Goal: Task Accomplishment & Management: Complete application form

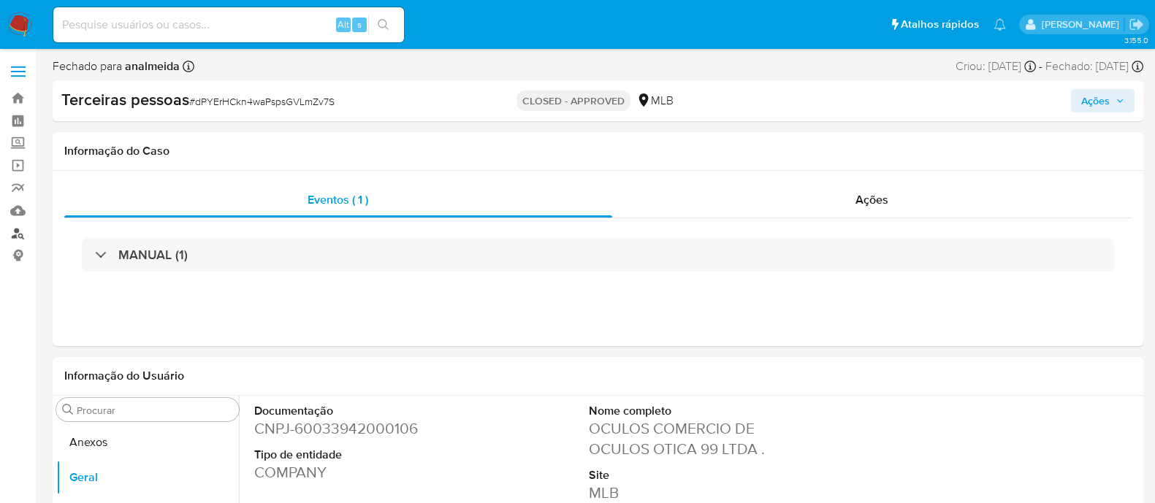
click at [9, 231] on link "Localizador de pessoas" at bounding box center [87, 233] width 174 height 23
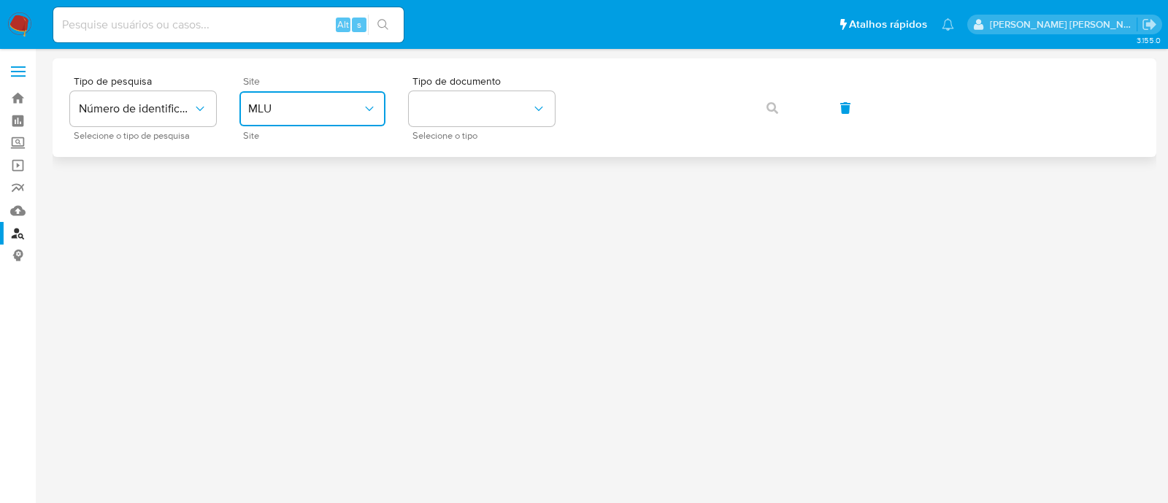
click at [288, 104] on span "MLU" at bounding box center [305, 109] width 114 height 15
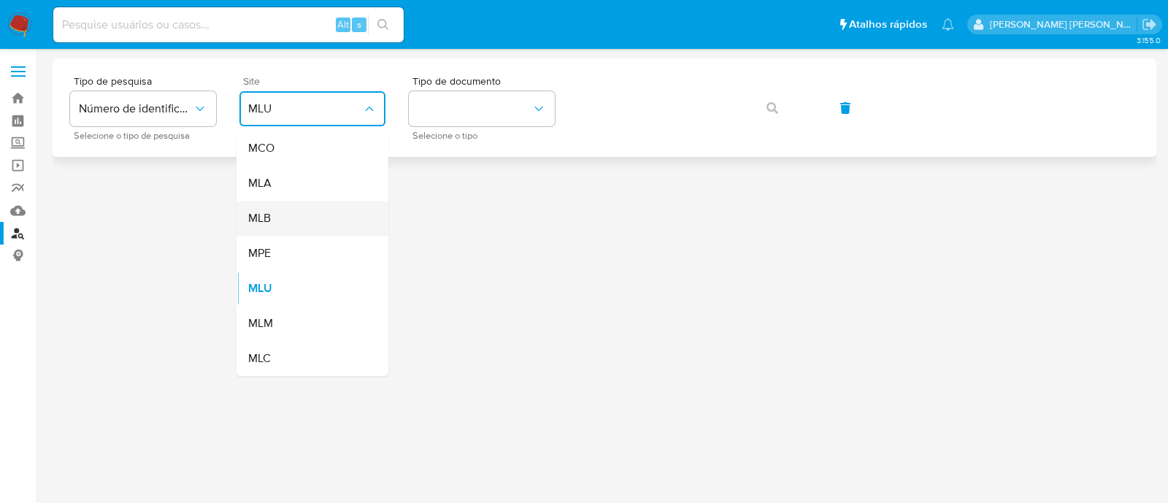
click at [304, 212] on div "MLB" at bounding box center [308, 218] width 120 height 35
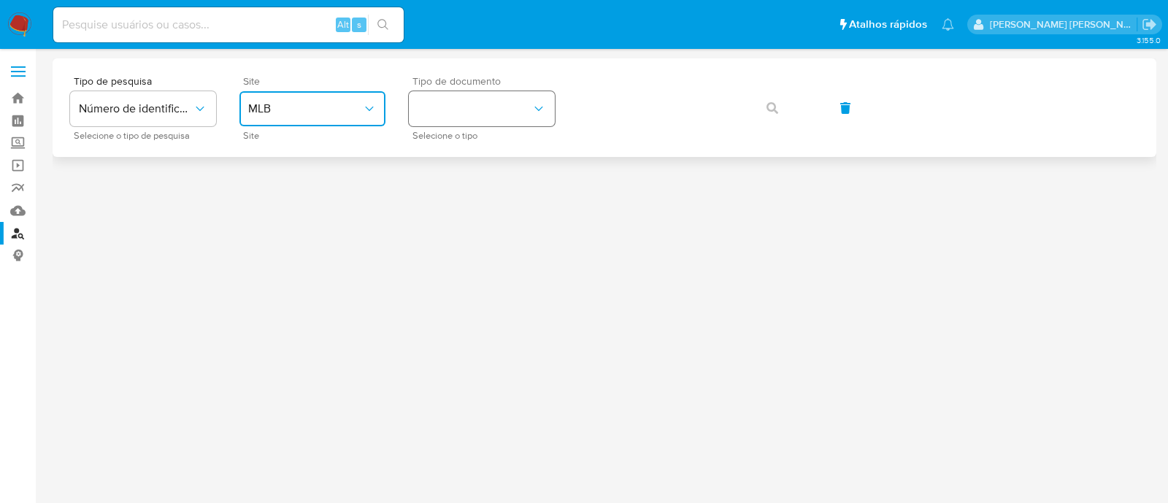
click at [455, 126] on button "identificationType" at bounding box center [482, 108] width 146 height 35
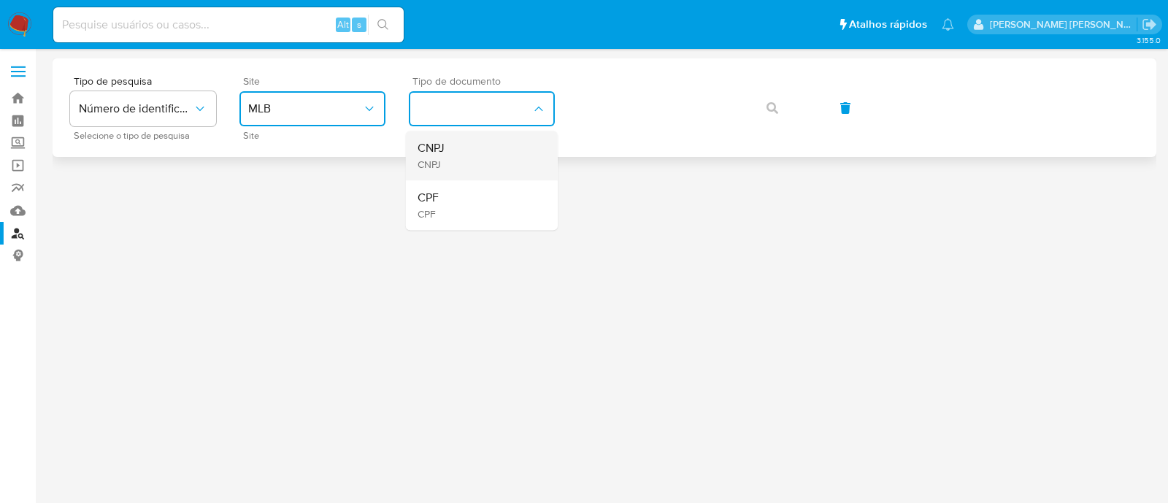
click at [453, 172] on div "CNPJ CNPJ" at bounding box center [478, 156] width 120 height 50
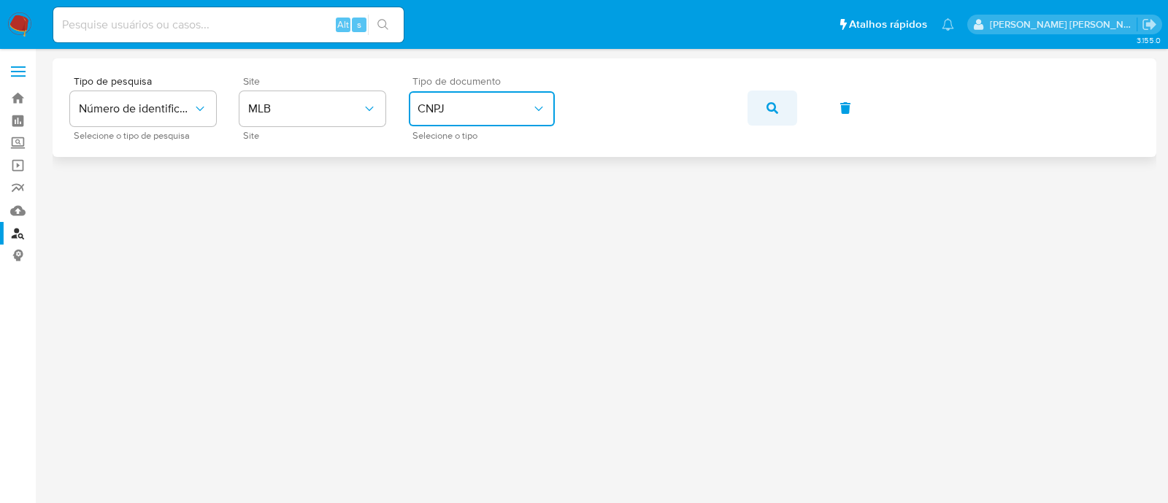
click at [778, 107] on button "button" at bounding box center [773, 108] width 50 height 35
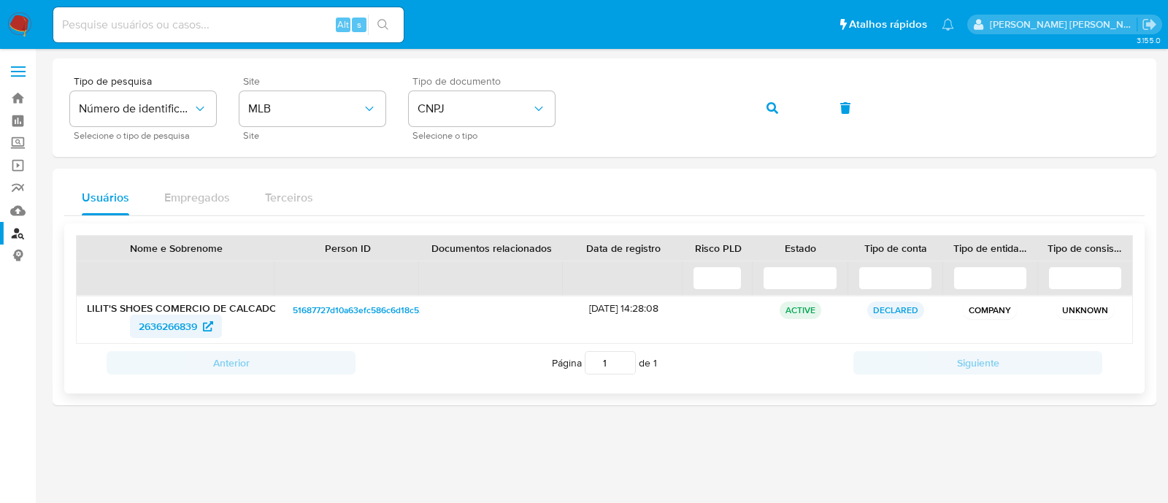
click at [183, 319] on span "2636266839" at bounding box center [168, 326] width 58 height 23
click at [769, 112] on icon "button" at bounding box center [773, 108] width 12 height 12
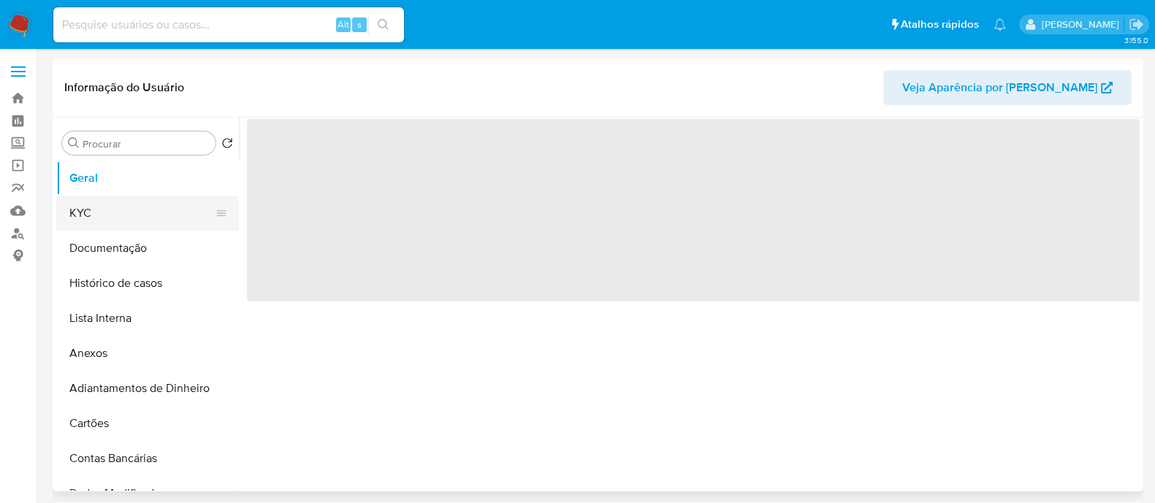
click at [96, 199] on button "KYC" at bounding box center [141, 213] width 171 height 35
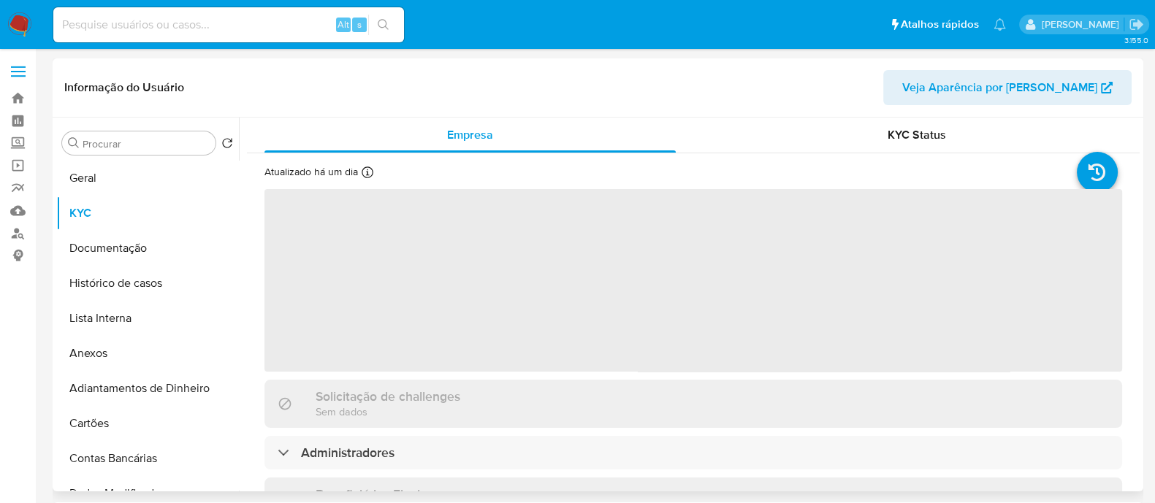
select select "10"
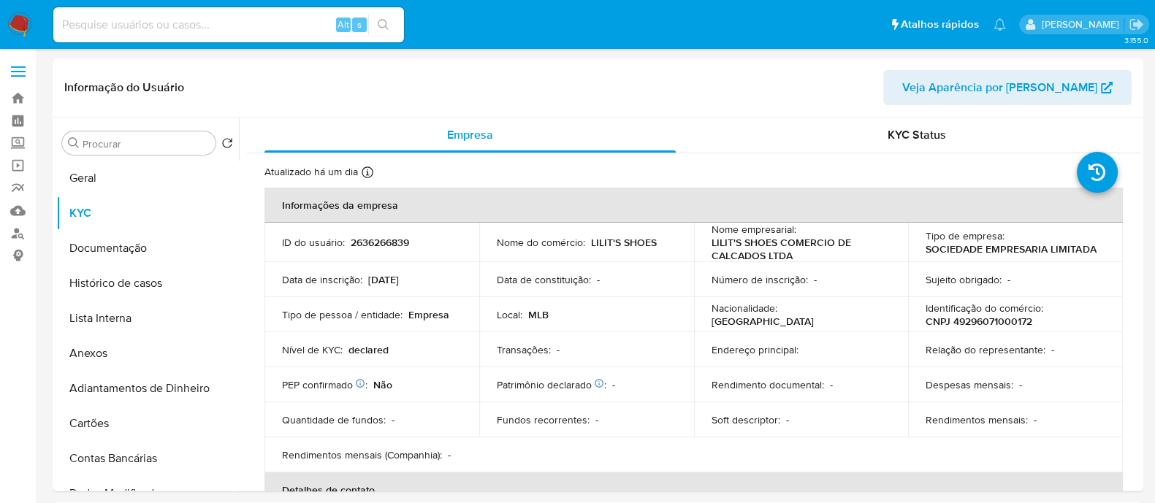
click at [976, 323] on p "CNPJ 49296071000172" at bounding box center [978, 321] width 107 height 13
copy p "49296071000172"
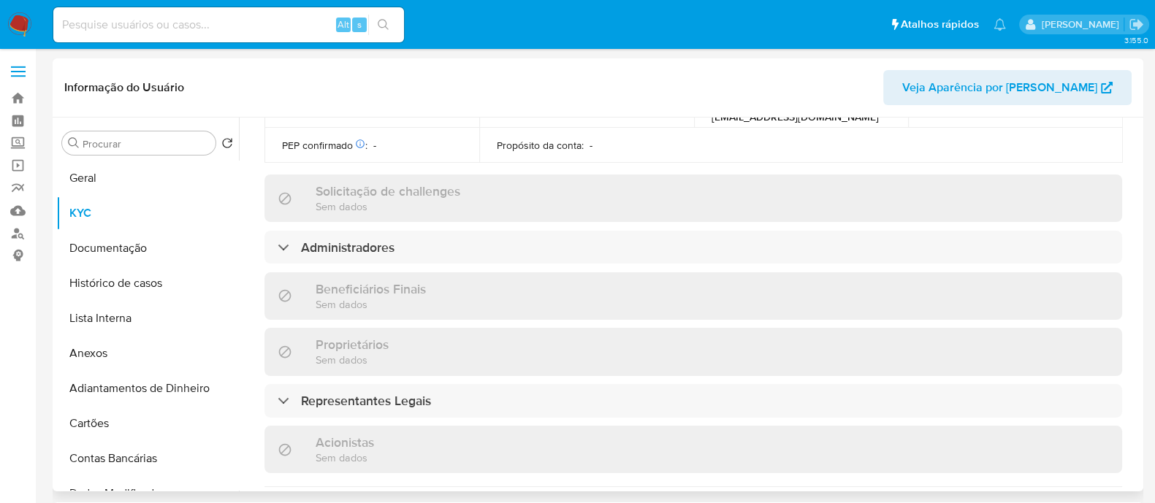
scroll to position [548, 0]
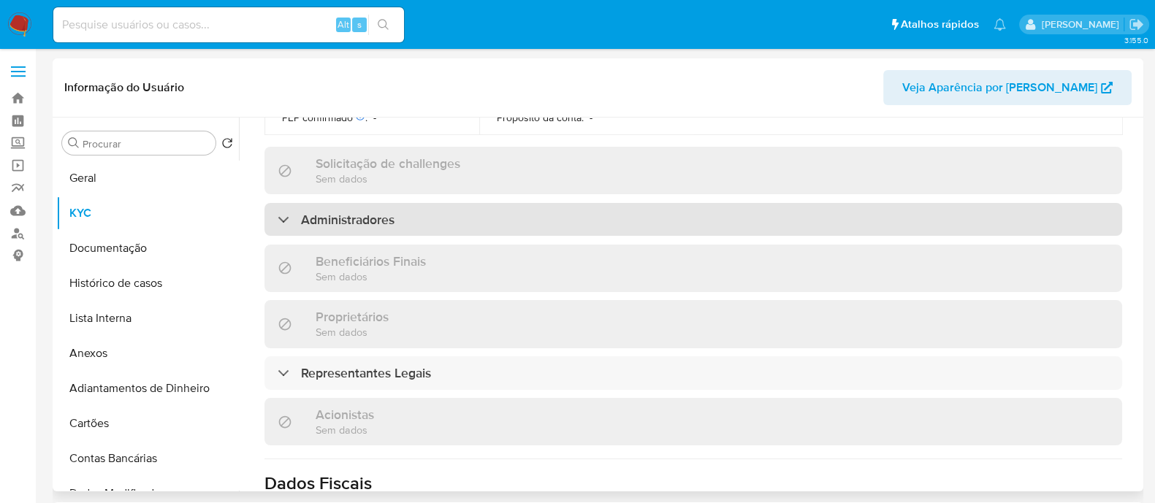
click at [425, 229] on div "Administradores" at bounding box center [692, 220] width 857 height 34
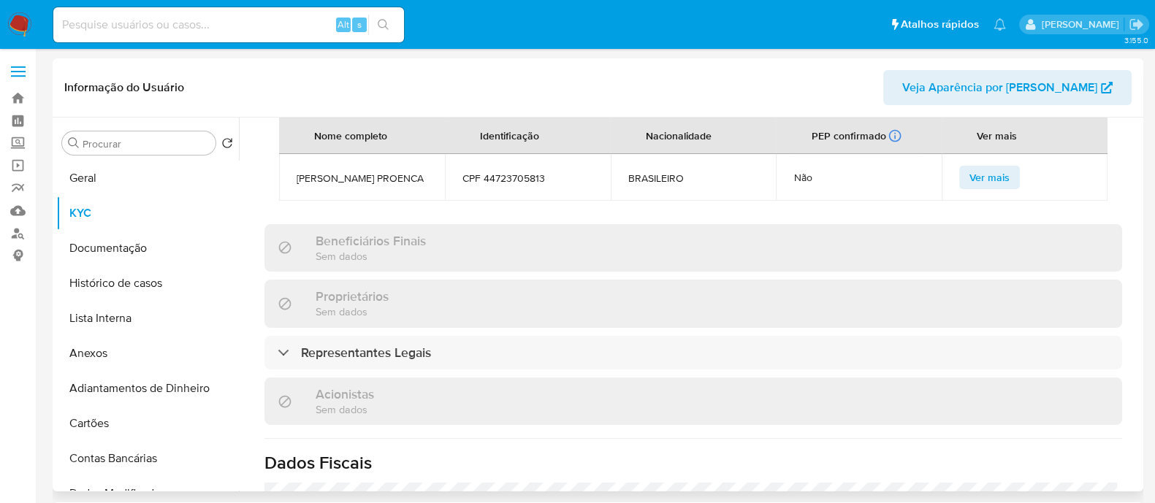
scroll to position [822, 0]
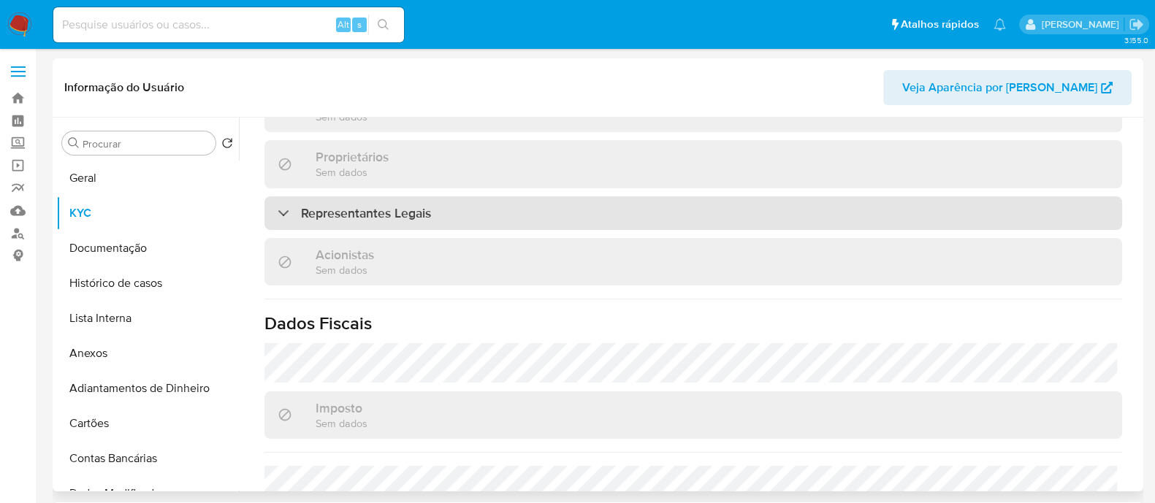
click at [442, 213] on div "Representantes Legais" at bounding box center [692, 213] width 857 height 34
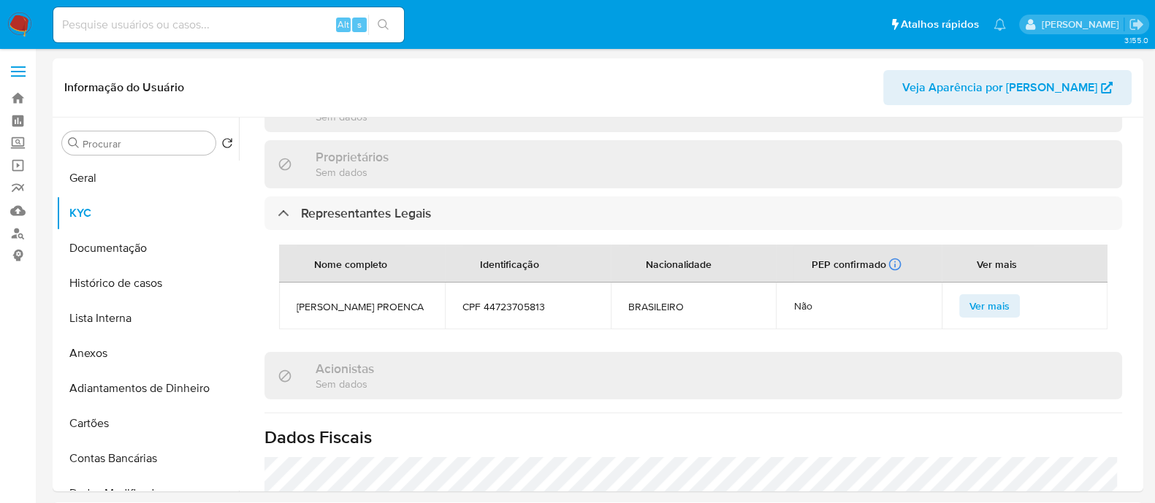
scroll to position [556, 0]
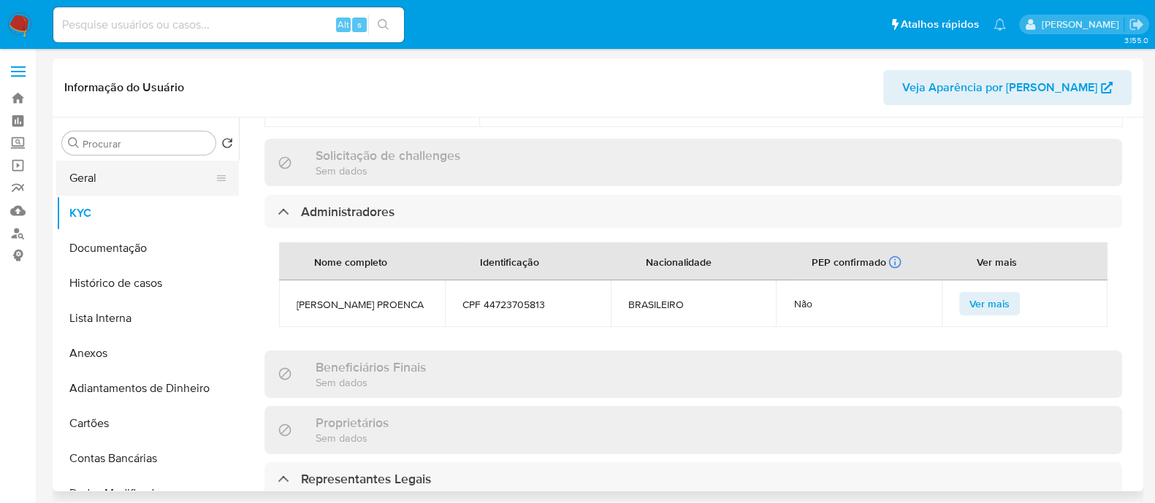
click at [94, 167] on button "Geral" at bounding box center [141, 178] width 171 height 35
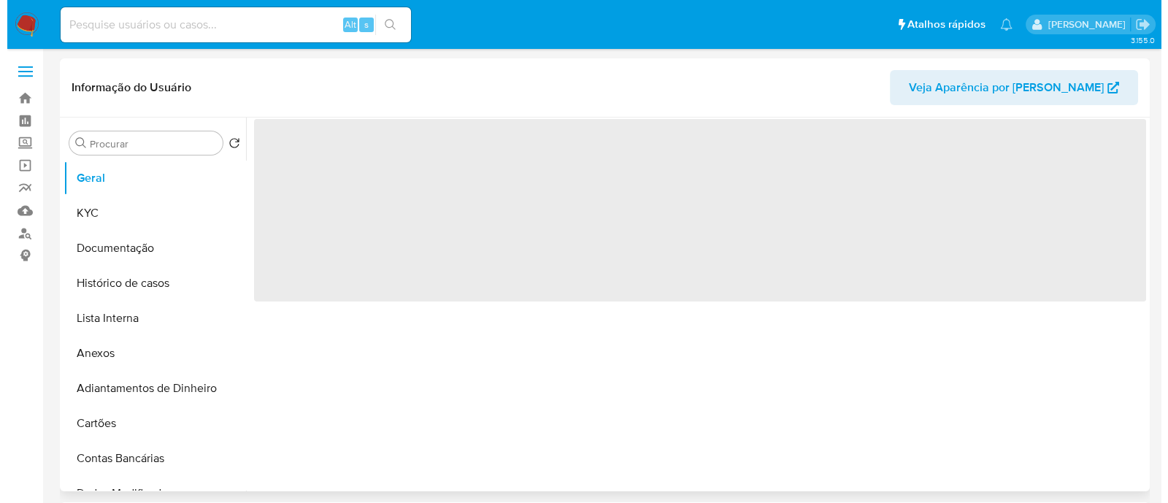
scroll to position [0, 0]
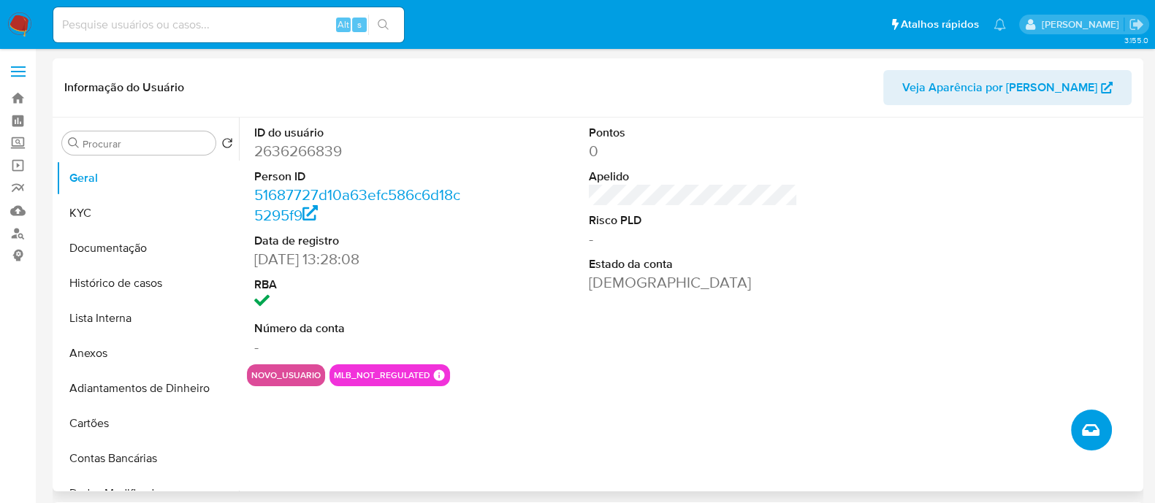
click at [1092, 443] on button "Criar caso manual" at bounding box center [1091, 430] width 41 height 41
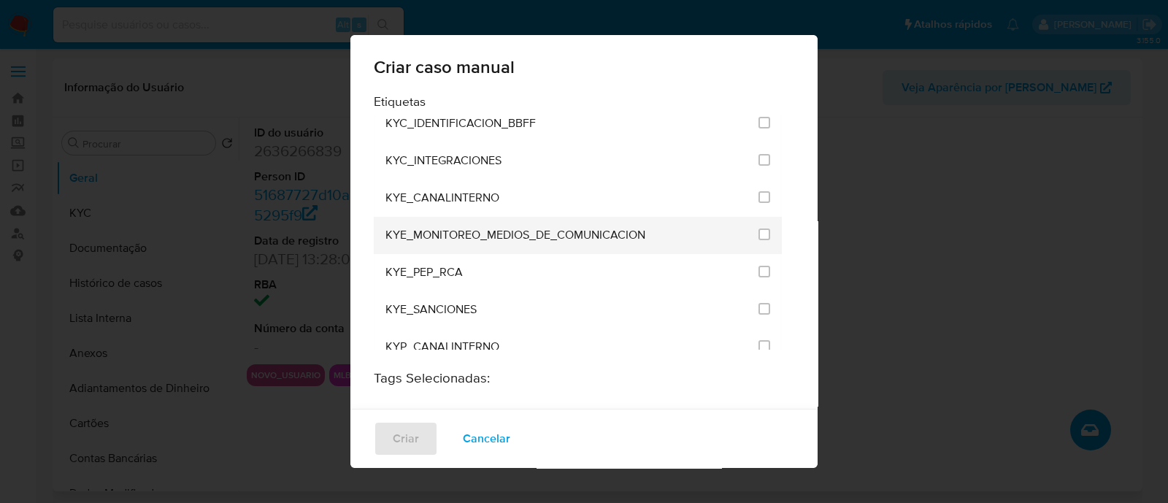
scroll to position [1277, 0]
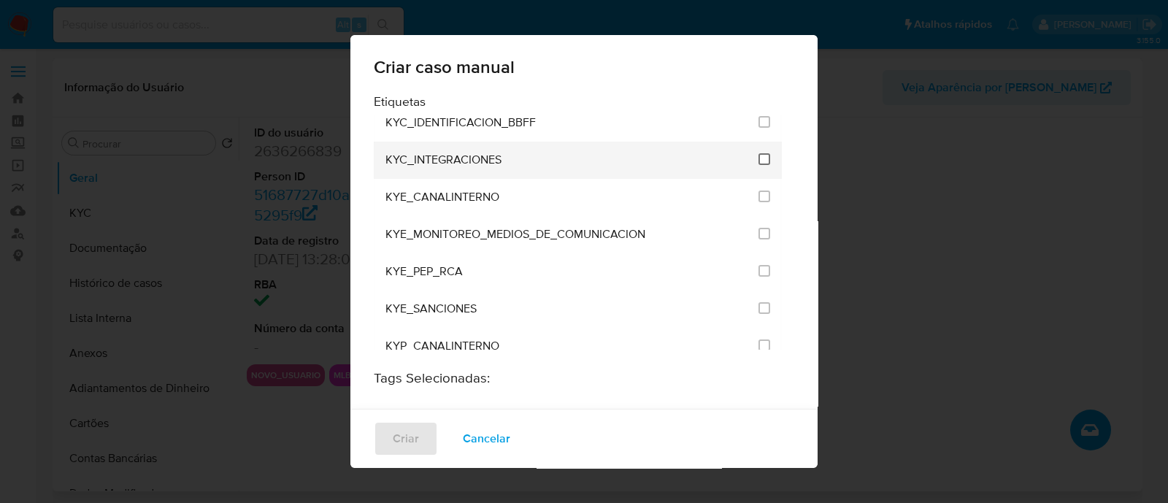
click at [759, 153] on input "2093" at bounding box center [765, 159] width 12 height 12
checkbox input "true"
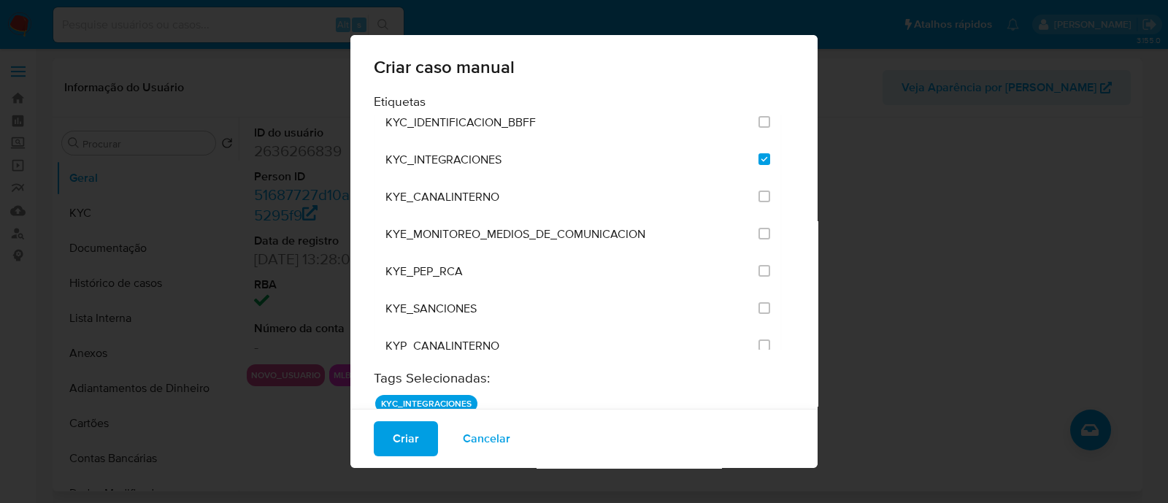
click at [428, 431] on button "Criar" at bounding box center [406, 438] width 64 height 35
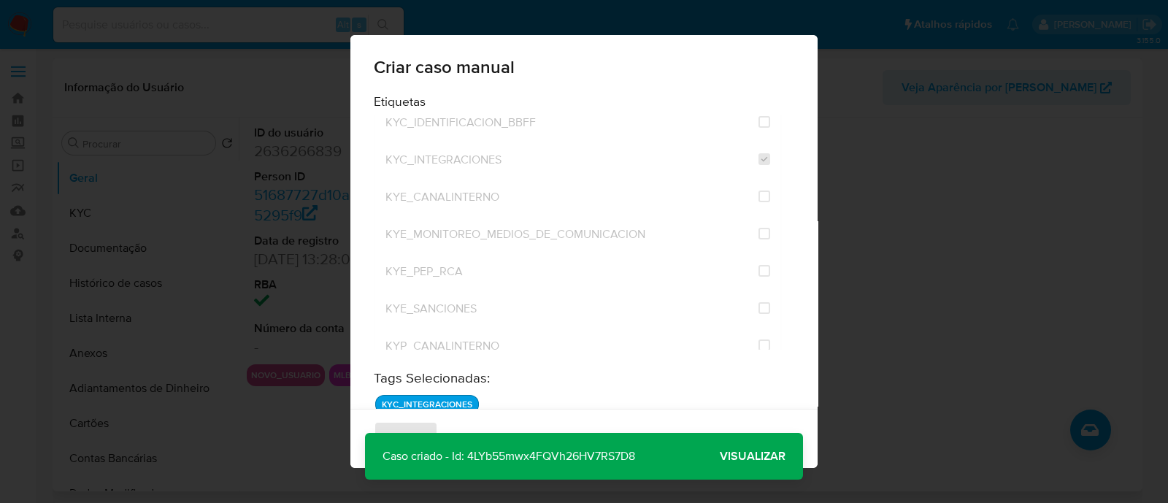
click at [740, 456] on span "Visualizar" at bounding box center [753, 456] width 66 height 0
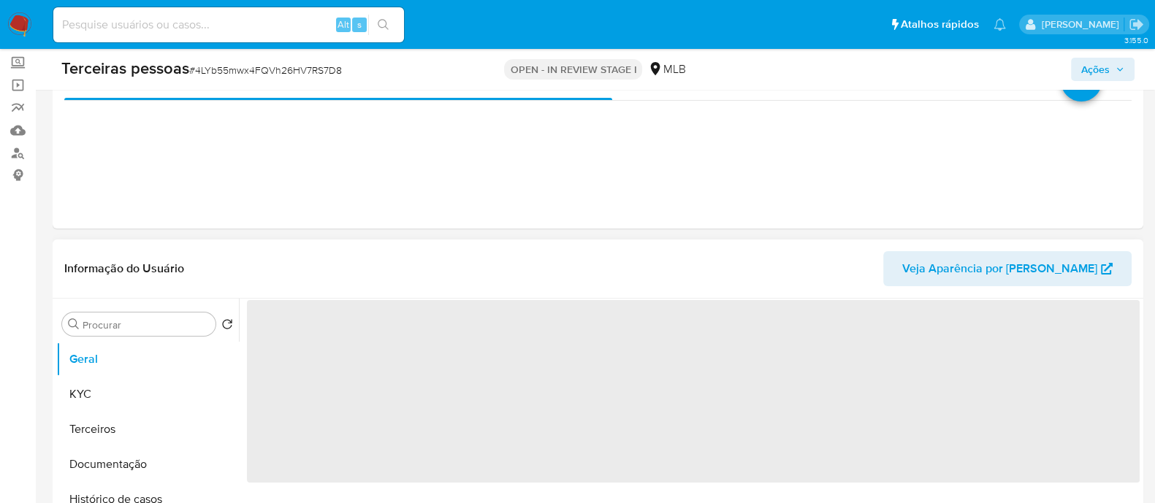
scroll to position [182, 0]
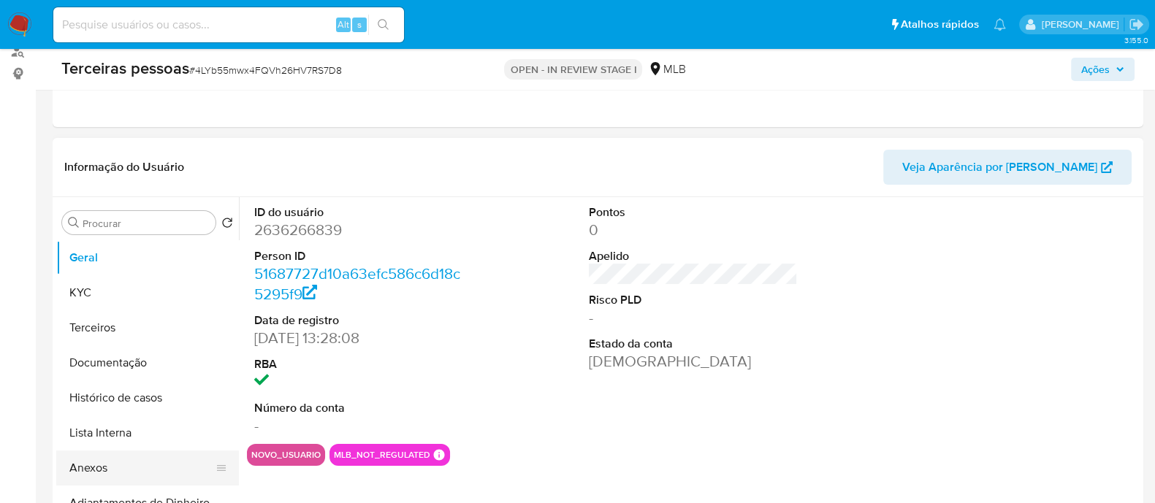
click at [126, 454] on button "Anexos" at bounding box center [141, 468] width 171 height 35
select select "10"
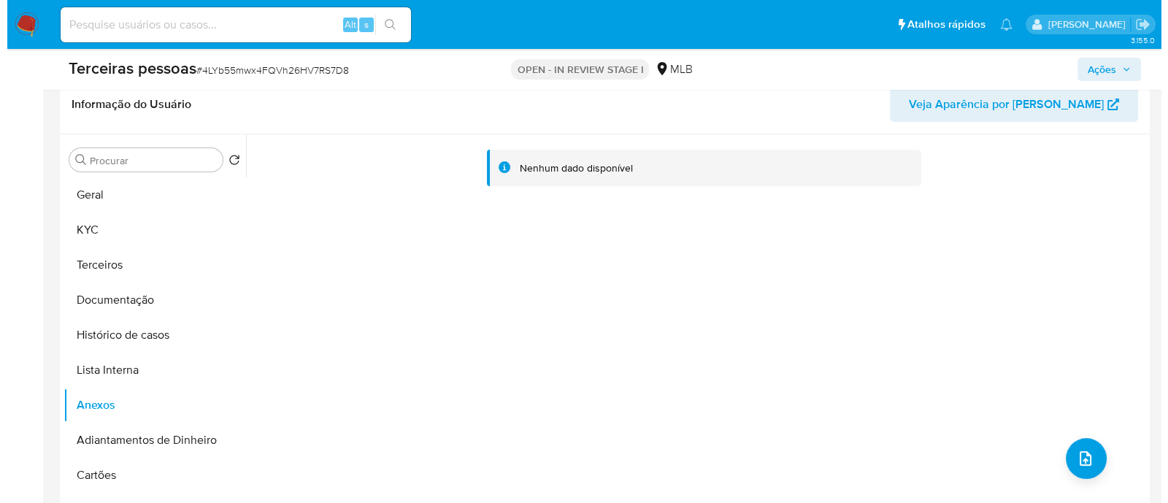
scroll to position [274, 0]
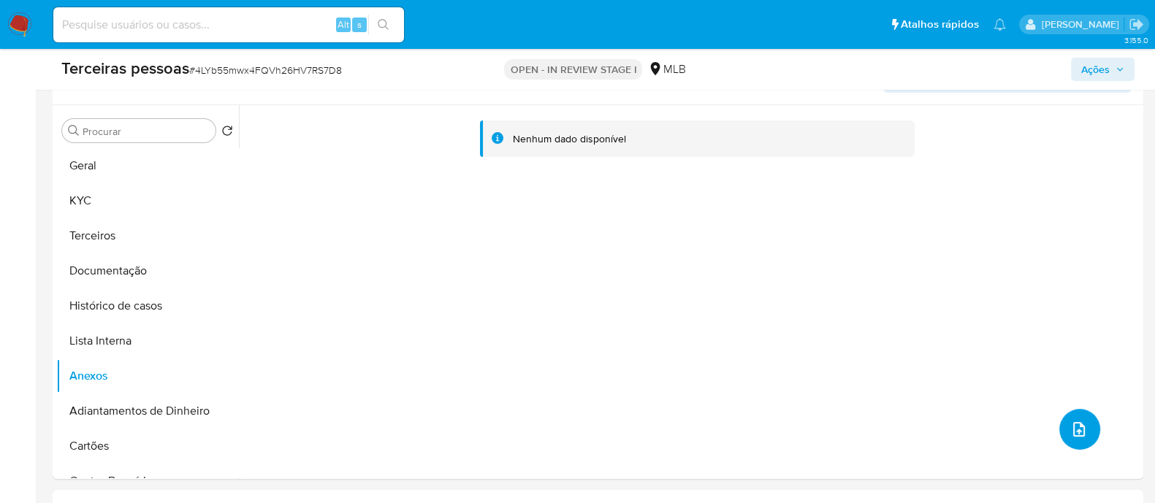
click at [1073, 426] on icon "upload-file" at bounding box center [1079, 430] width 18 height 18
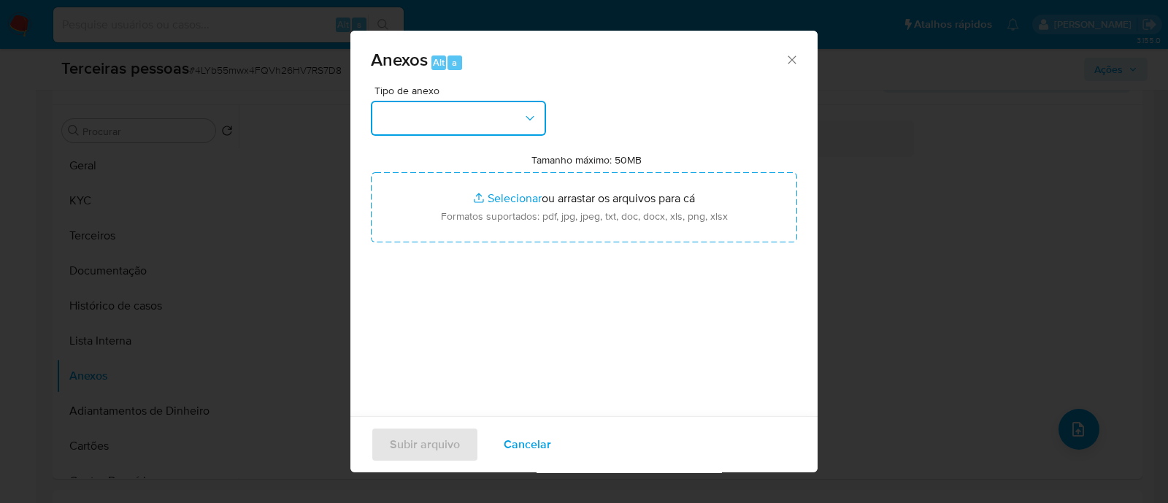
click at [416, 110] on button "button" at bounding box center [458, 118] width 175 height 35
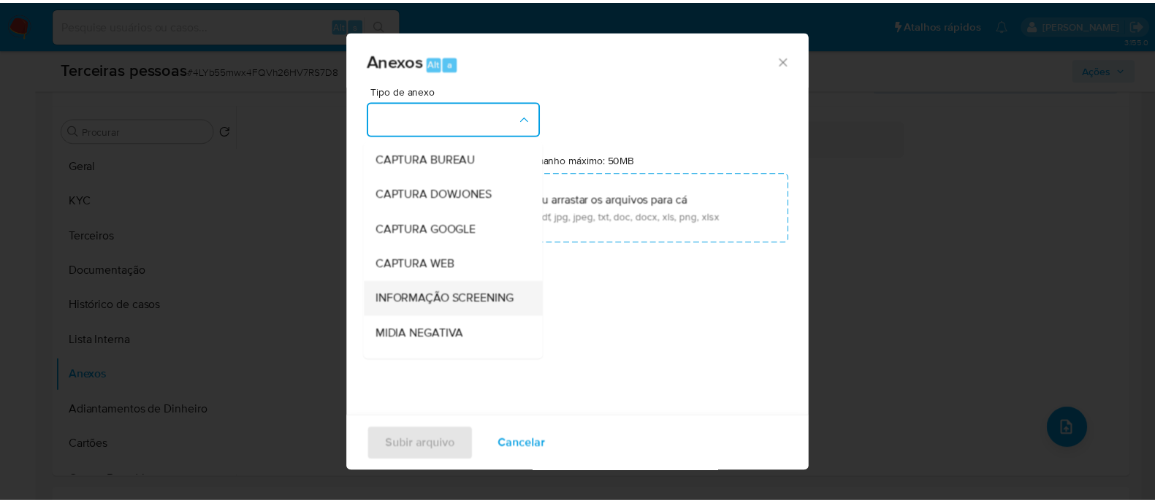
scroll to position [225, 0]
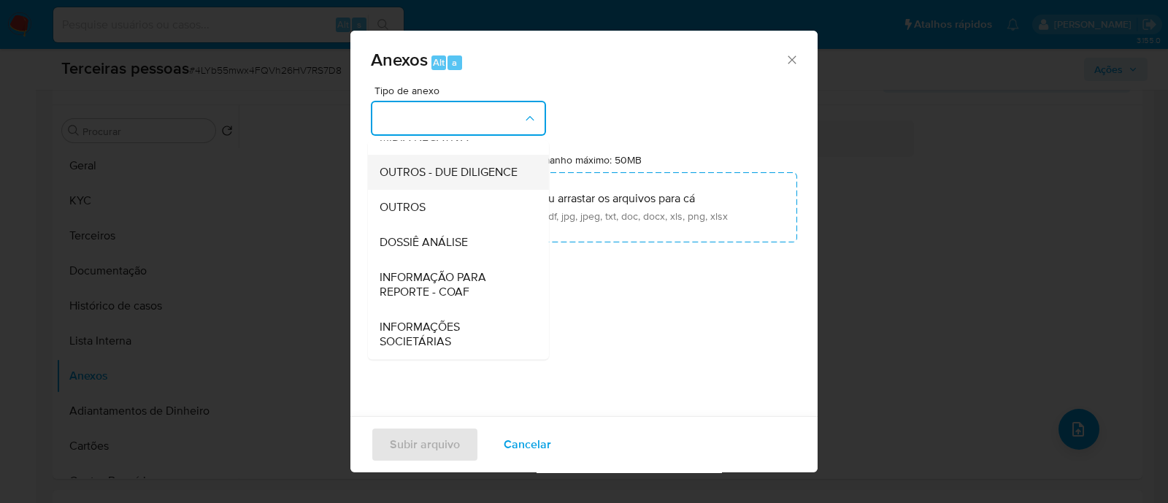
click at [410, 155] on div "OUTROS - DUE DILIGENCE" at bounding box center [454, 172] width 149 height 35
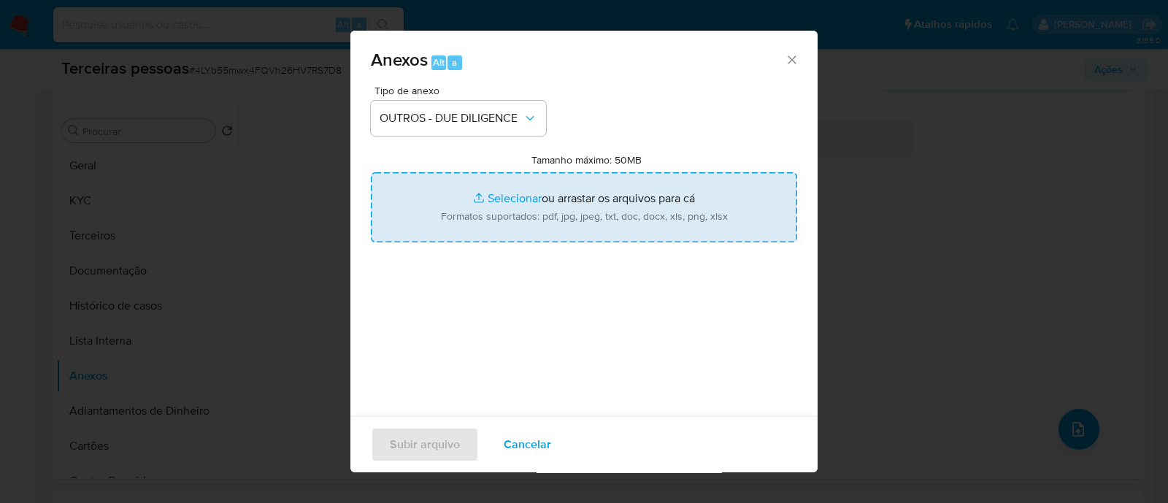
click at [701, 204] on input "Tamanho máximo: 50MB Selecionar arquivos" at bounding box center [584, 207] width 426 height 70
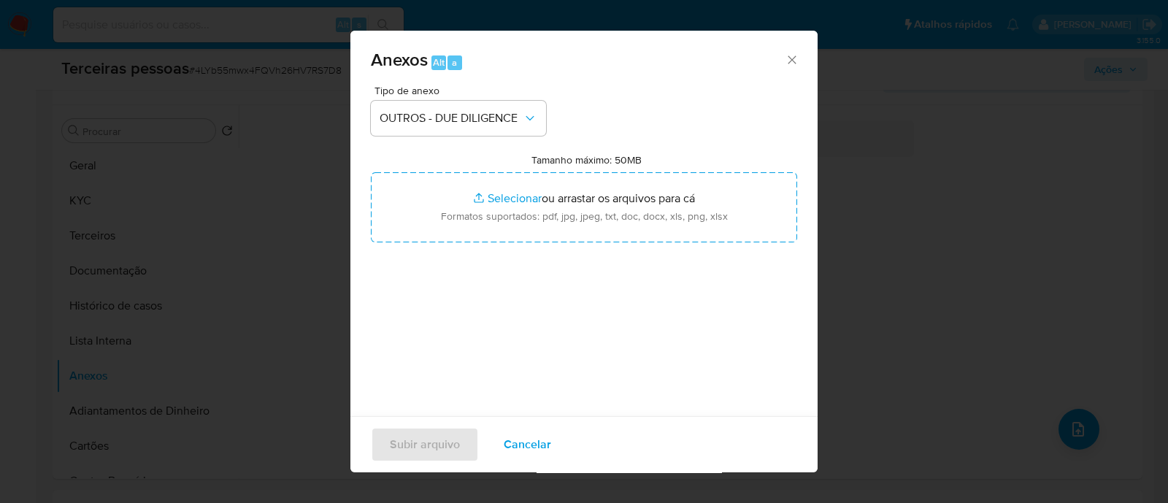
click at [544, 451] on span "Cancelar" at bounding box center [527, 445] width 47 height 32
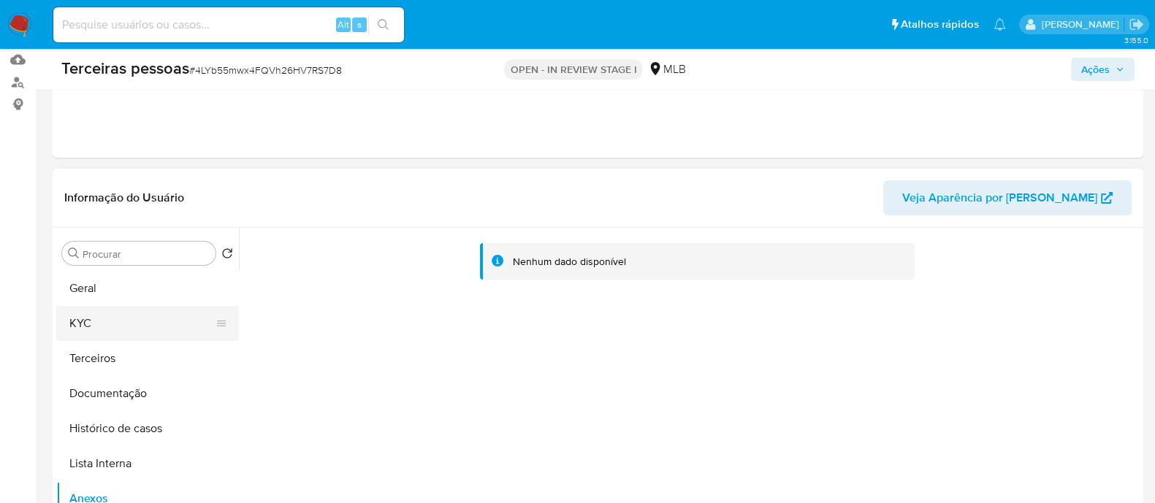
scroll to position [182, 0]
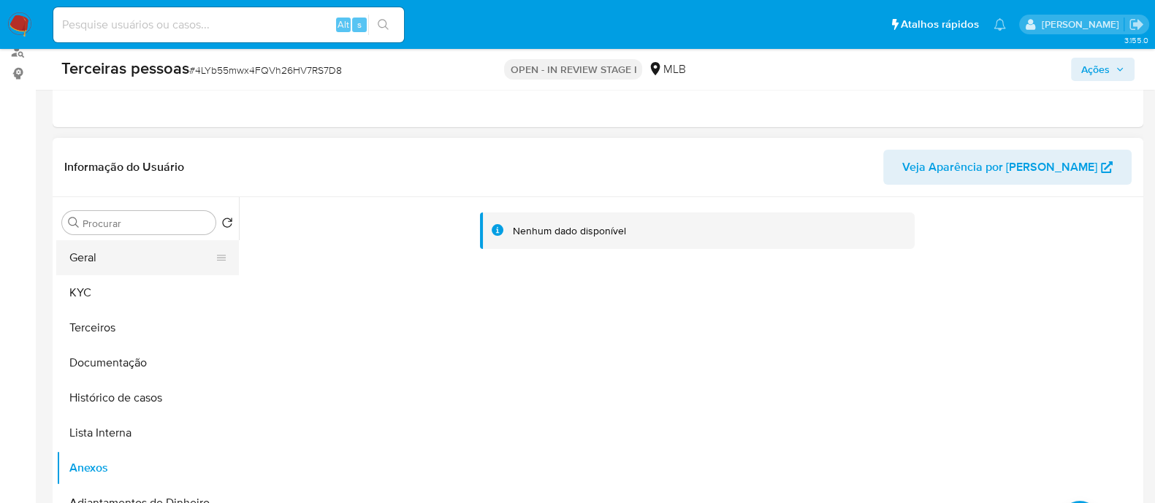
click at [115, 255] on button "Geral" at bounding box center [141, 257] width 171 height 35
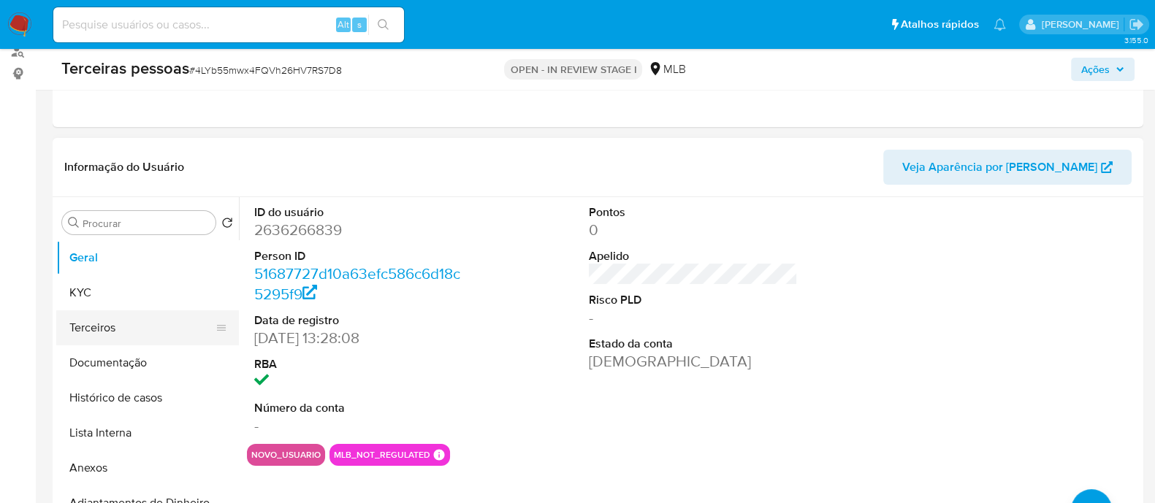
click at [148, 323] on button "Terceiros" at bounding box center [141, 327] width 171 height 35
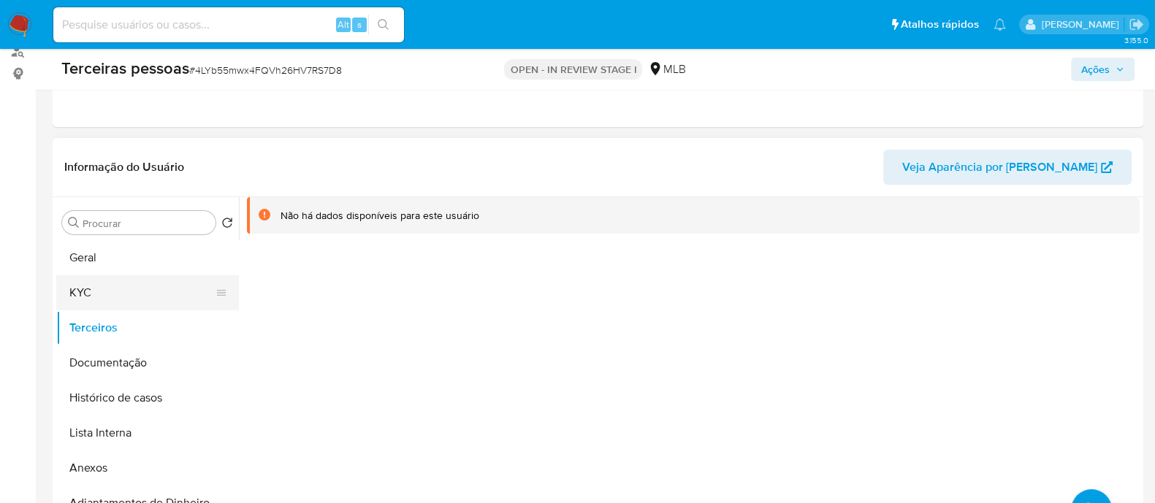
click at [126, 295] on button "KYC" at bounding box center [141, 292] width 171 height 35
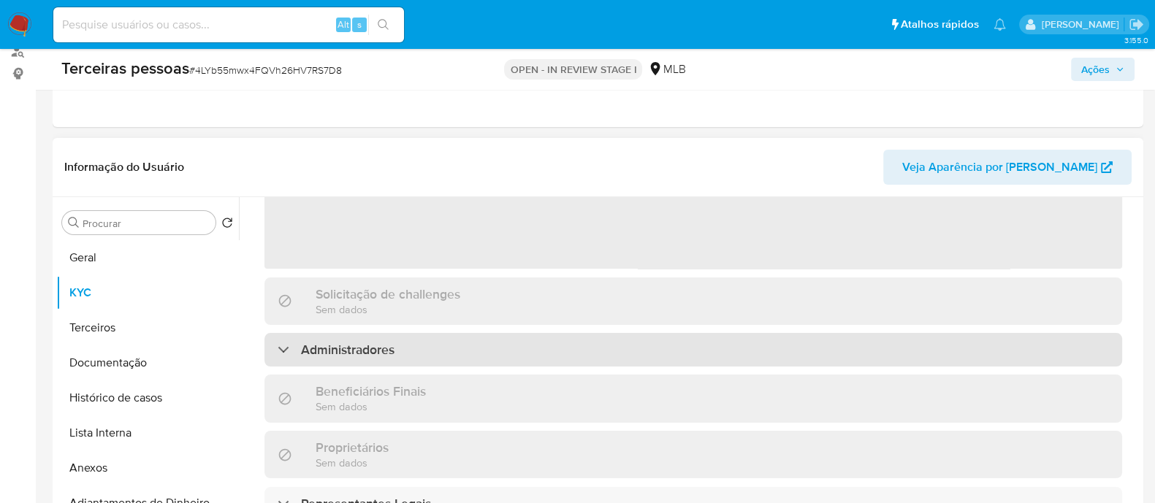
click at [479, 343] on div "Administradores" at bounding box center [692, 350] width 857 height 34
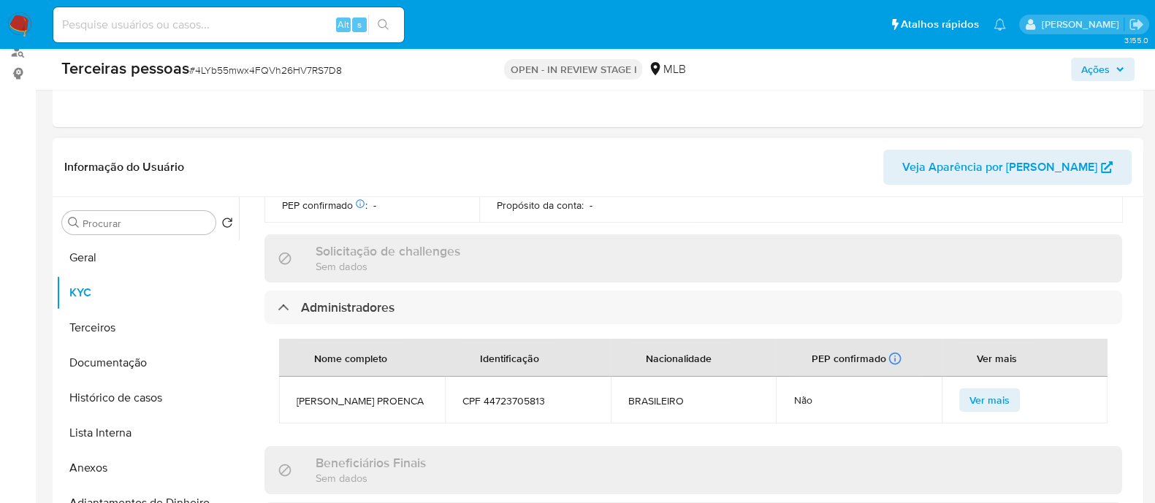
scroll to position [638, 0]
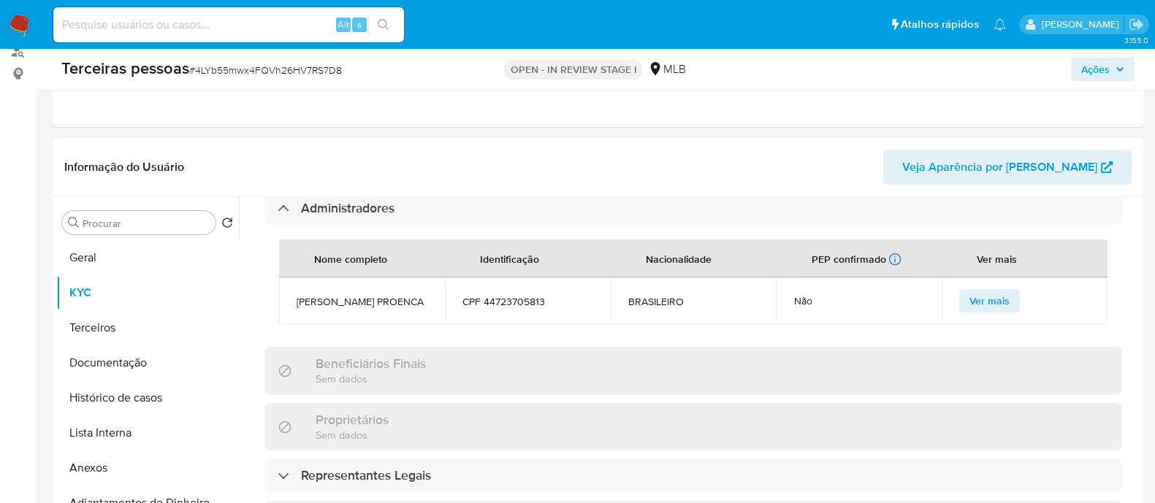
click at [521, 300] on span "CPF 44723705813" at bounding box center [527, 301] width 131 height 13
copy span "44723705813"
click at [134, 333] on button "Terceiros" at bounding box center [141, 327] width 171 height 35
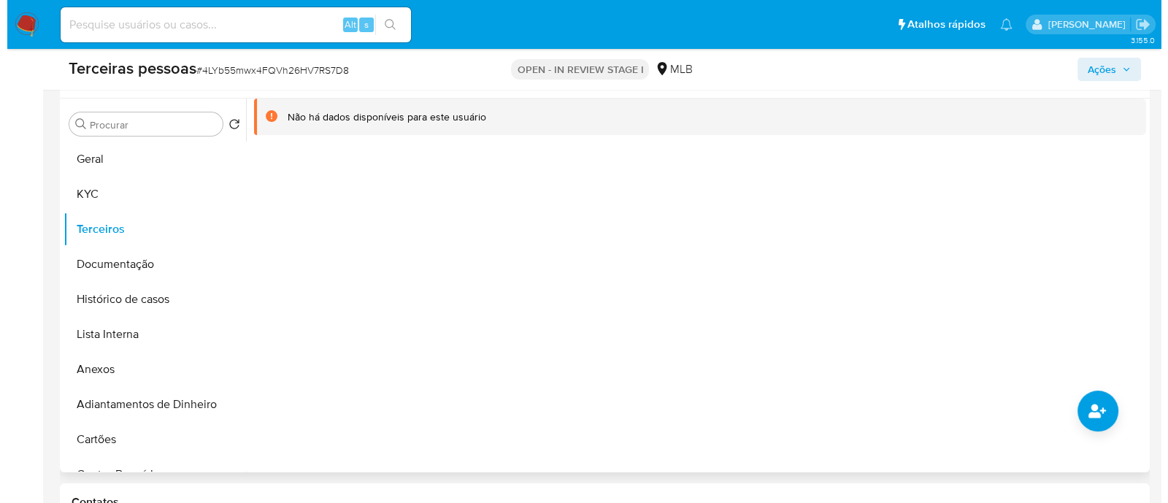
scroll to position [364, 0]
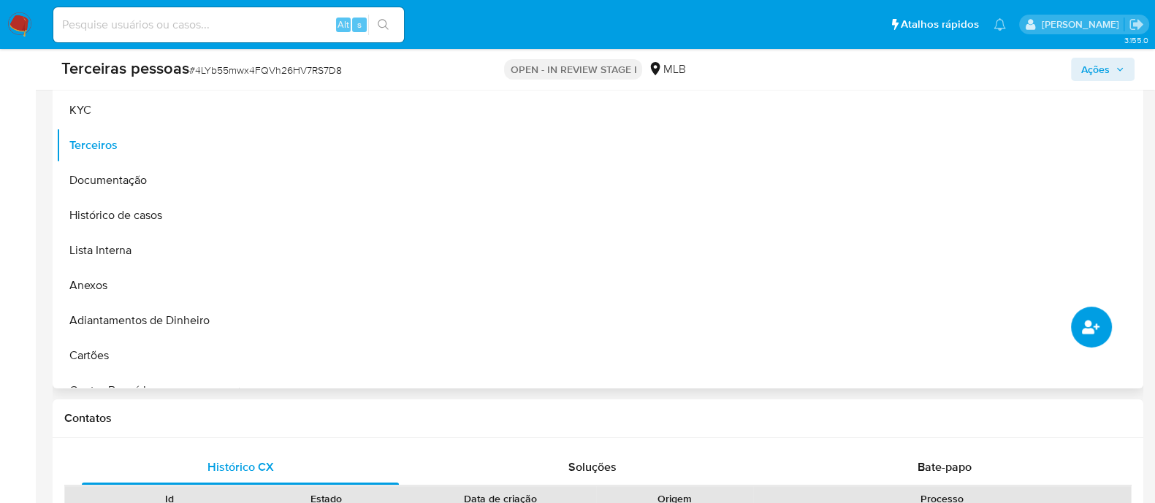
click at [1095, 329] on icon "common.add_complementary_information" at bounding box center [1090, 327] width 18 height 18
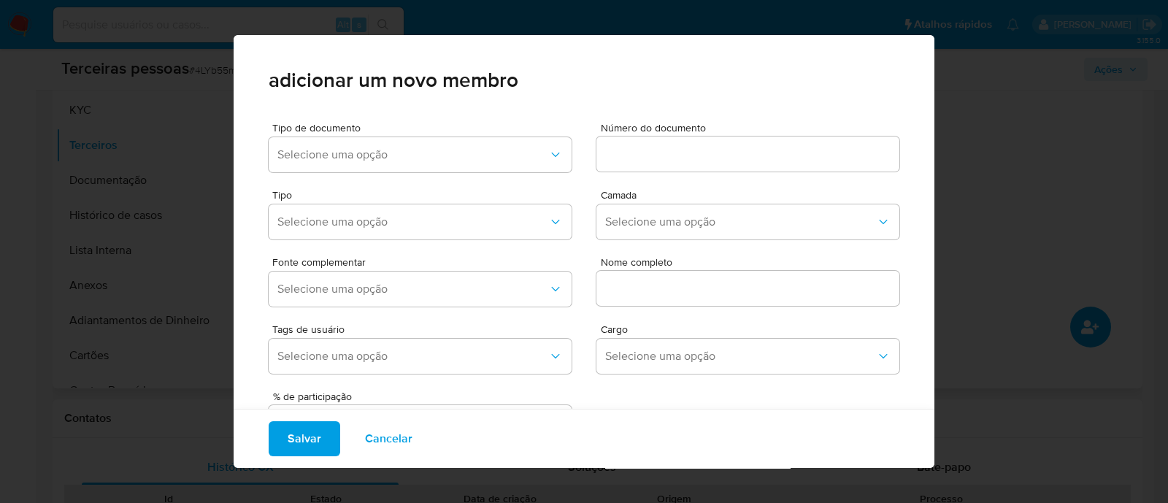
click at [383, 180] on div "Tipo Selecione uma opção Camada Selecione uma opção" at bounding box center [584, 211] width 631 height 67
click at [392, 144] on button "Selecione uma opção" at bounding box center [420, 154] width 303 height 35
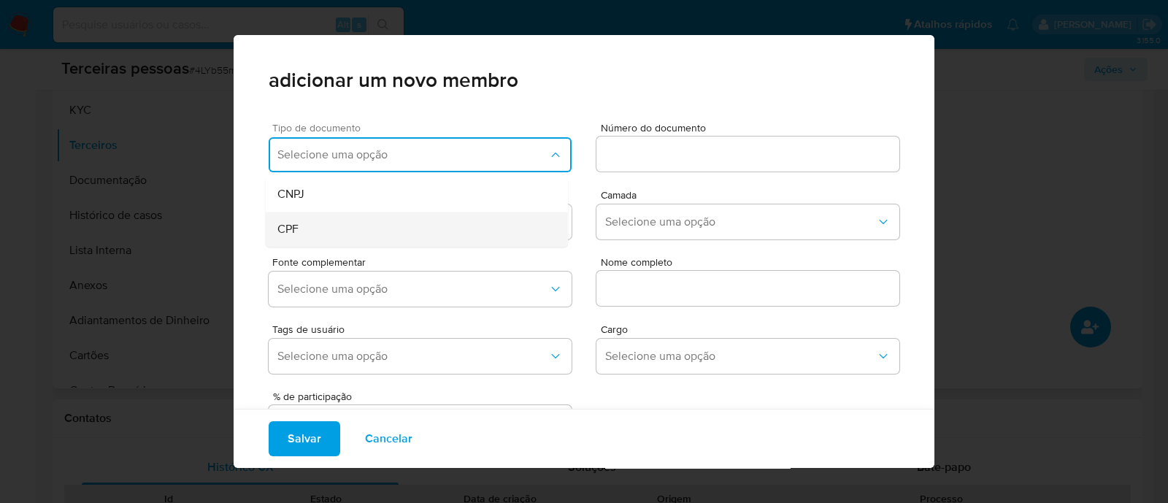
click at [364, 229] on div "CPF" at bounding box center [388, 229] width 223 height 35
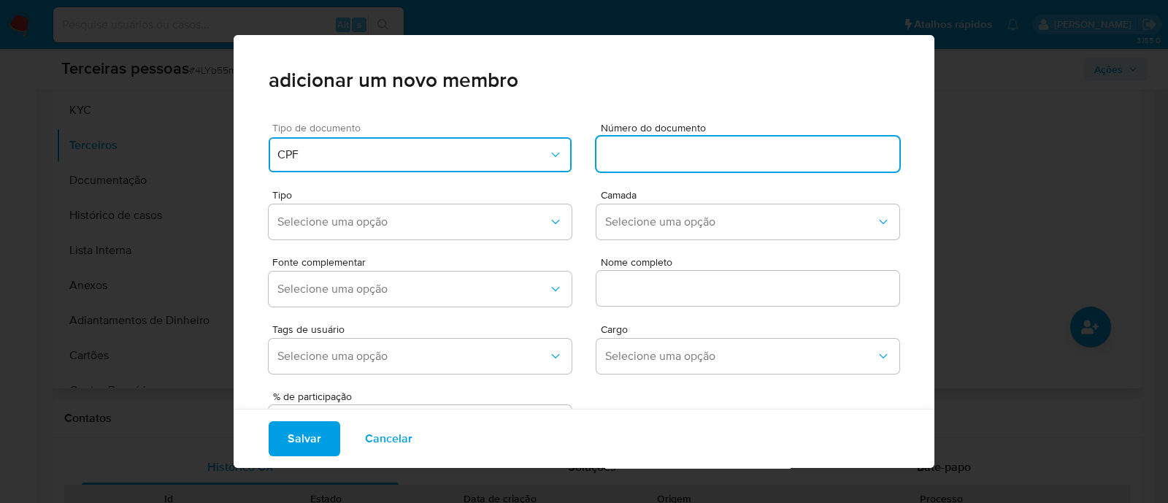
click at [613, 145] on input at bounding box center [748, 154] width 303 height 19
type input "44723705813"
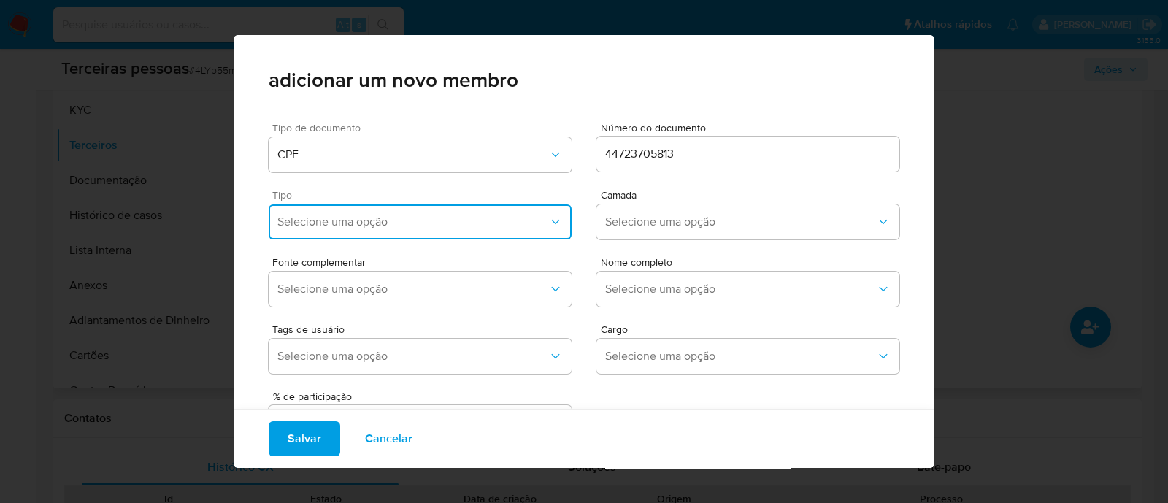
click at [351, 223] on span "Selecione uma opção" at bounding box center [412, 222] width 271 height 15
click at [502, 394] on li "Accionistas" at bounding box center [417, 401] width 302 height 35
click at [634, 234] on button "Selecione uma opção" at bounding box center [748, 221] width 303 height 35
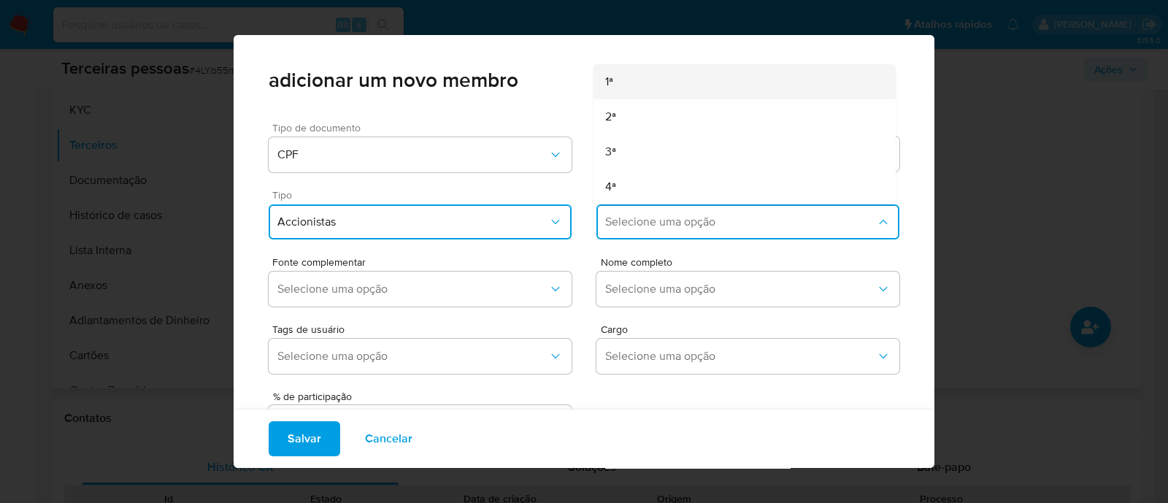
click at [648, 89] on div "1ª" at bounding box center [716, 81] width 223 height 35
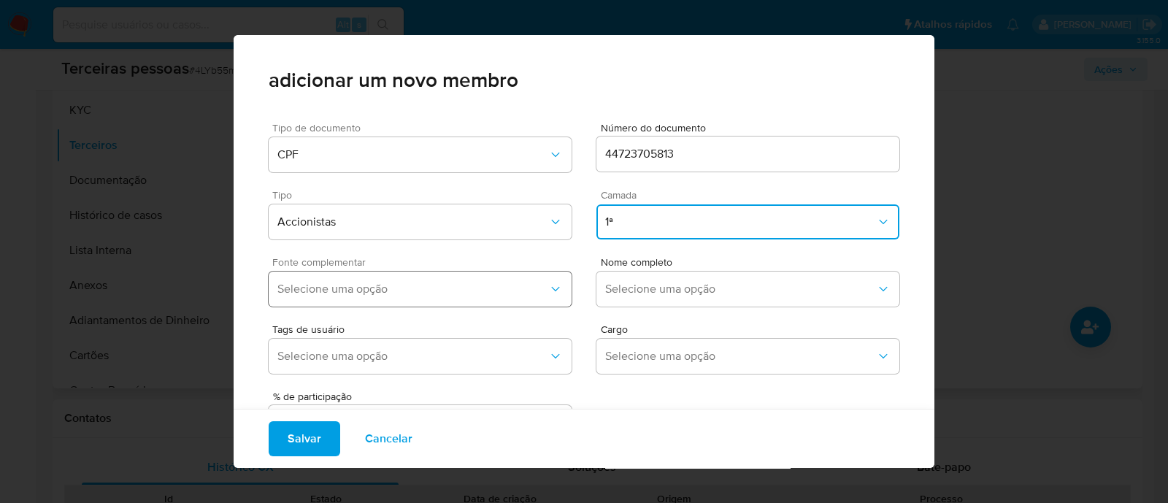
click at [527, 306] on button "Selecione uma opção" at bounding box center [420, 289] width 303 height 35
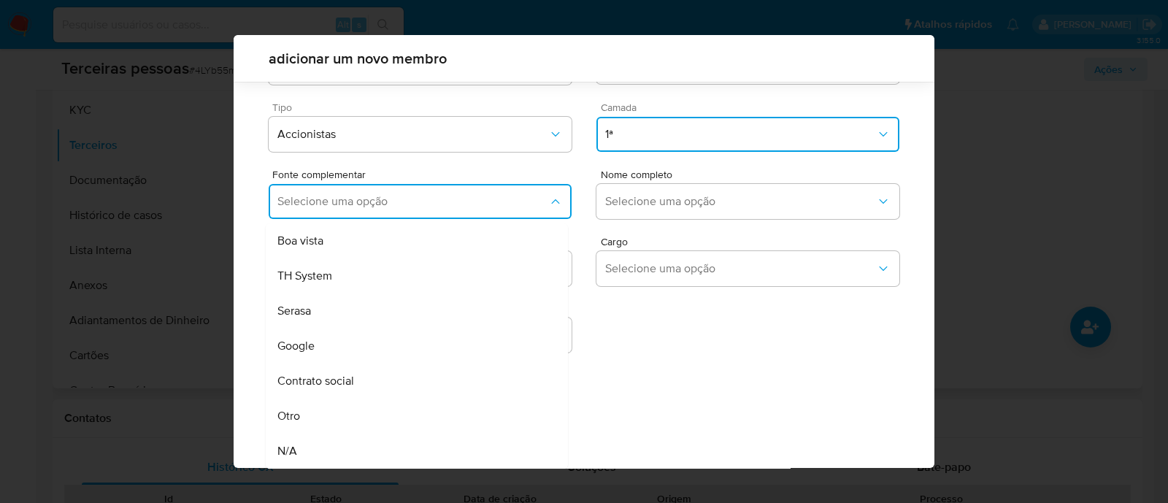
drag, startPoint x: 544, startPoint y: 385, endPoint x: 556, endPoint y: 383, distance: 12.5
click at [546, 385] on li "Contrato social" at bounding box center [417, 381] width 302 height 35
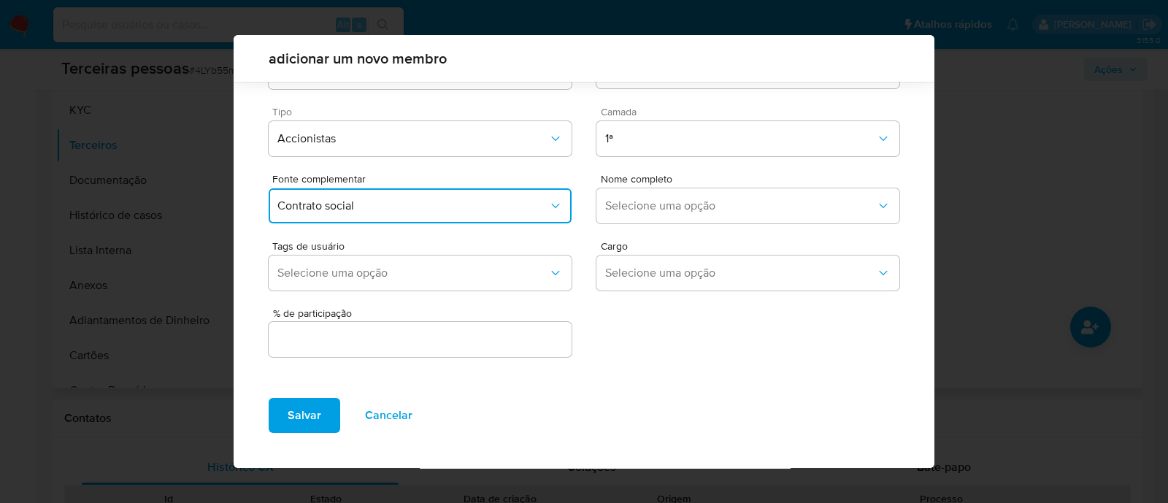
scroll to position [53, 0]
click at [751, 207] on span "Selecione uma opção" at bounding box center [740, 206] width 271 height 15
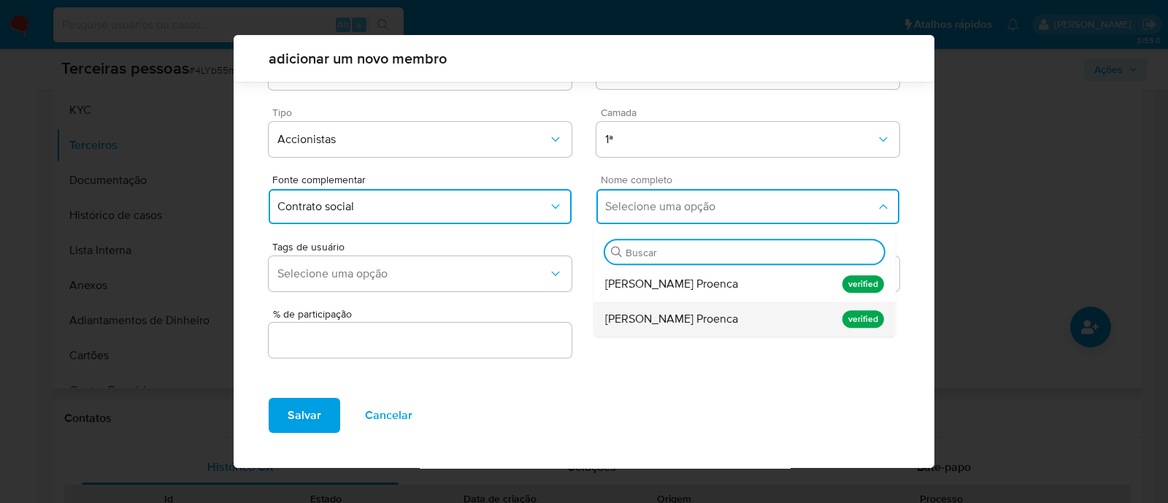
click at [720, 321] on div "Lilian de Lima Proenca" at bounding box center [716, 319] width 223 height 35
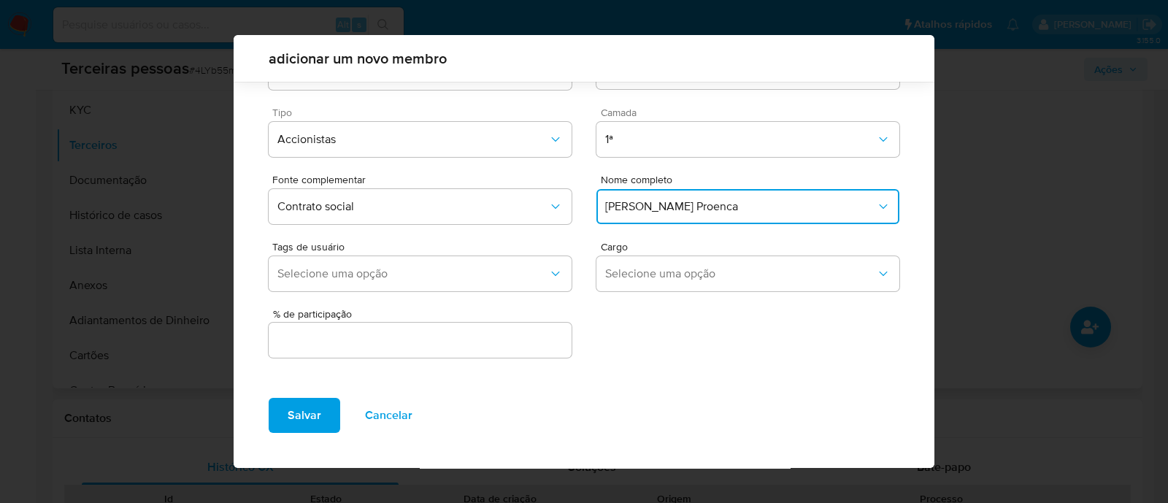
click at [502, 355] on div at bounding box center [420, 340] width 303 height 35
click at [529, 337] on input "text" at bounding box center [420, 340] width 303 height 19
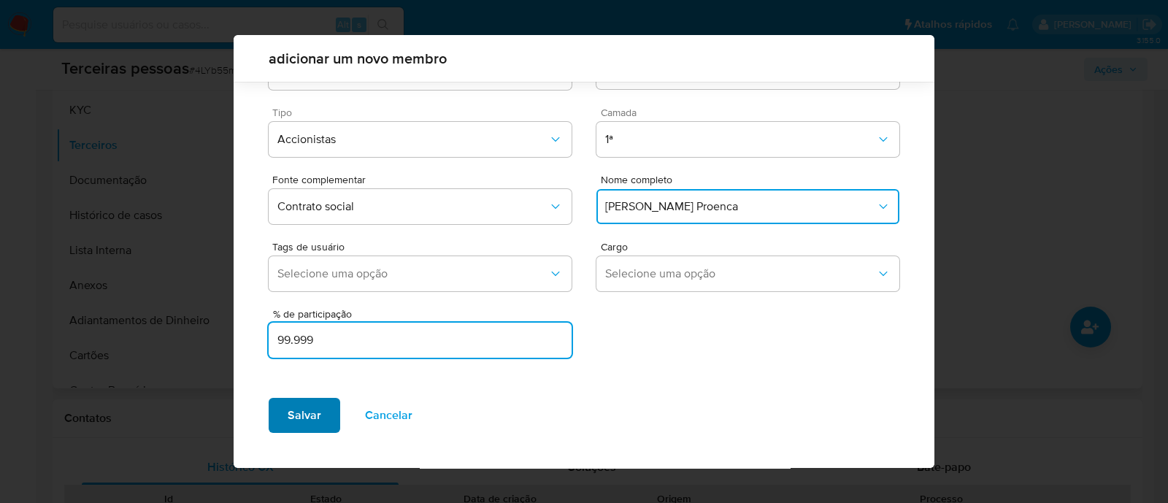
type input "99.999"
click at [327, 403] on button "Salvar" at bounding box center [305, 415] width 72 height 35
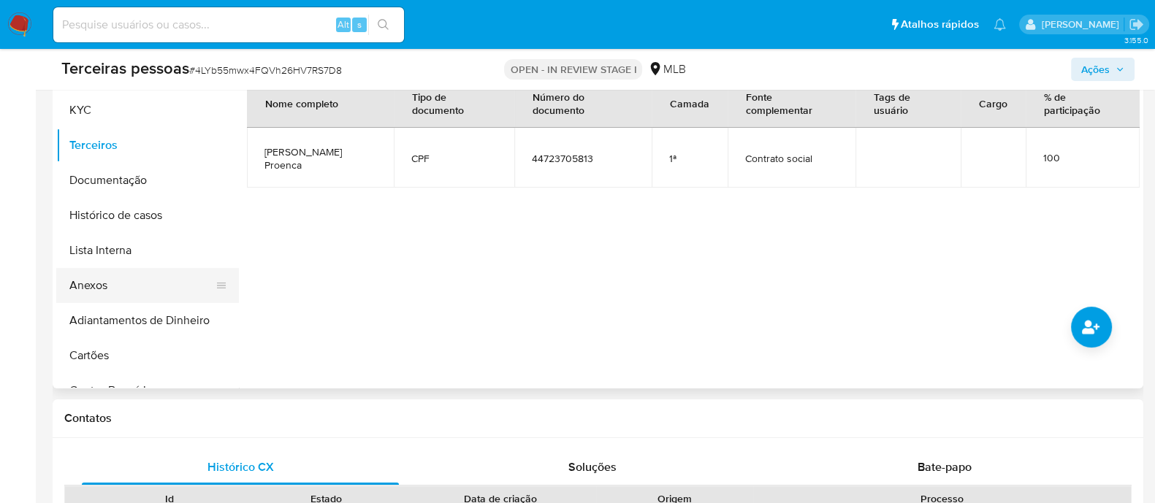
click at [129, 286] on button "Anexos" at bounding box center [141, 285] width 171 height 35
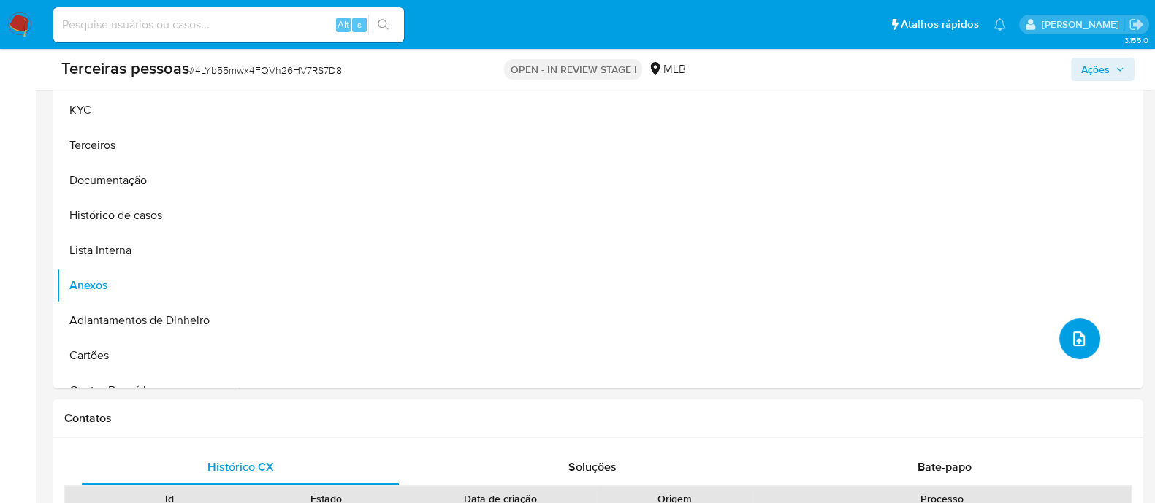
click at [1076, 350] on button "upload-file" at bounding box center [1079, 338] width 41 height 41
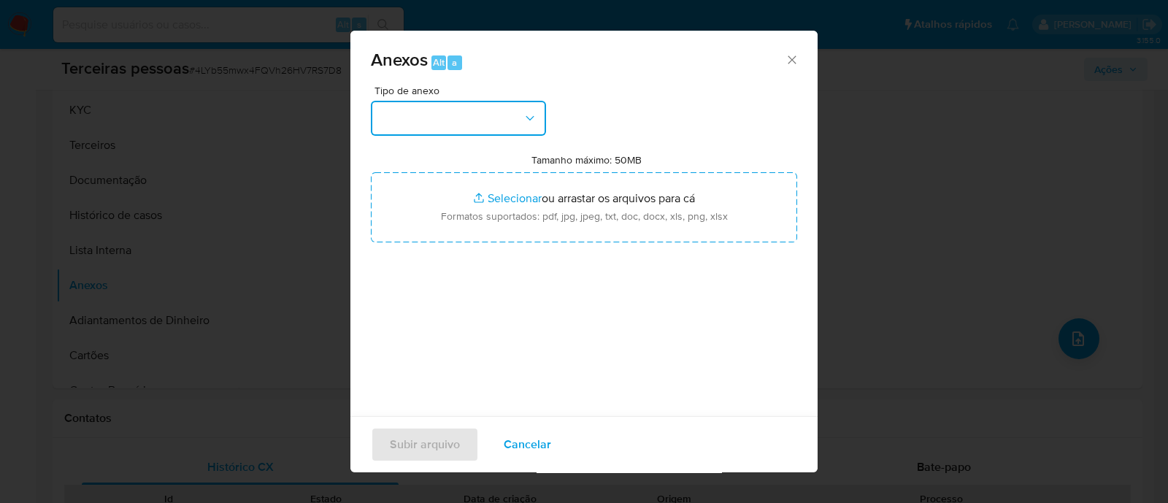
click at [453, 121] on button "button" at bounding box center [458, 118] width 175 height 35
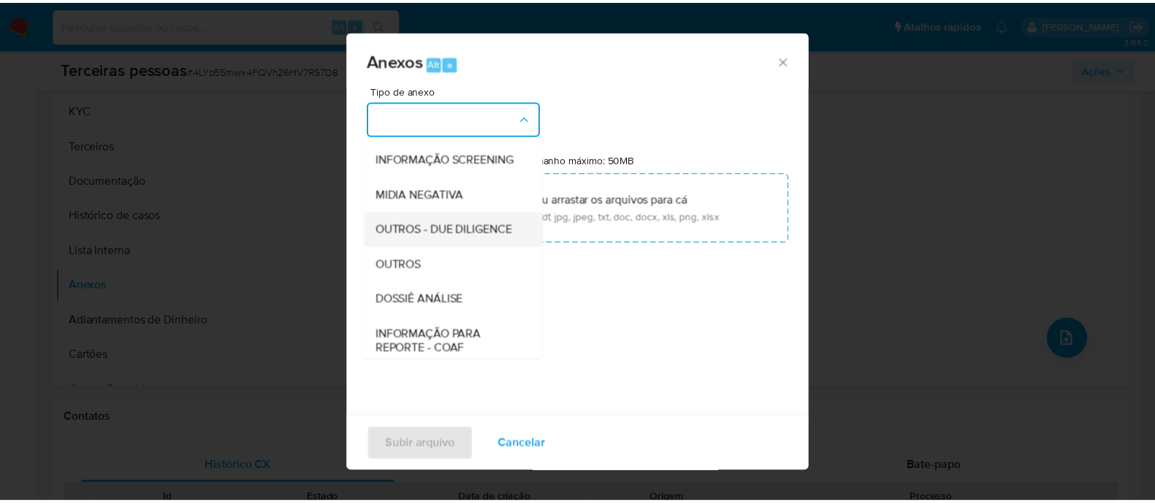
scroll to position [225, 0]
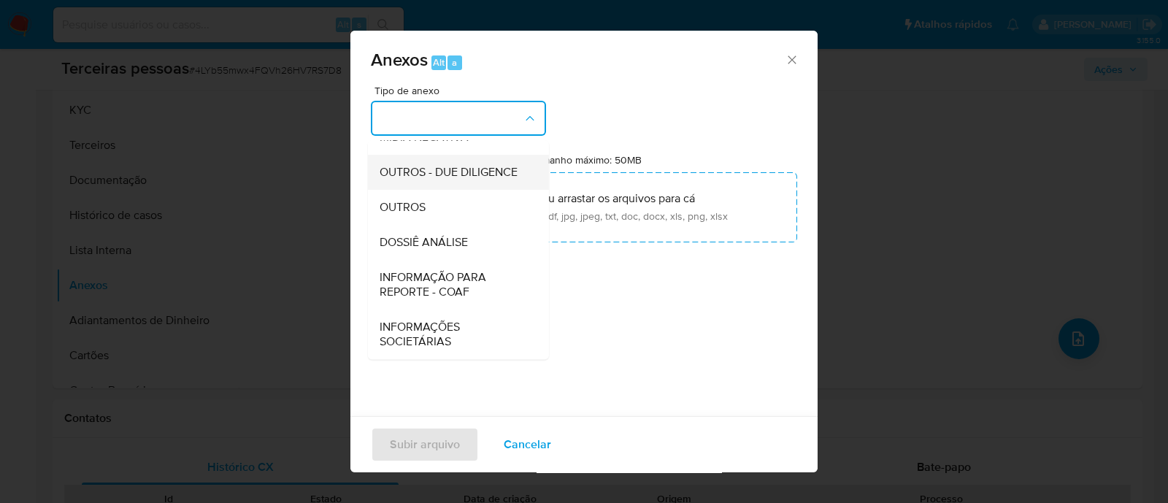
click at [438, 165] on span "OUTROS - DUE DILIGENCE" at bounding box center [449, 172] width 138 height 15
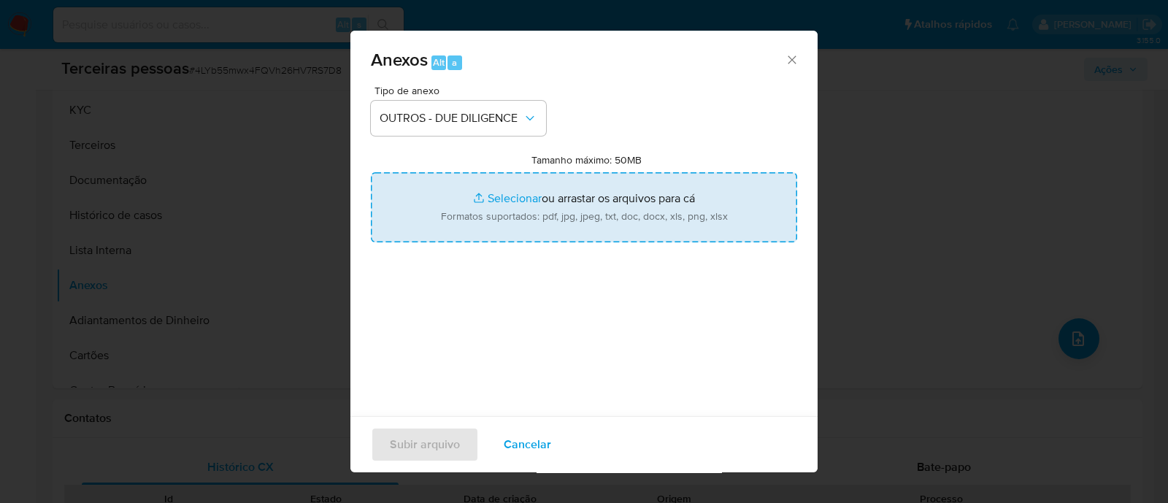
click at [667, 203] on input "Tamanho máximo: 50MB Selecionar arquivos" at bounding box center [584, 207] width 426 height 70
type input "C:\fakepath\Matriz de Risco - LILITS SHOES.pdf"
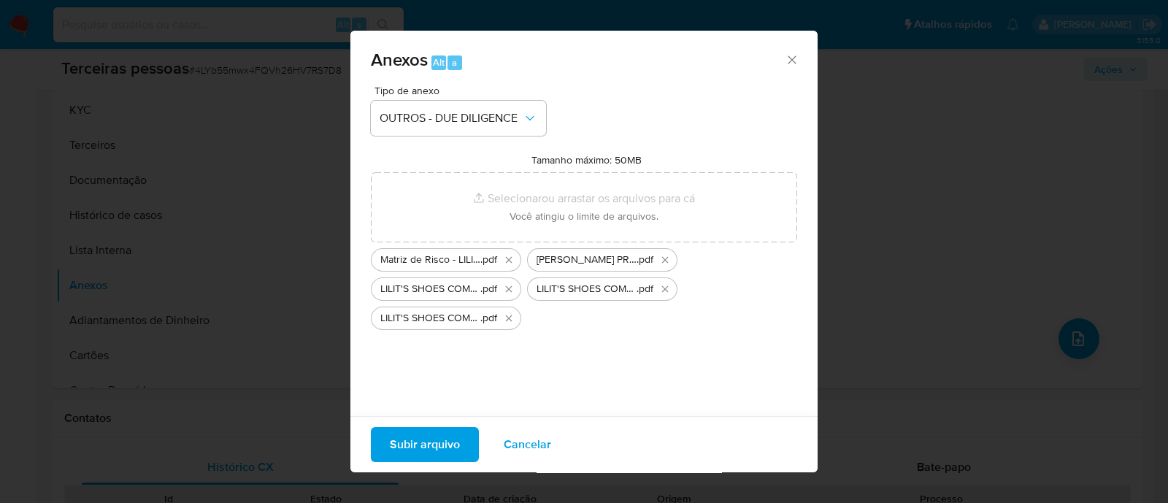
click at [431, 448] on span "Subir arquivo" at bounding box center [425, 445] width 70 height 32
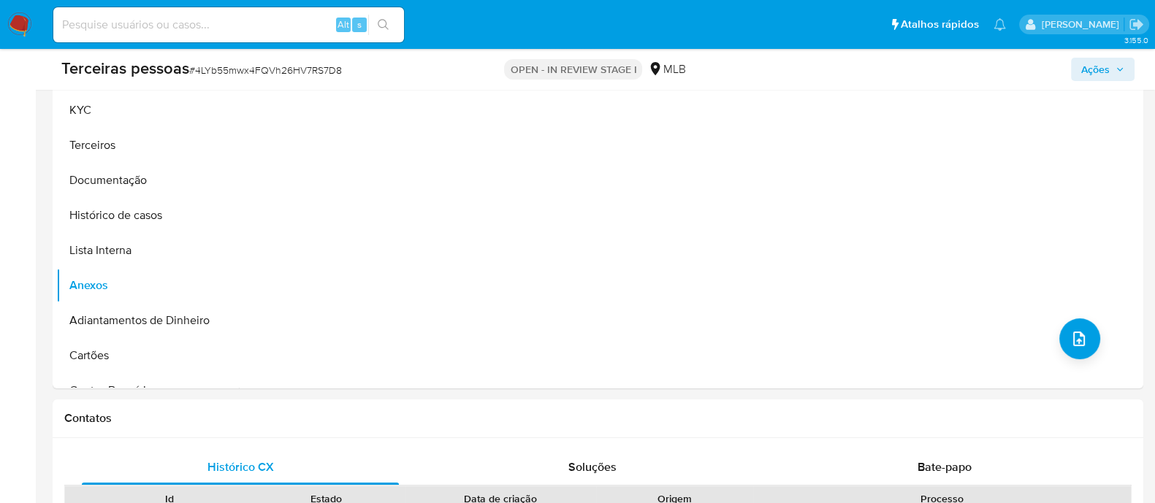
click at [1076, 63] on button "Ações" at bounding box center [1103, 69] width 64 height 23
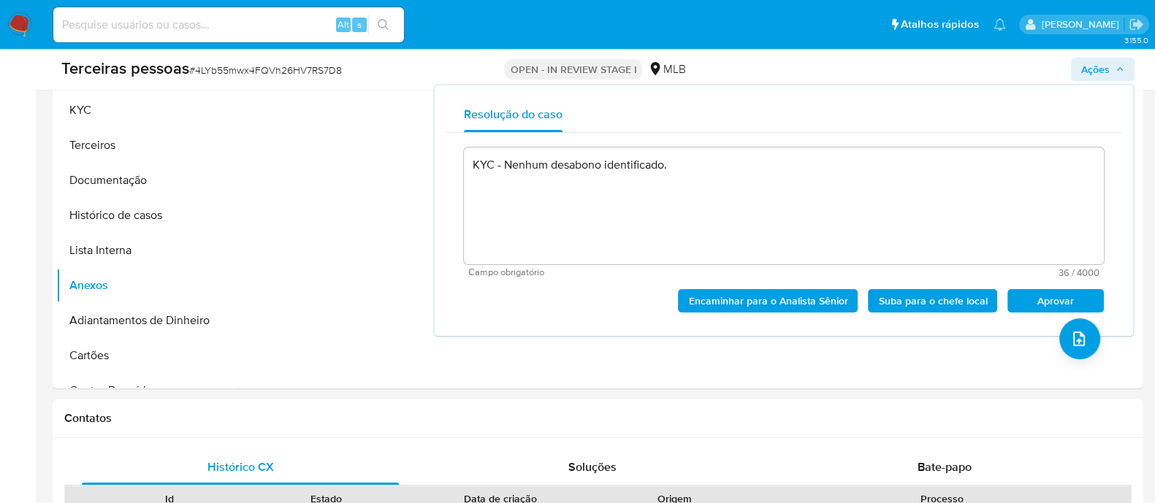
click at [1040, 291] on span "Aprovar" at bounding box center [1055, 301] width 76 height 20
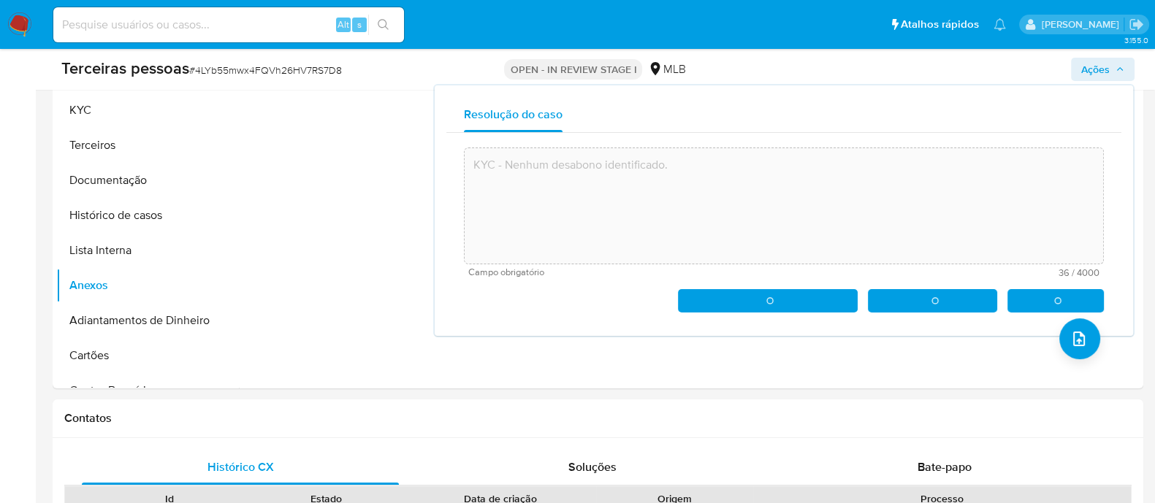
type textarea "KYC - Nenhum desabono identificado."
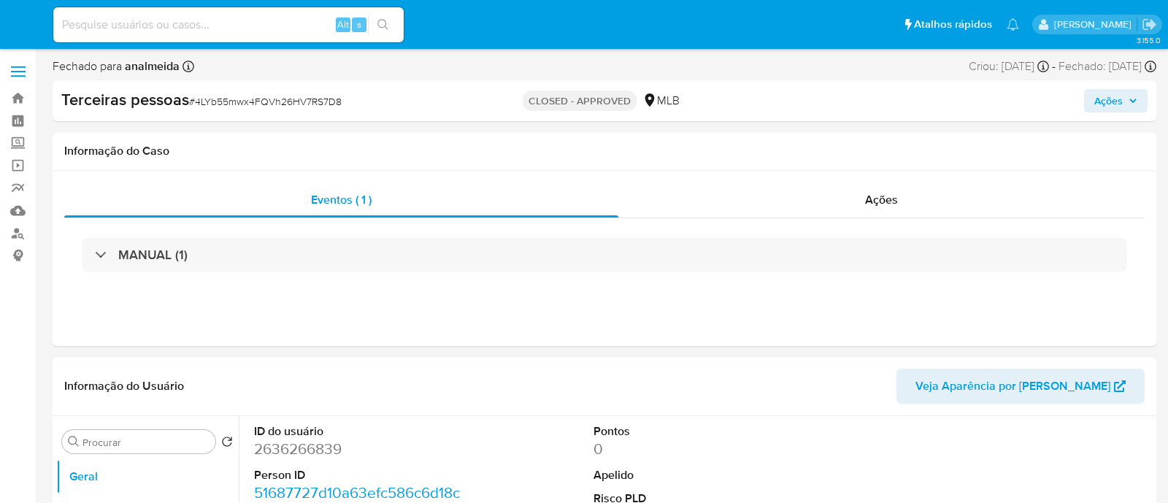
select select "10"
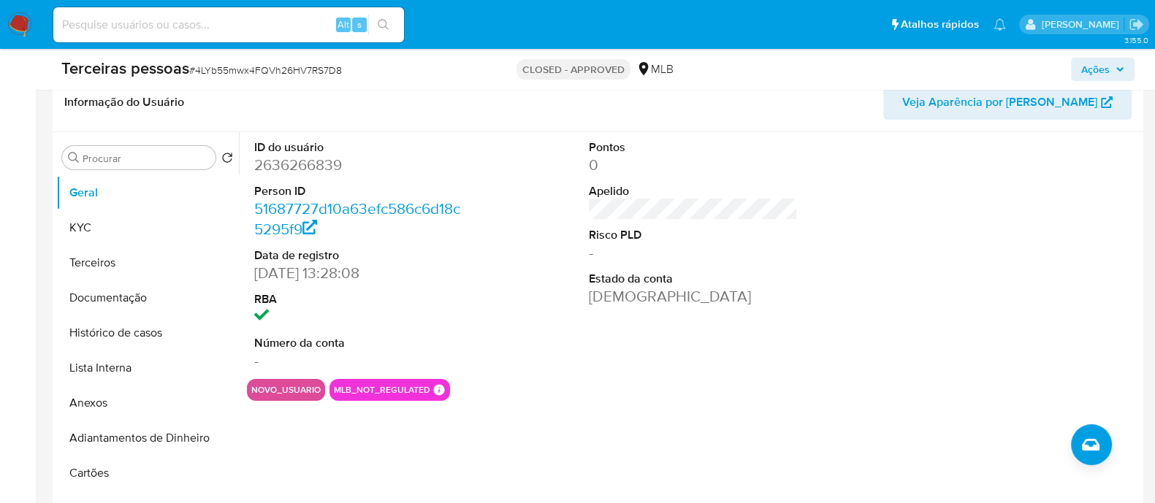
scroll to position [274, 0]
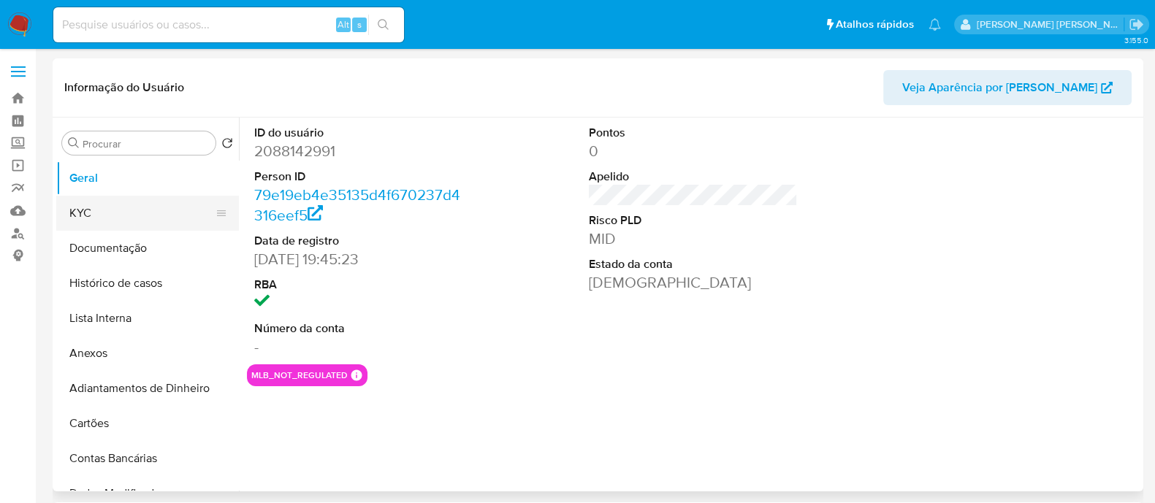
click at [148, 210] on button "KYC" at bounding box center [141, 213] width 171 height 35
select select "10"
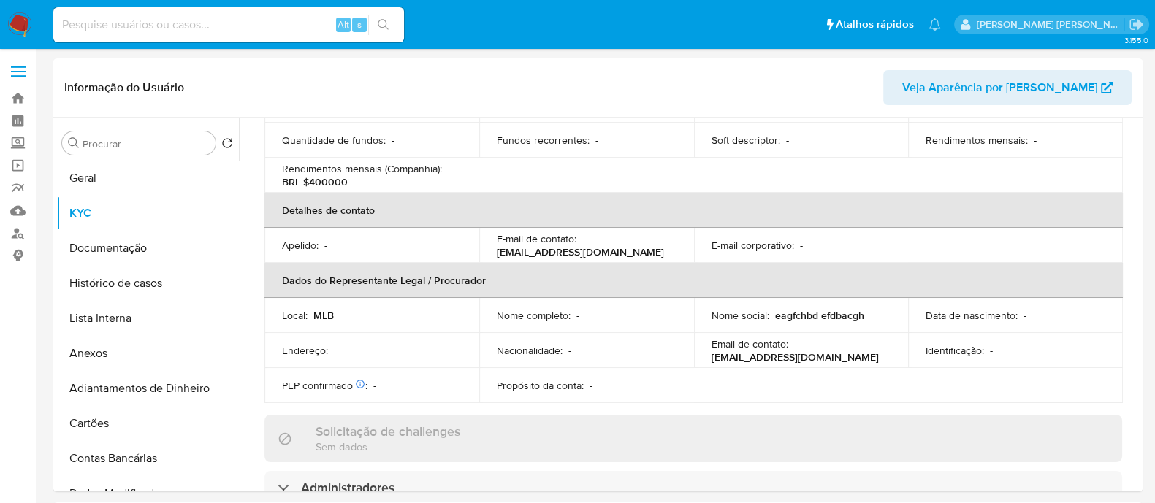
scroll to position [548, 0]
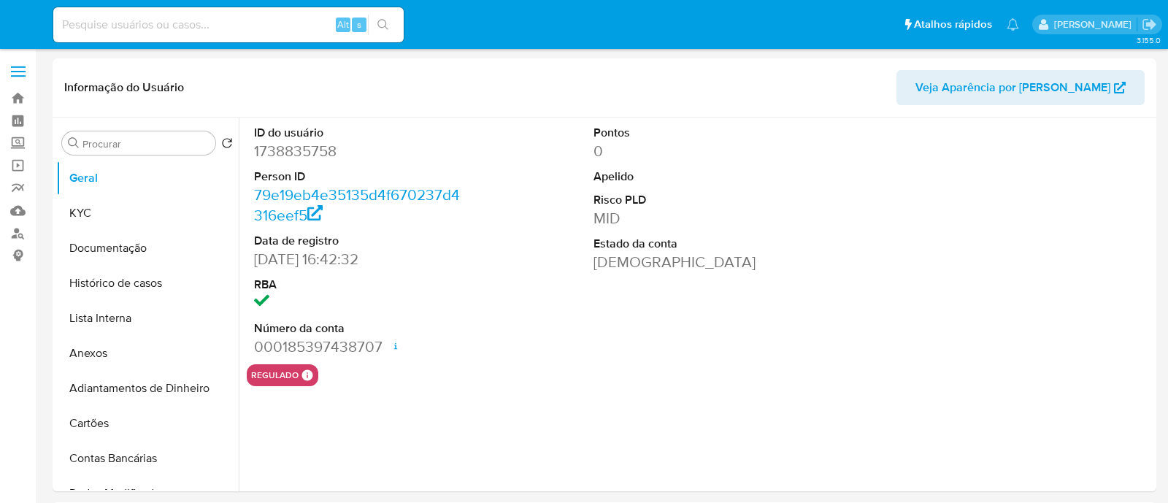
select select "10"
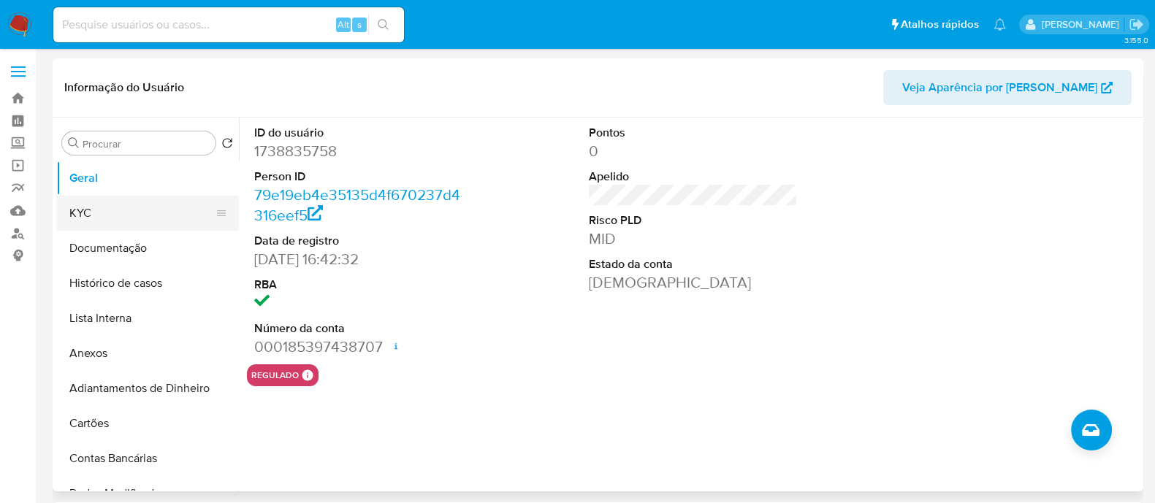
click at [87, 215] on button "KYC" at bounding box center [141, 213] width 171 height 35
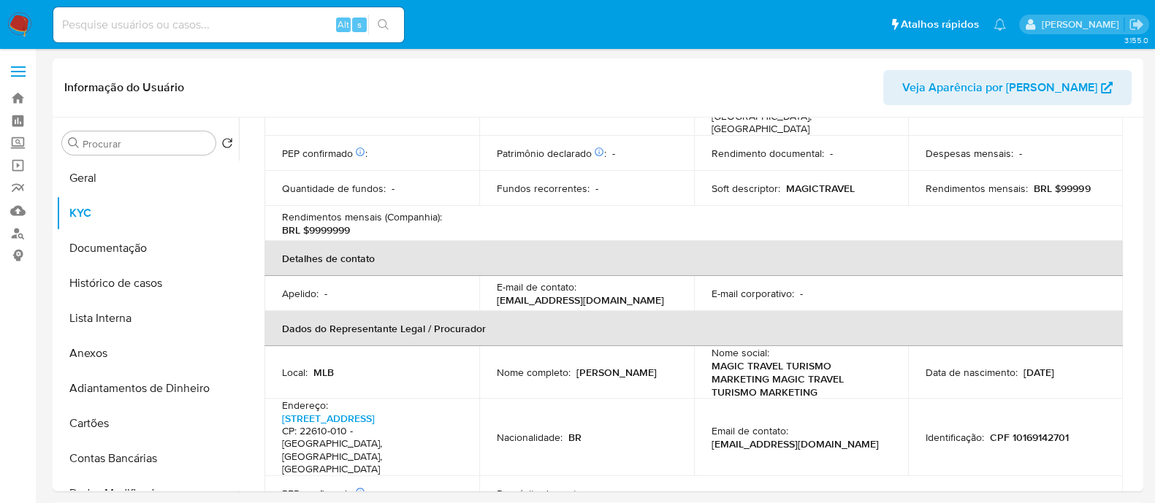
scroll to position [665, 0]
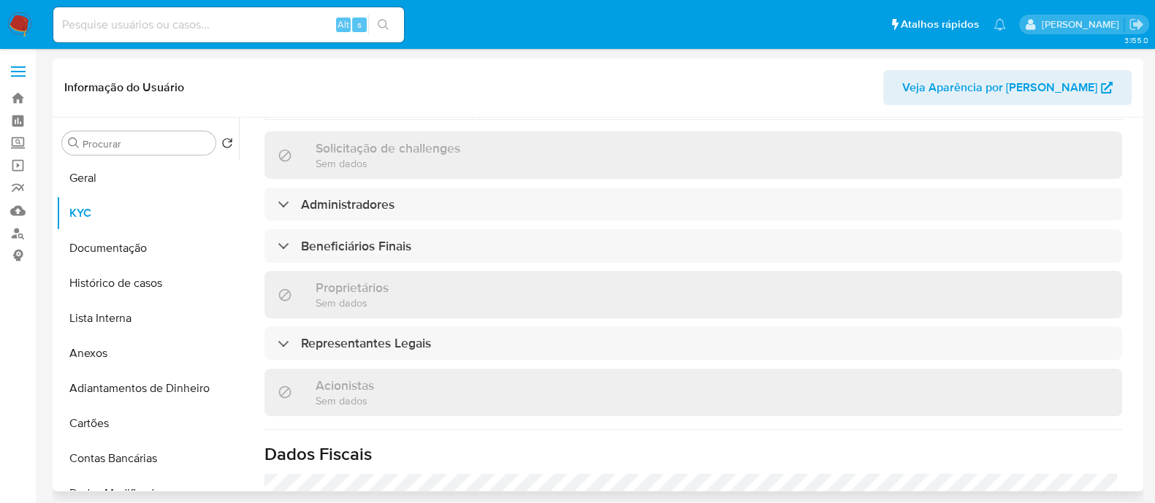
click at [473, 238] on div "Informações da empresa ID do usuário : 1738835758 Nome do comércio : MAGIC TRAV…" at bounding box center [692, 148] width 857 height 1253
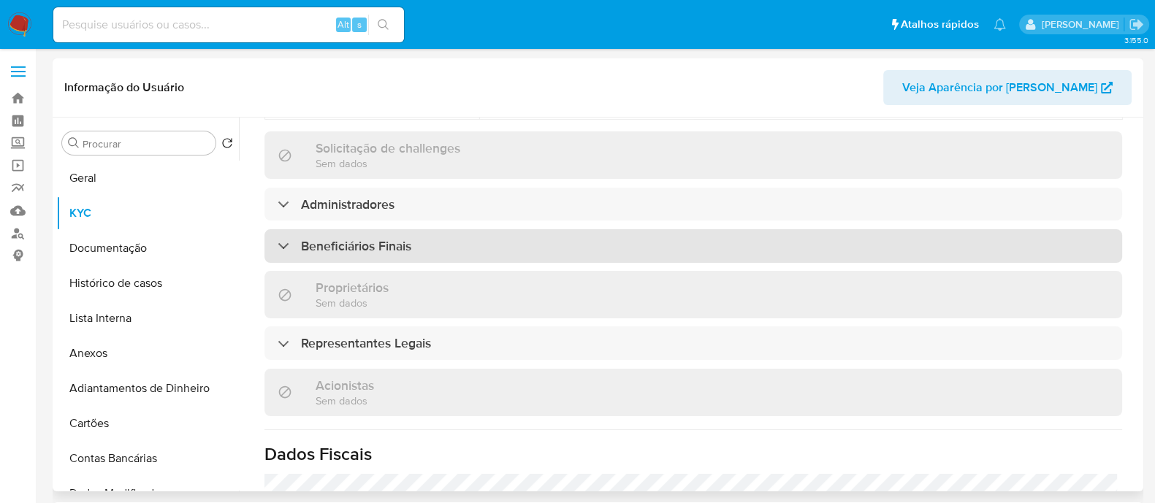
click at [480, 229] on div "Beneficiários Finais" at bounding box center [692, 246] width 857 height 34
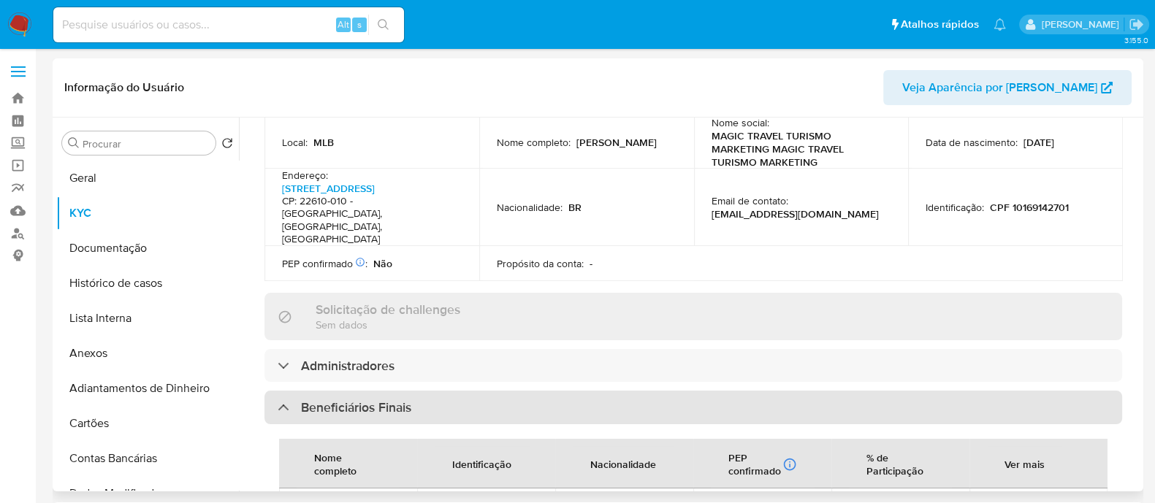
scroll to position [300, 0]
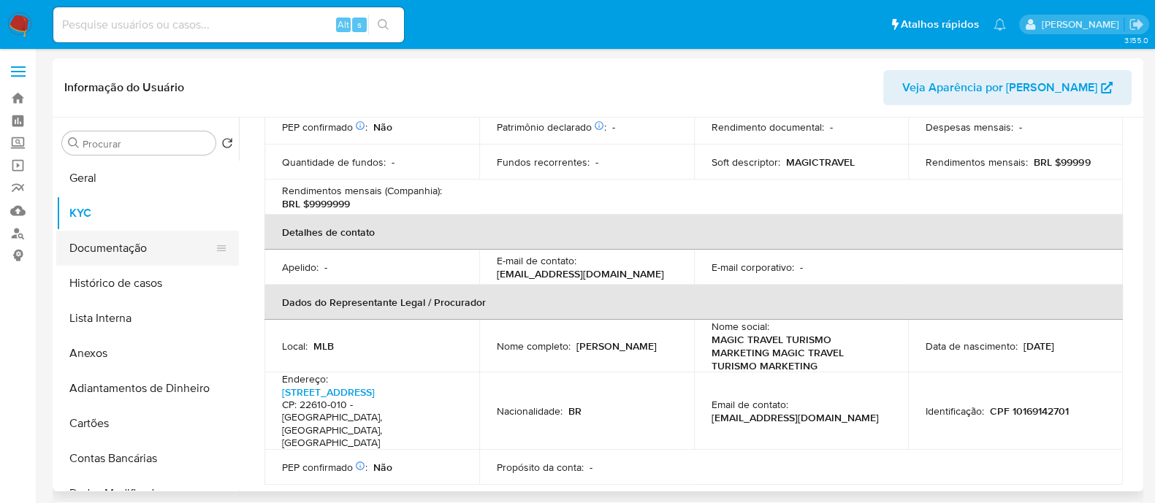
click at [118, 263] on button "Documentação" at bounding box center [141, 248] width 171 height 35
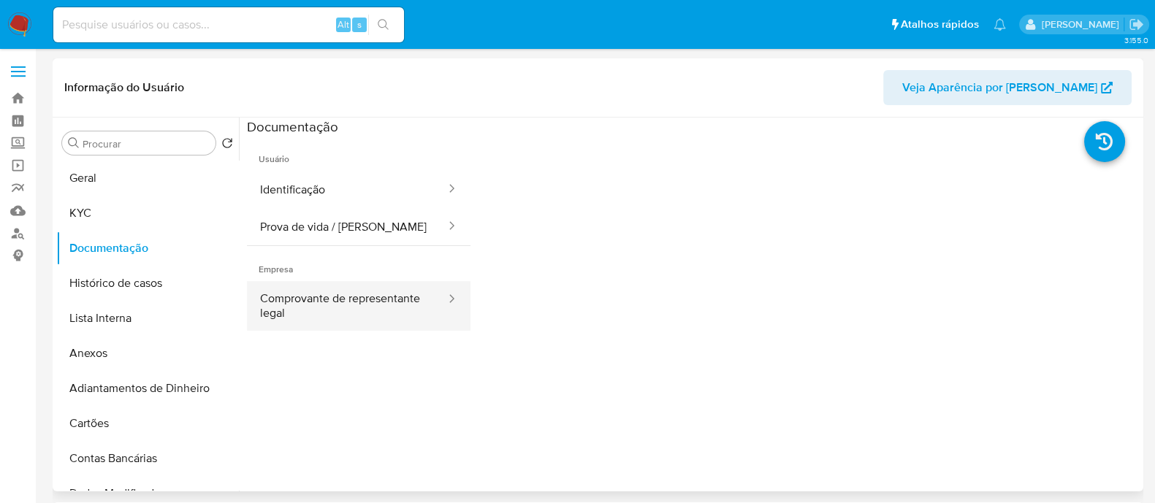
click at [361, 288] on button "Comprovante de representante legal" at bounding box center [347, 306] width 200 height 50
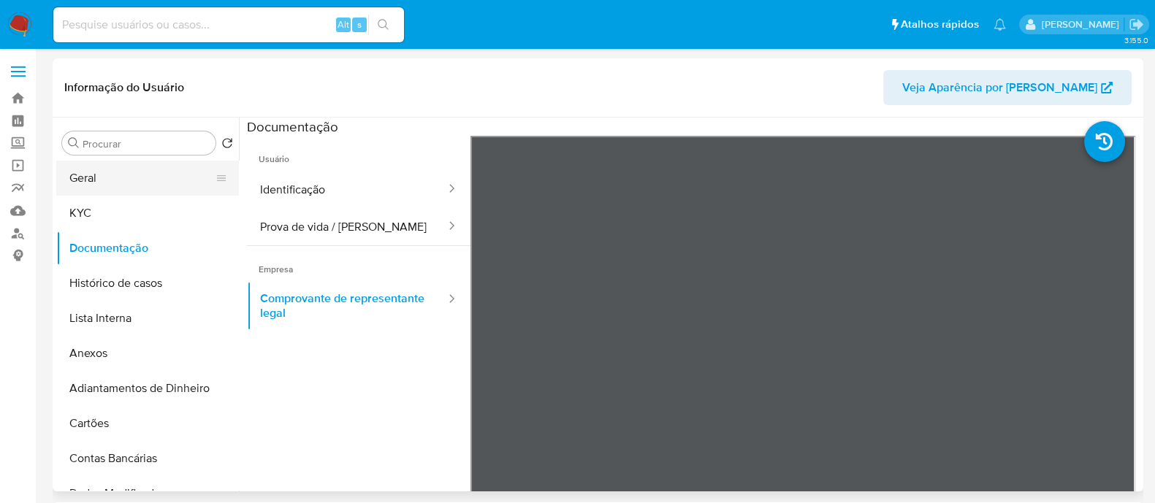
click at [126, 174] on button "Geral" at bounding box center [141, 178] width 171 height 35
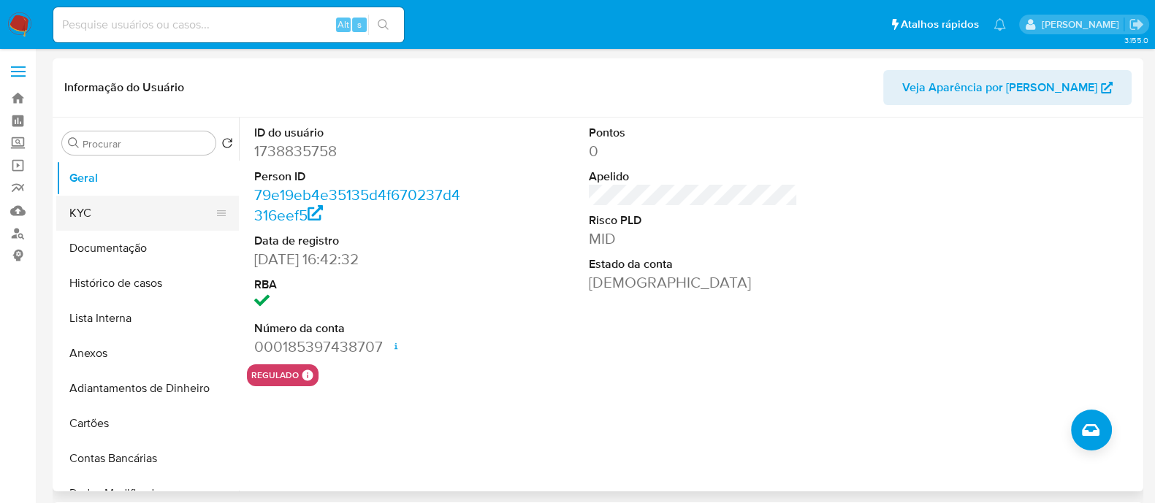
click at [153, 212] on button "KYC" at bounding box center [141, 213] width 171 height 35
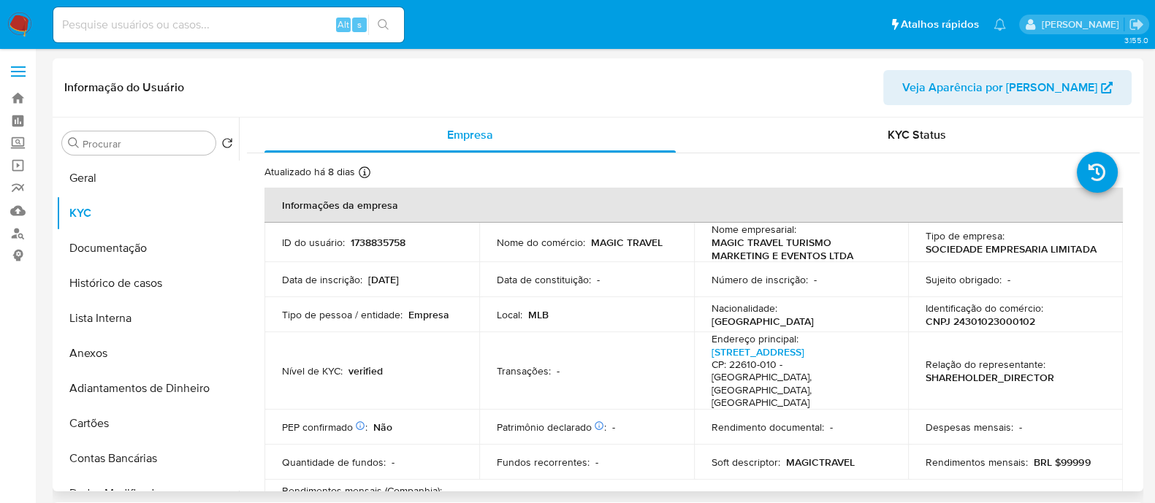
click at [991, 315] on p "CNPJ 24301023000102" at bounding box center [980, 321] width 110 height 13
copy p "24301023000102"
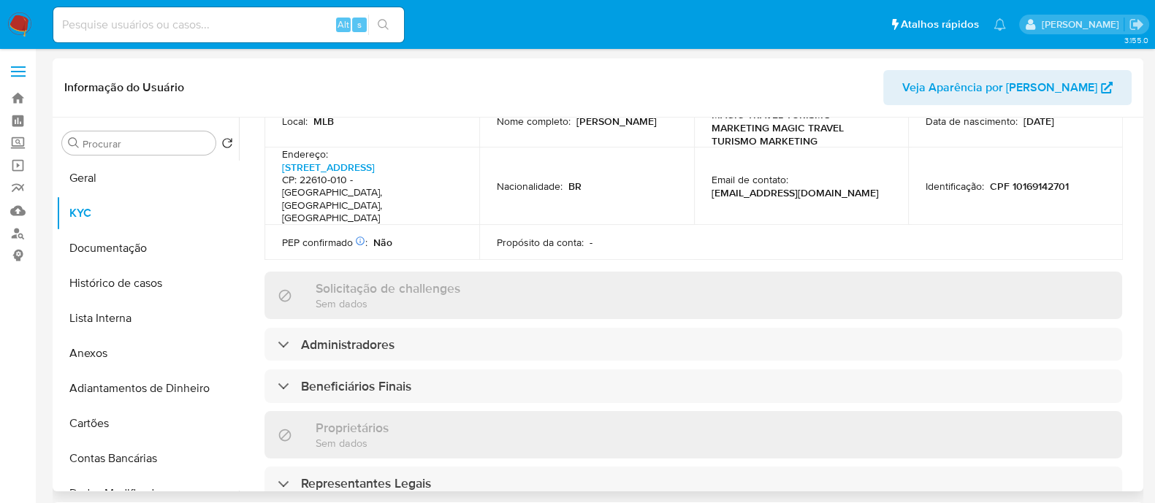
scroll to position [638, 0]
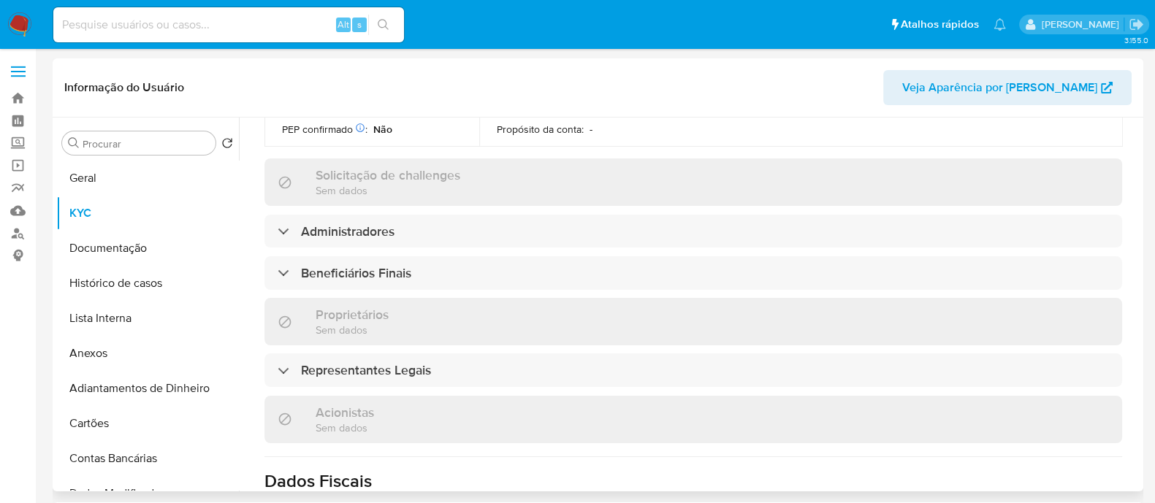
click at [453, 229] on div "Informações da empresa ID do usuário : 1738835758 Nome do comércio : MAGIC TRAV…" at bounding box center [692, 175] width 857 height 1253
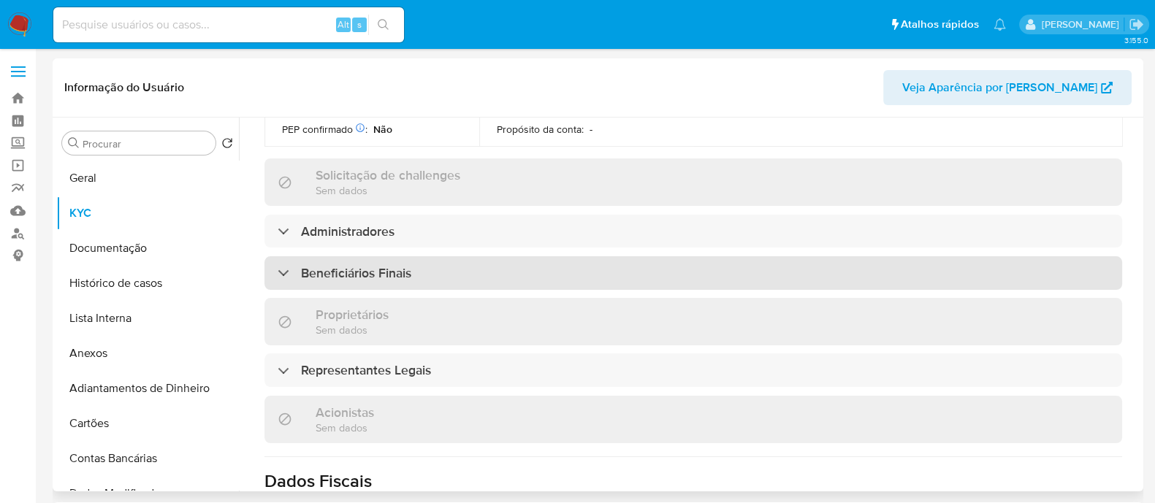
click at [456, 256] on div "Beneficiários Finais" at bounding box center [692, 273] width 857 height 34
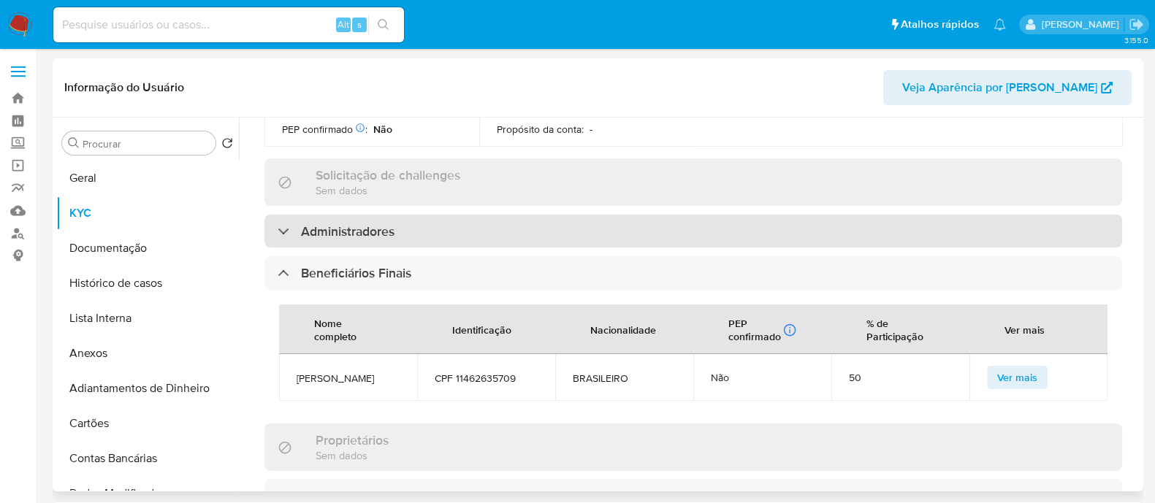
click at [398, 215] on div "Administradores" at bounding box center [692, 232] width 857 height 34
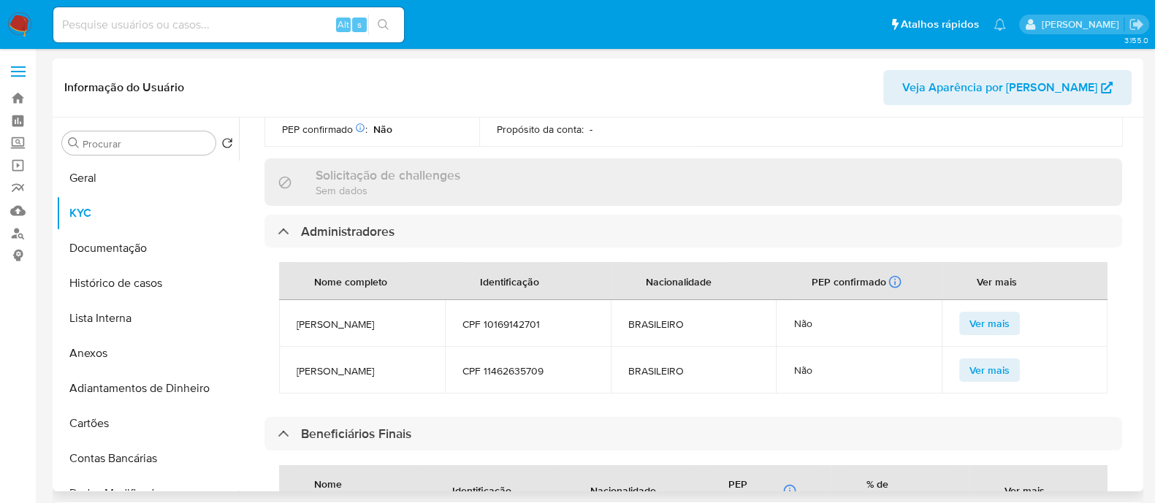
click at [355, 364] on span "THIAGO DE SOUZA SANTANA" at bounding box center [361, 370] width 131 height 13
copy span "THIAGO DE SOUZA SANTANA"
click at [522, 364] on span "CPF 11462635709" at bounding box center [527, 370] width 131 height 13
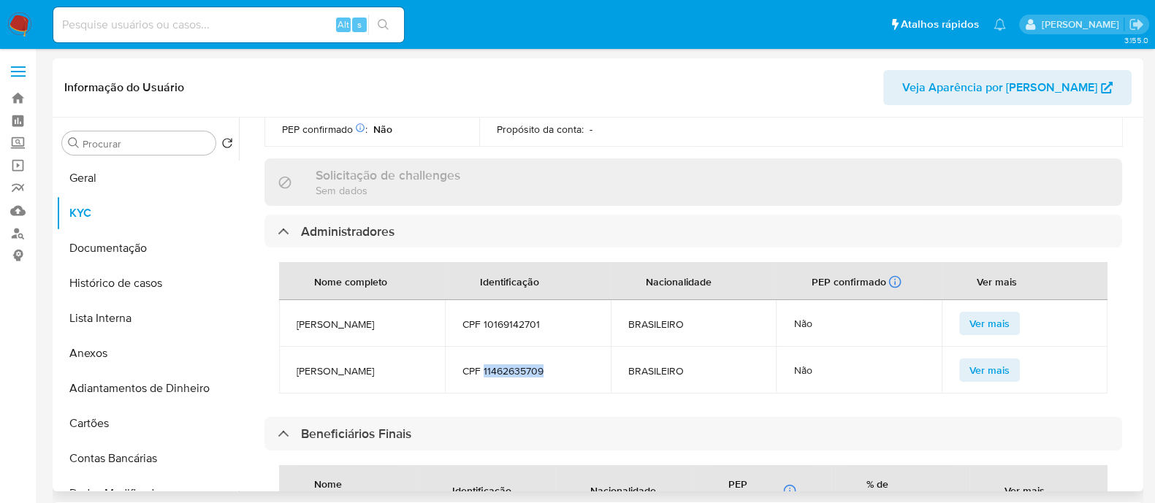
click at [522, 364] on span "CPF 11462635709" at bounding box center [527, 370] width 131 height 13
copy span "11462635709"
click at [335, 318] on span "RAPHAELA RAPOSO" at bounding box center [361, 324] width 131 height 13
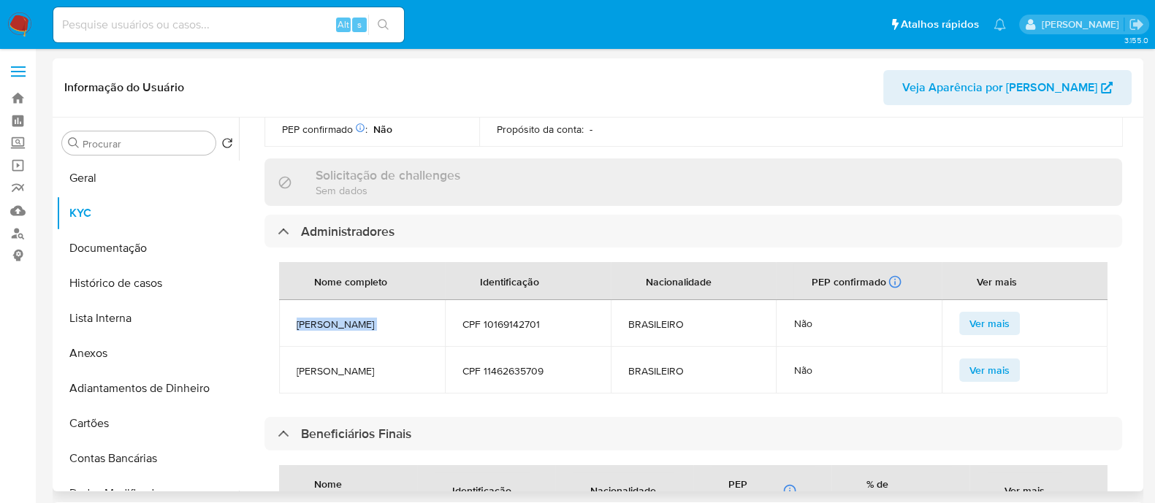
copy span "RAPHAELA RAPOSO"
click at [74, 175] on button "Geral" at bounding box center [141, 178] width 171 height 35
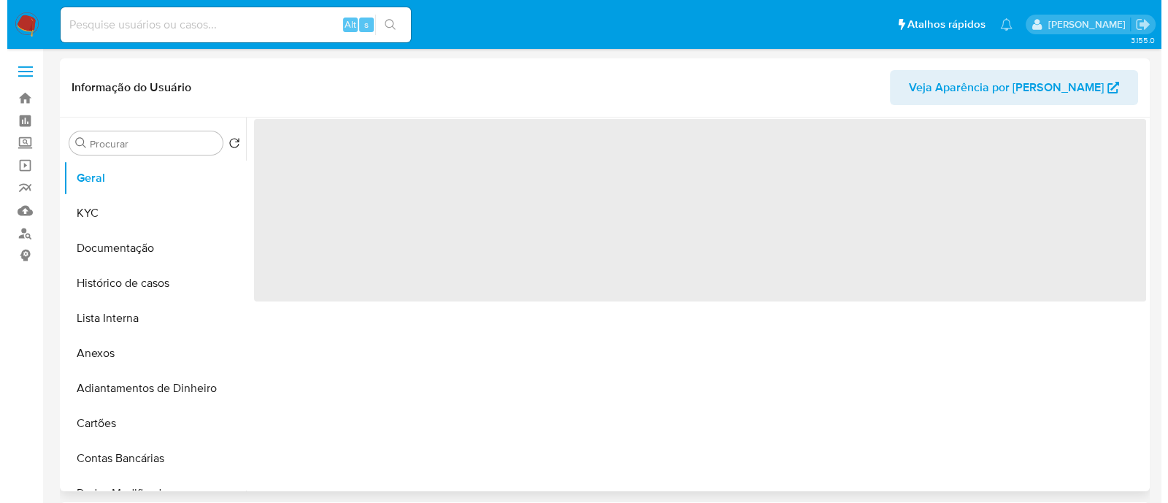
scroll to position [0, 0]
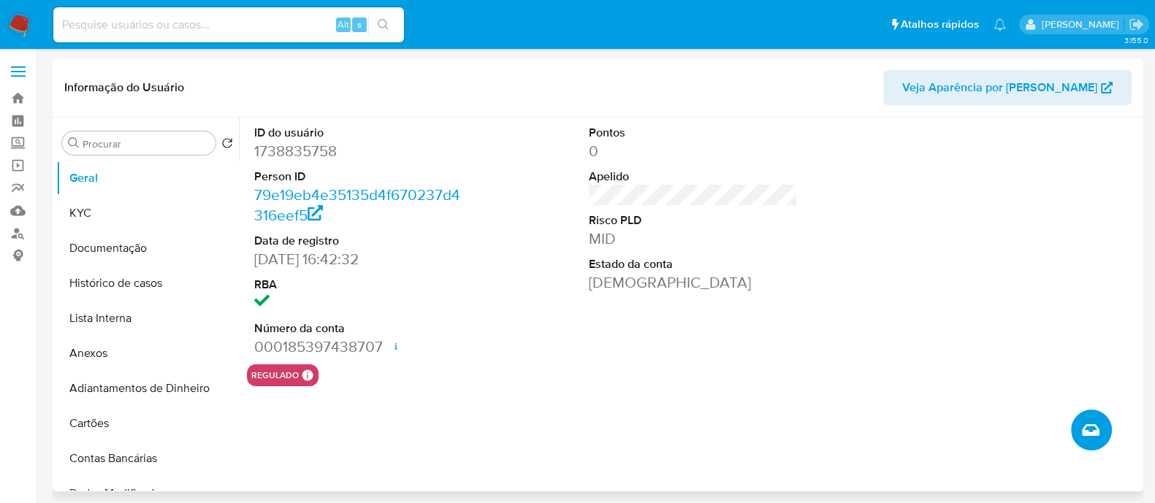
click at [1092, 437] on icon "Criar caso manual" at bounding box center [1090, 430] width 18 height 18
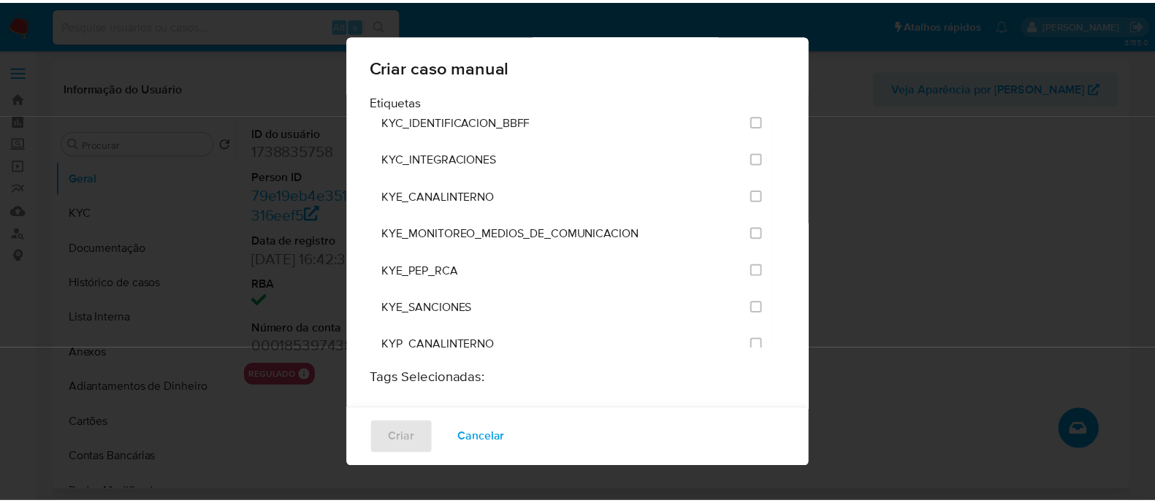
scroll to position [1186, 0]
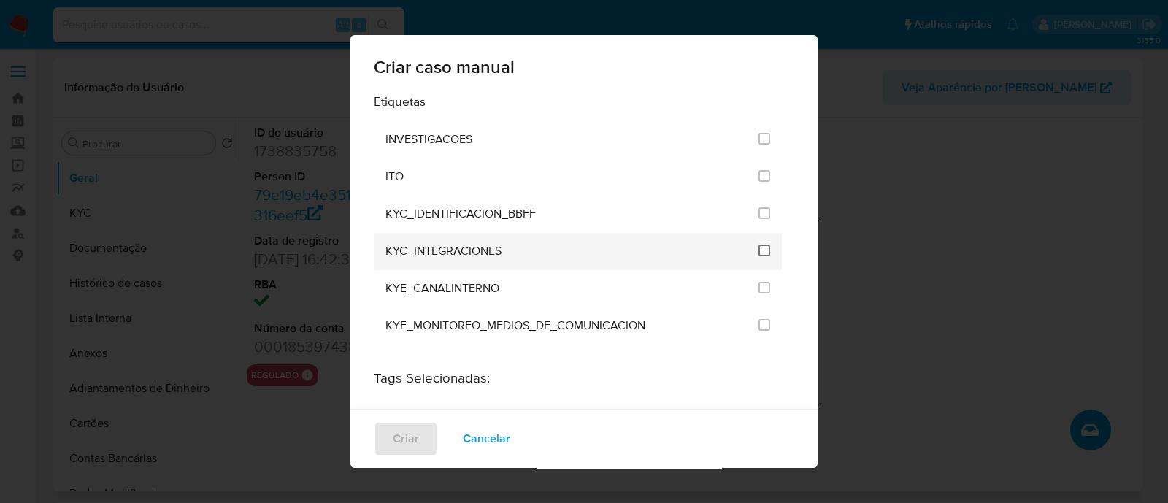
click at [759, 245] on input "2093" at bounding box center [765, 251] width 12 height 12
checkbox input "true"
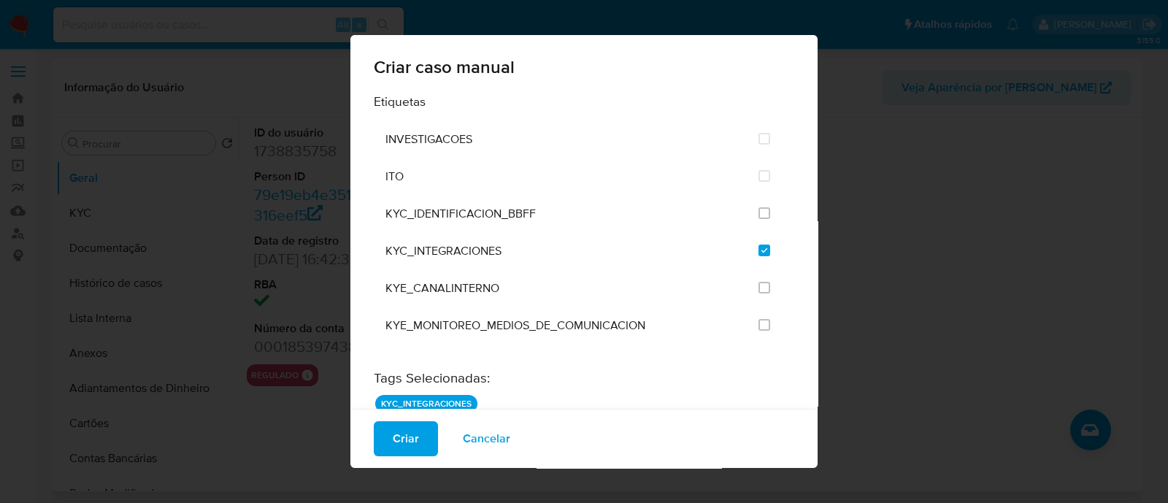
click at [394, 432] on span "Criar" at bounding box center [406, 439] width 26 height 32
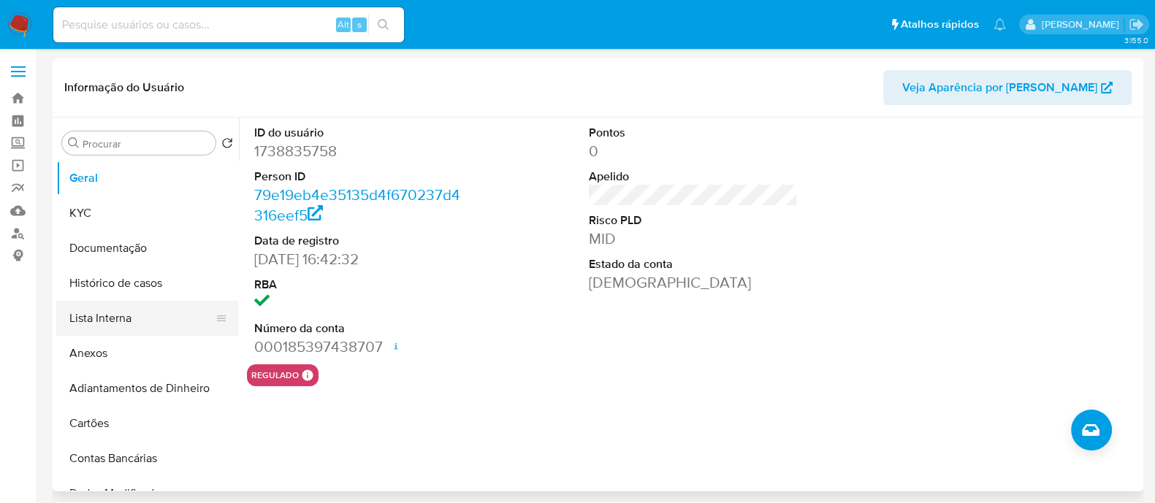
click at [104, 304] on button "Lista Interna" at bounding box center [141, 318] width 171 height 35
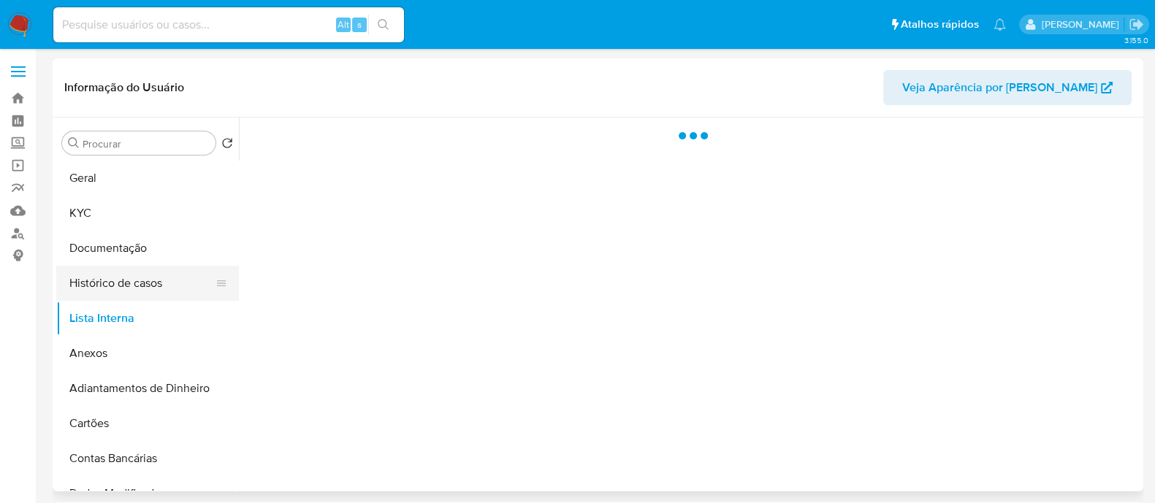
click at [113, 285] on button "Histórico de casos" at bounding box center [141, 283] width 171 height 35
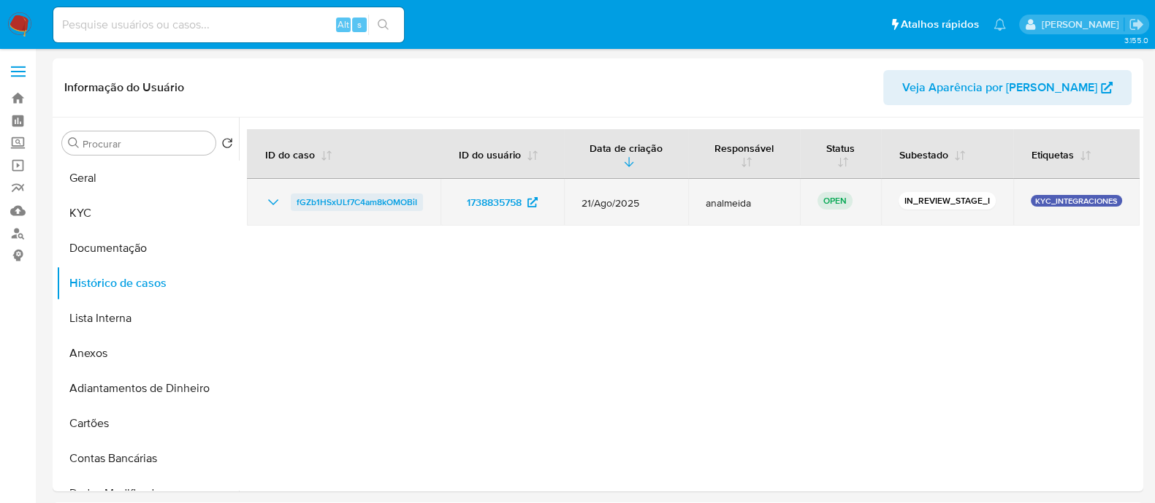
click at [391, 202] on span "fGZb1HSxULf7C4am8kOMOBiI" at bounding box center [356, 203] width 120 height 18
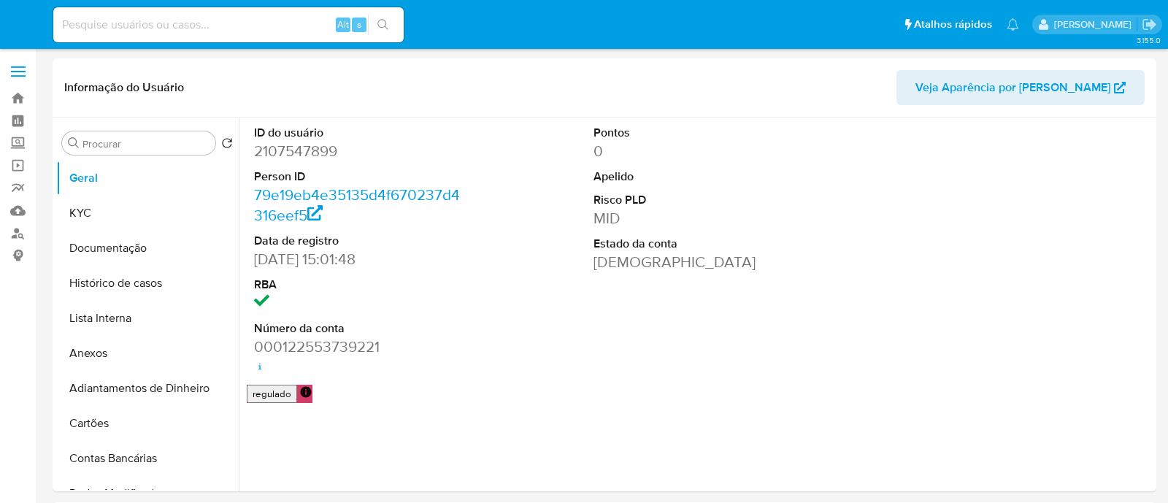
select select "10"
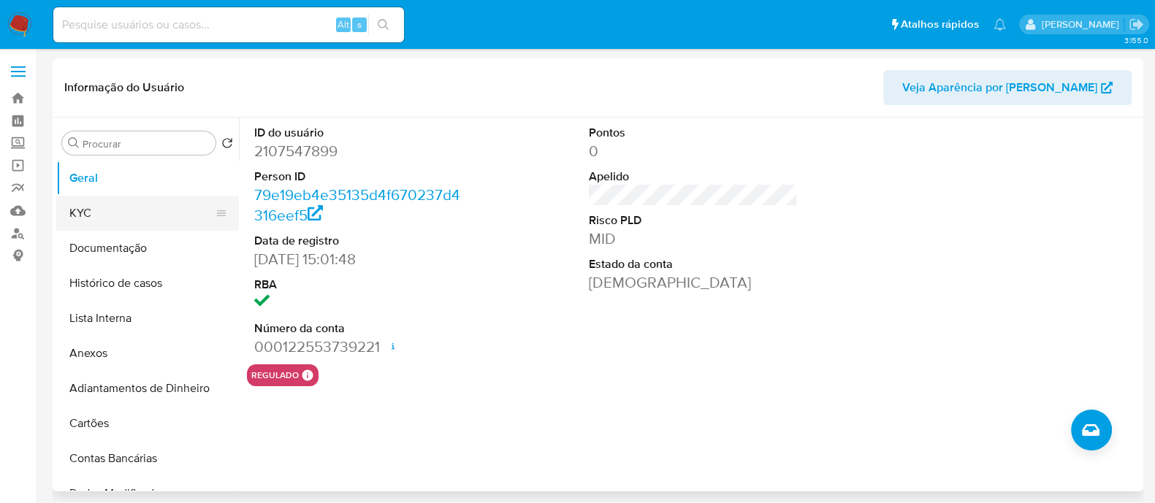
click at [90, 210] on button "KYC" at bounding box center [141, 213] width 171 height 35
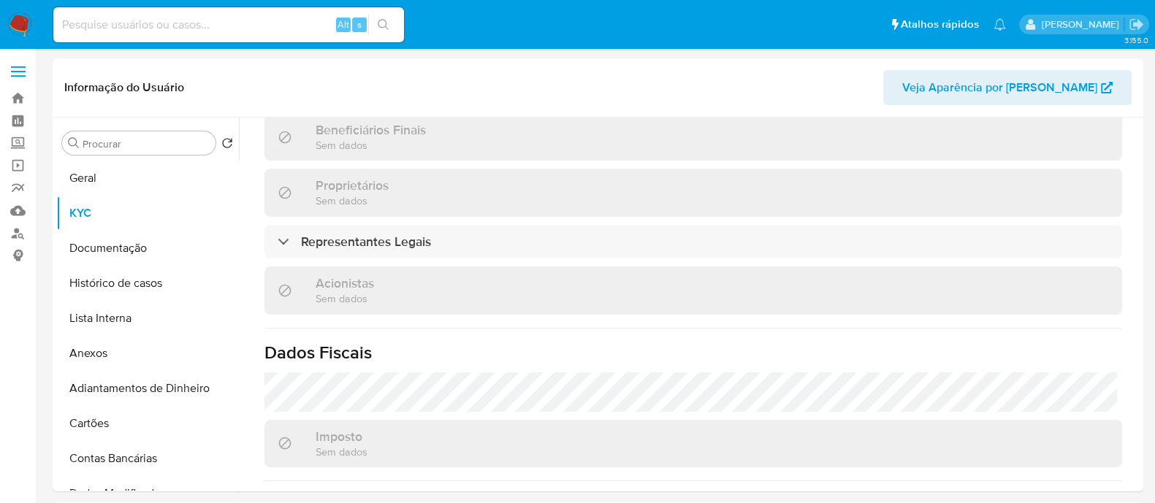
scroll to position [675, 0]
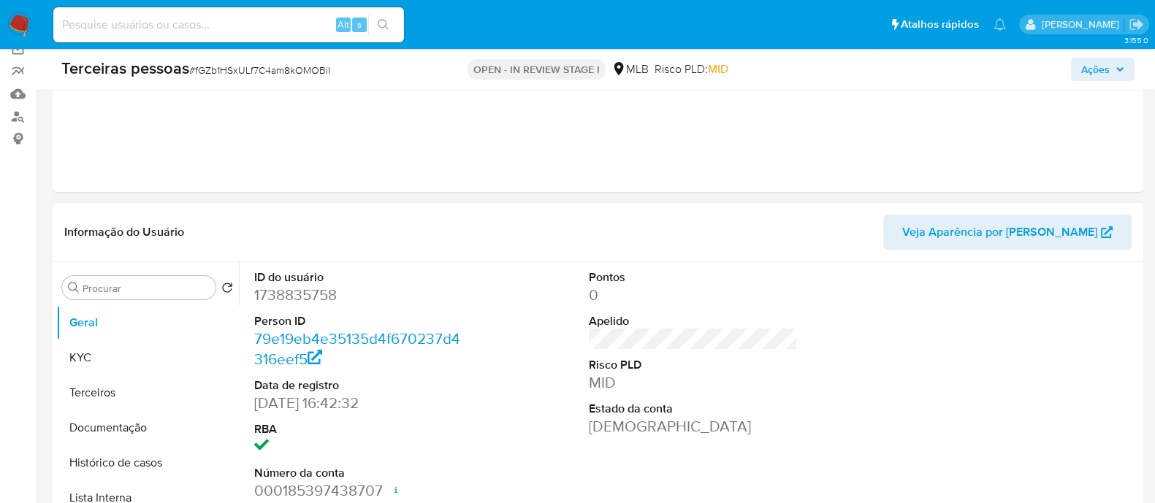
scroll to position [182, 0]
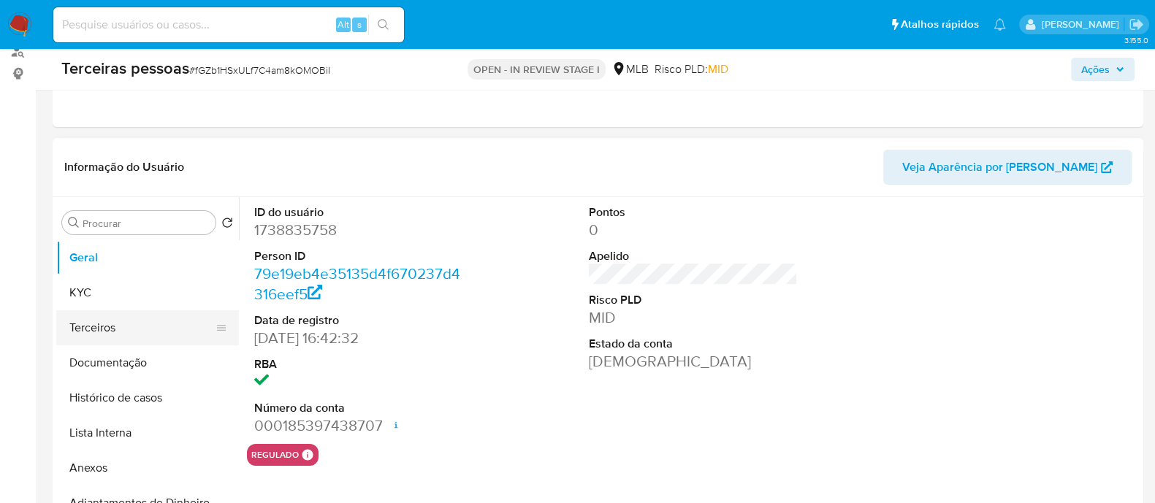
select select "10"
click at [131, 458] on button "Anexos" at bounding box center [141, 468] width 171 height 35
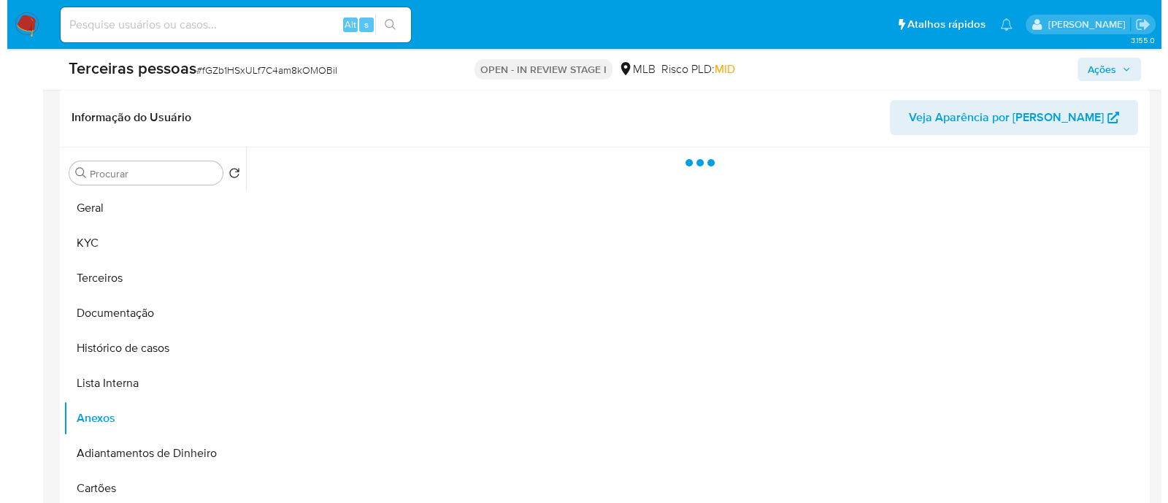
scroll to position [274, 0]
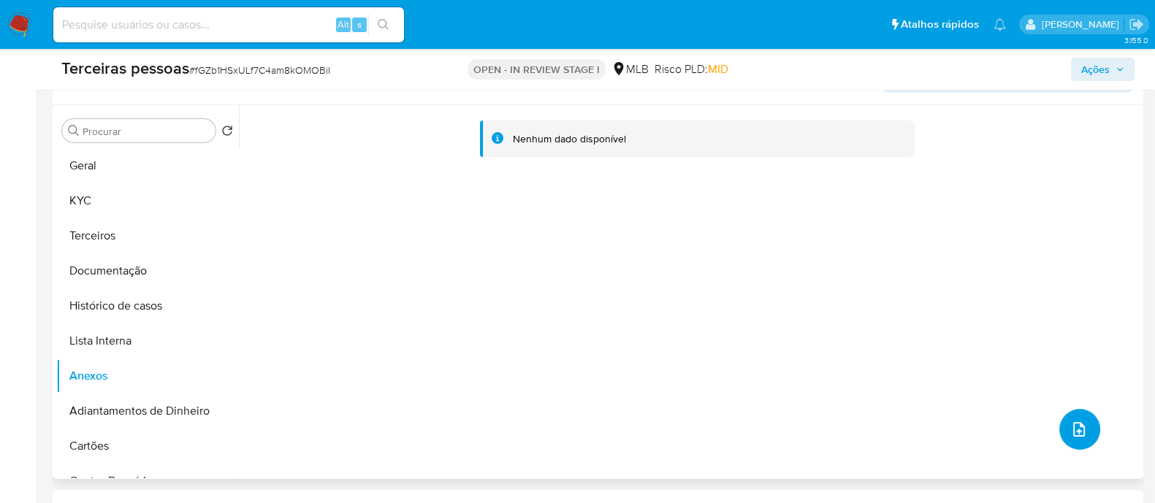
click at [1070, 432] on icon "upload-file" at bounding box center [1079, 430] width 18 height 18
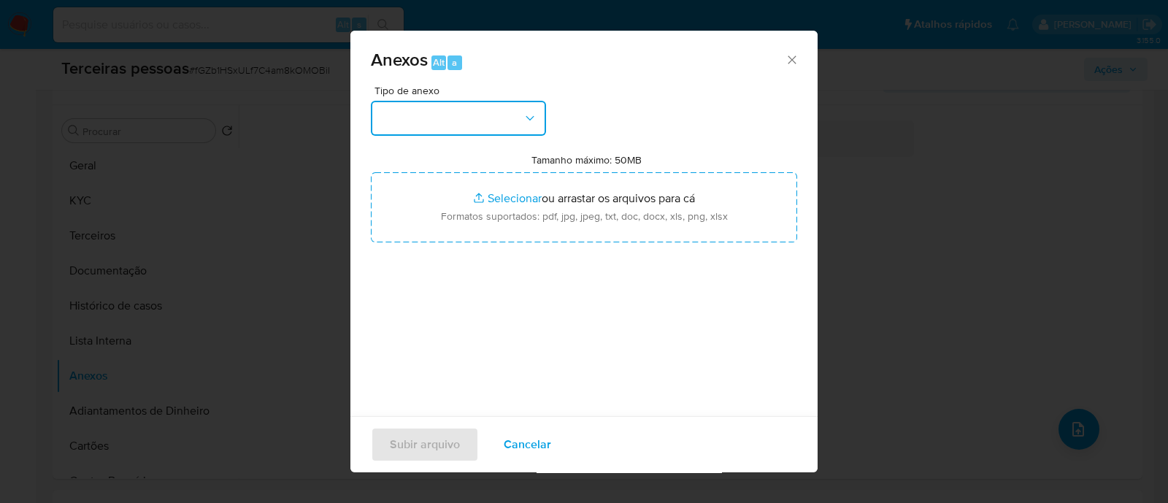
click at [434, 110] on button "button" at bounding box center [458, 118] width 175 height 35
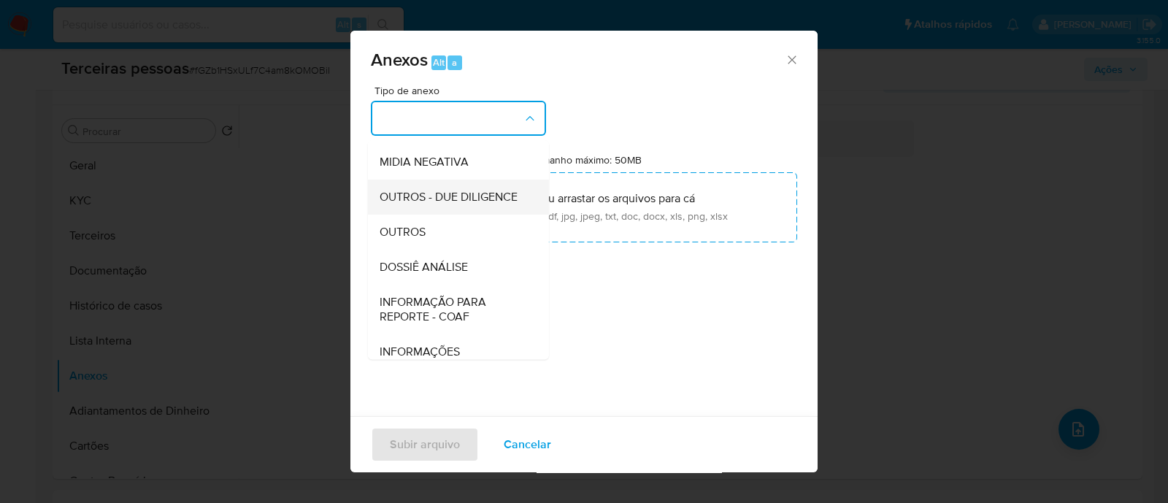
scroll to position [225, 0]
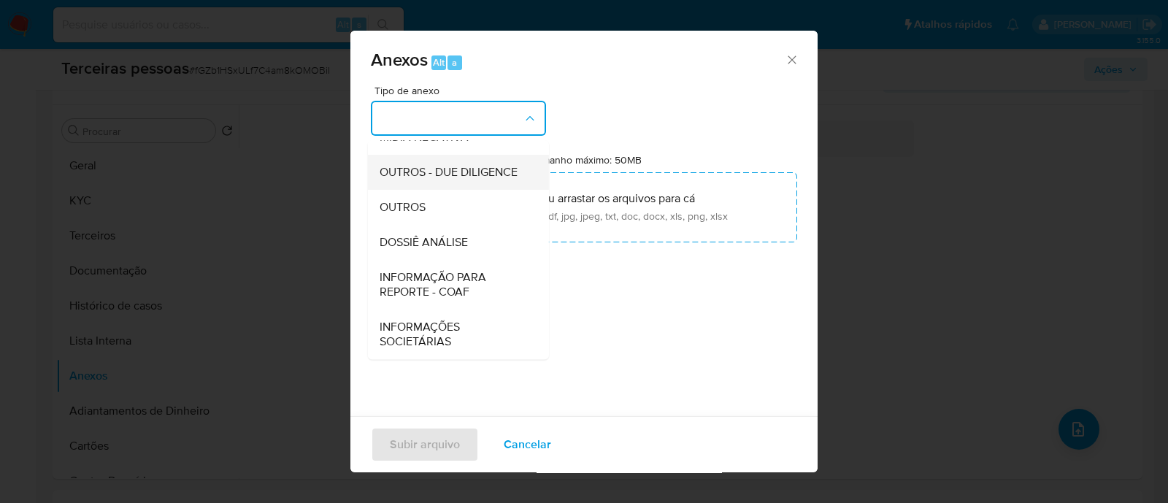
click at [404, 179] on span "OUTROS - DUE DILIGENCE" at bounding box center [449, 172] width 138 height 15
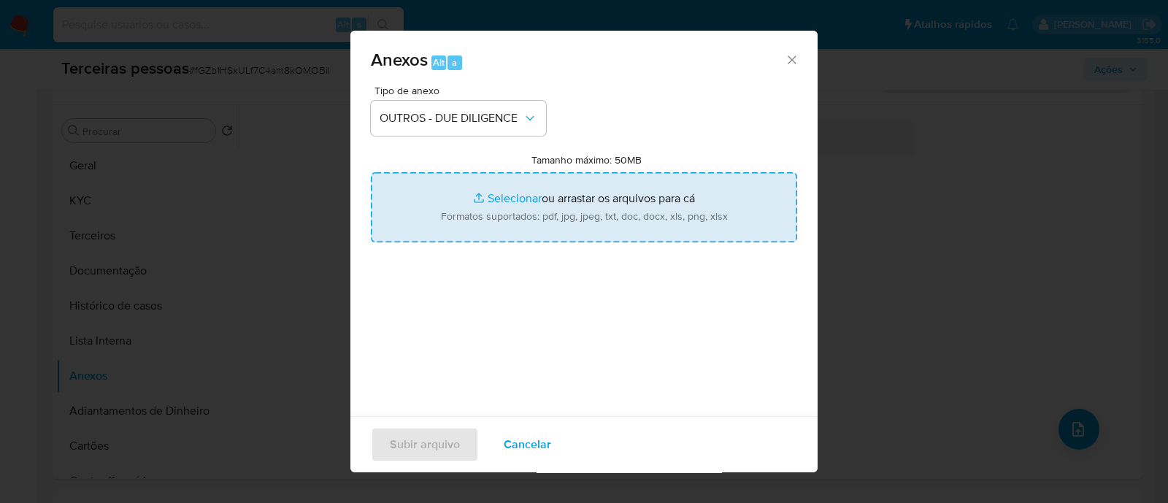
click at [566, 191] on input "Tamanho máximo: 50MB Selecionar arquivos" at bounding box center [584, 207] width 426 height 70
click at [537, 180] on input "Tamanho máximo: 50MB Selecionar arquivos" at bounding box center [584, 207] width 426 height 70
type input "C:\fakepath\Matriz de Risco - MAGIC TRAVEL TURISMO MARKETING E EVENTOS LTDA.pdf"
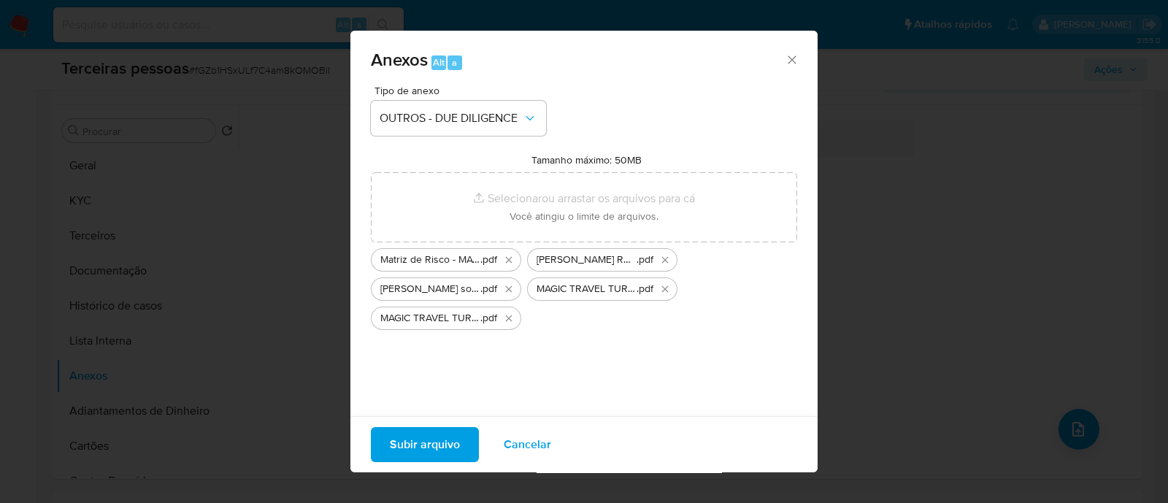
click at [427, 436] on span "Subir arquivo" at bounding box center [425, 445] width 70 height 32
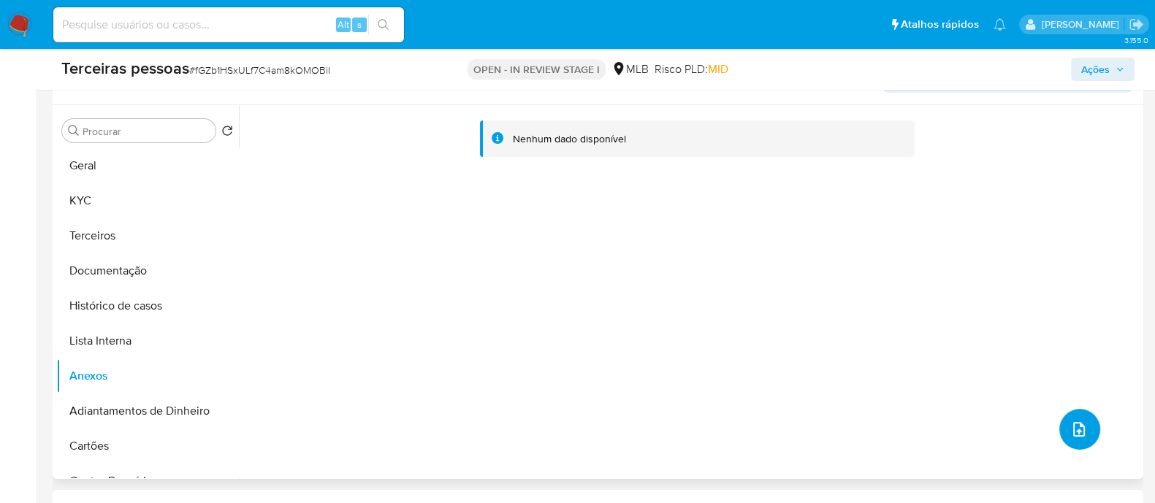
click at [1075, 437] on icon "upload-file" at bounding box center [1079, 430] width 18 height 18
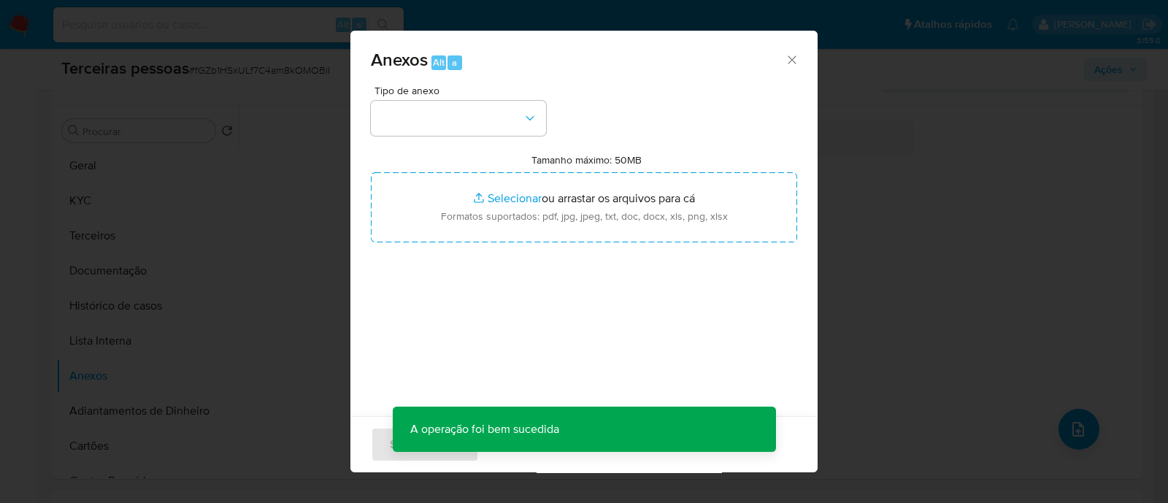
click at [478, 98] on div "Tipo de anexo" at bounding box center [458, 110] width 175 height 50
click at [468, 118] on button "button" at bounding box center [458, 118] width 175 height 35
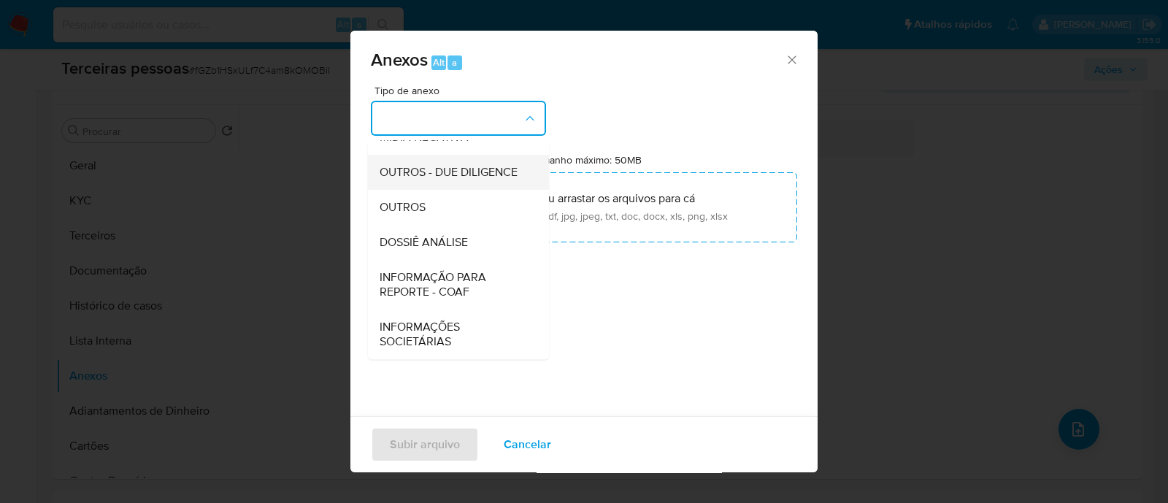
click at [456, 170] on span "OUTROS - DUE DILIGENCE" at bounding box center [449, 172] width 138 height 15
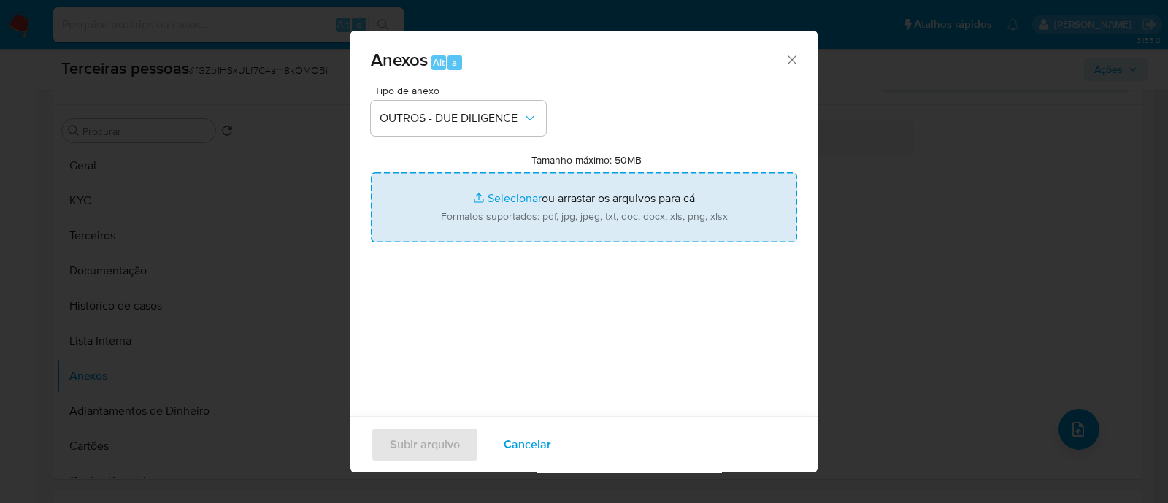
click at [570, 196] on input "Tamanho máximo: 50MB Selecionar arquivos" at bounding box center [584, 207] width 426 height 70
type input "C:\fakepath\MAGIC TRAVEL TURISMO MARKETING E EVENTOS LTDA contrato social.pdf"
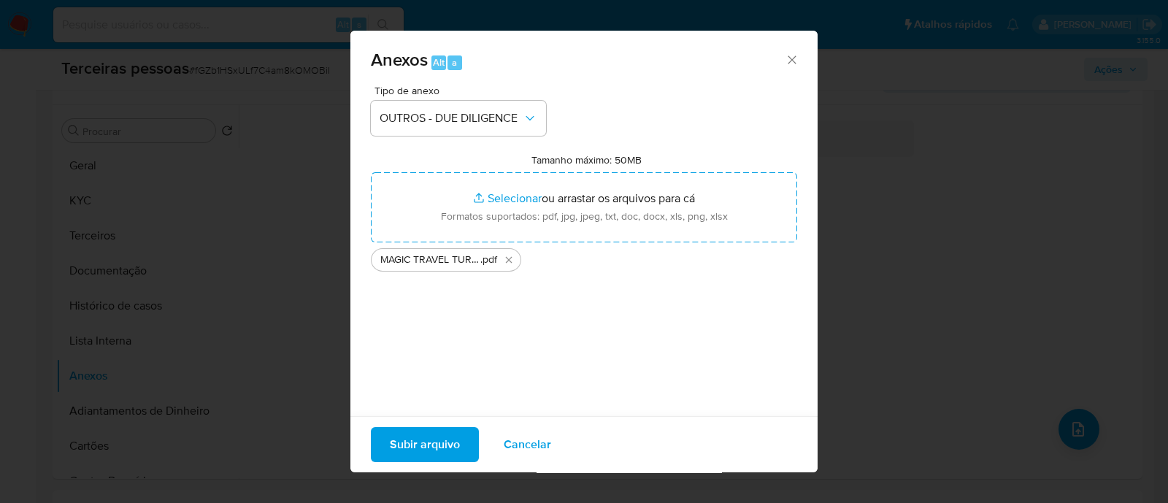
click at [397, 443] on span "Subir arquivo" at bounding box center [425, 445] width 70 height 32
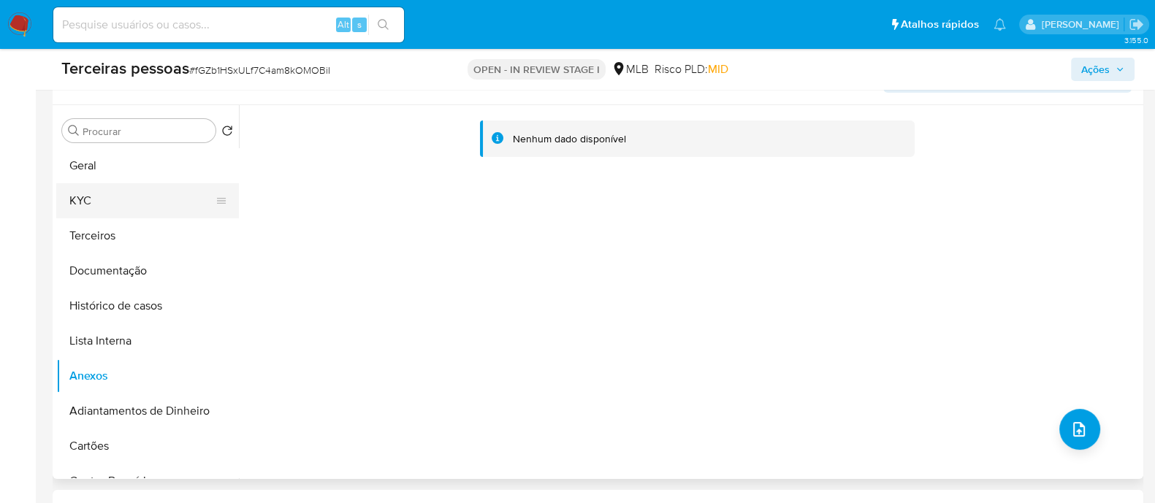
click at [123, 195] on button "KYC" at bounding box center [141, 200] width 171 height 35
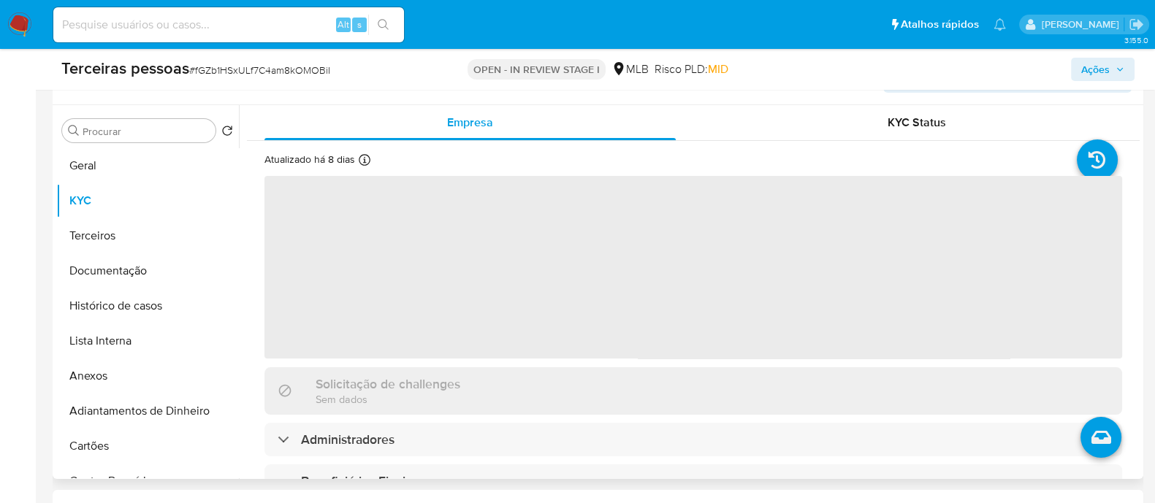
scroll to position [182, 0]
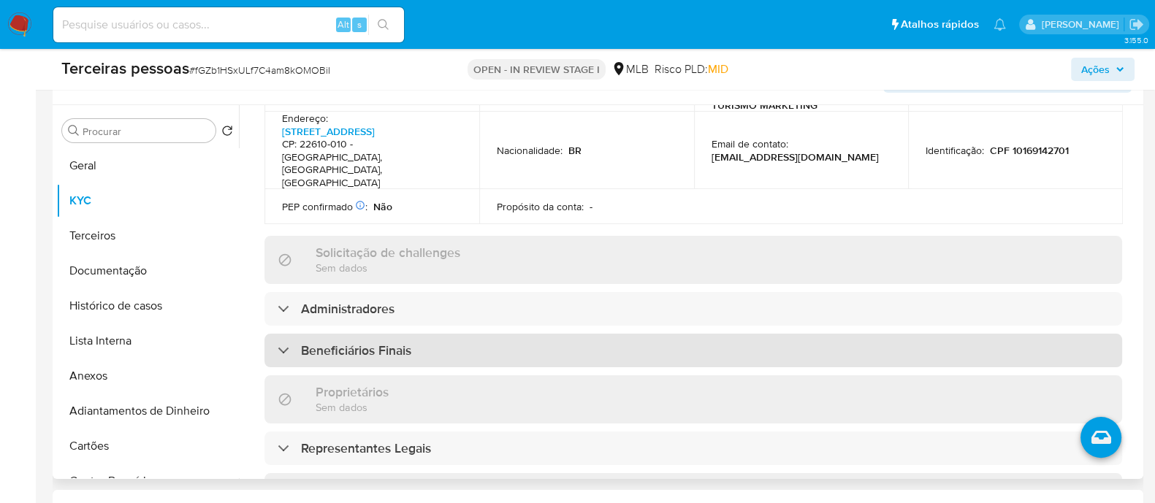
click at [439, 334] on div "Beneficiários Finais" at bounding box center [692, 351] width 857 height 34
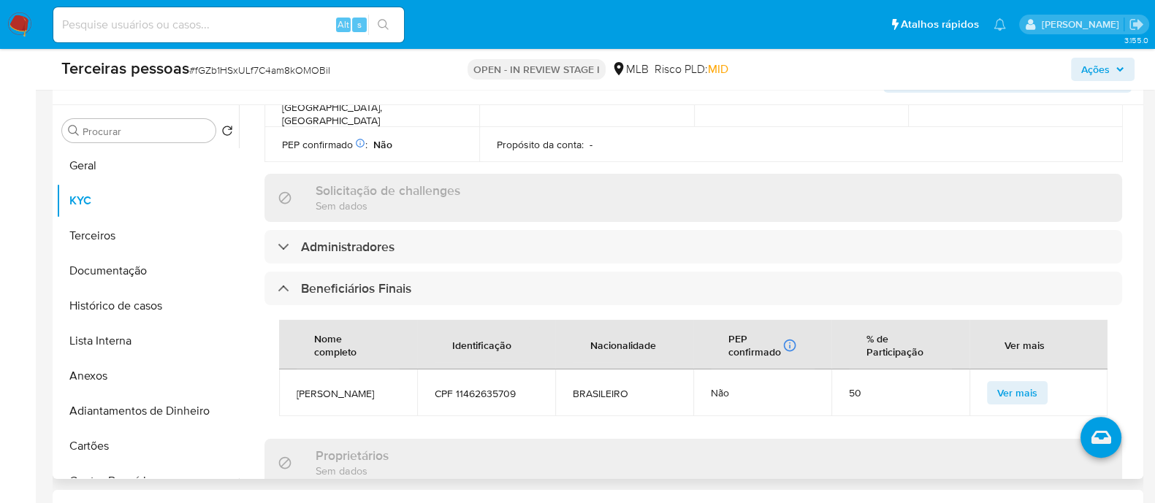
scroll to position [638, 0]
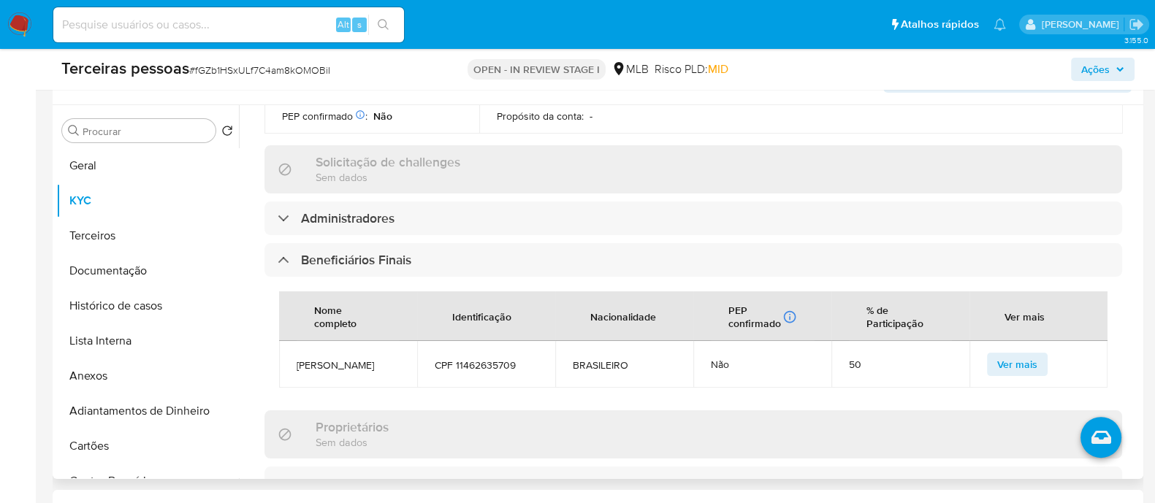
click at [363, 172] on div "Informações da empresa ID do usuário : 1738835758 Nome do comércio : MAGIC TRAV…" at bounding box center [692, 225] width 857 height 1379
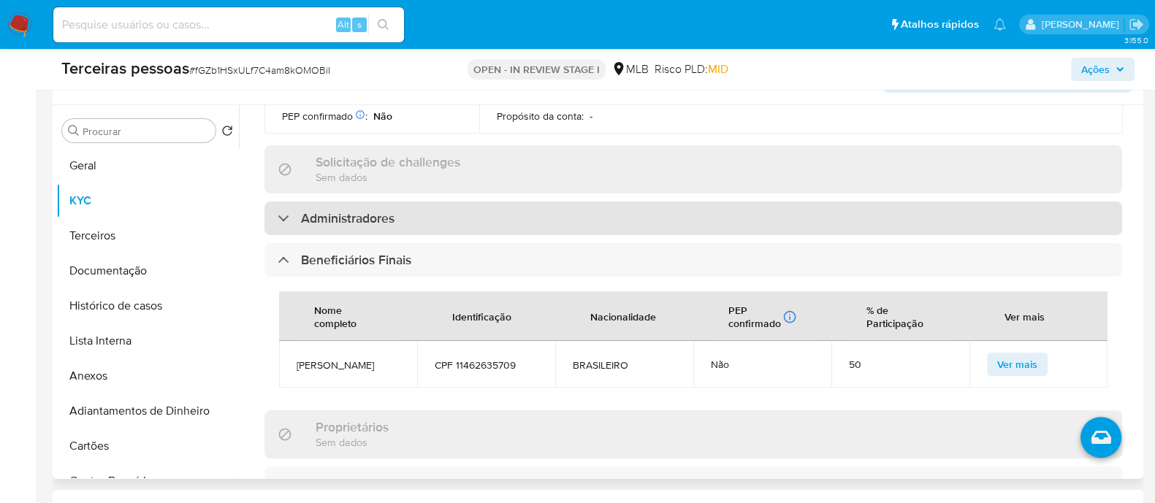
click at [375, 210] on h3 "Administradores" at bounding box center [347, 218] width 93 height 16
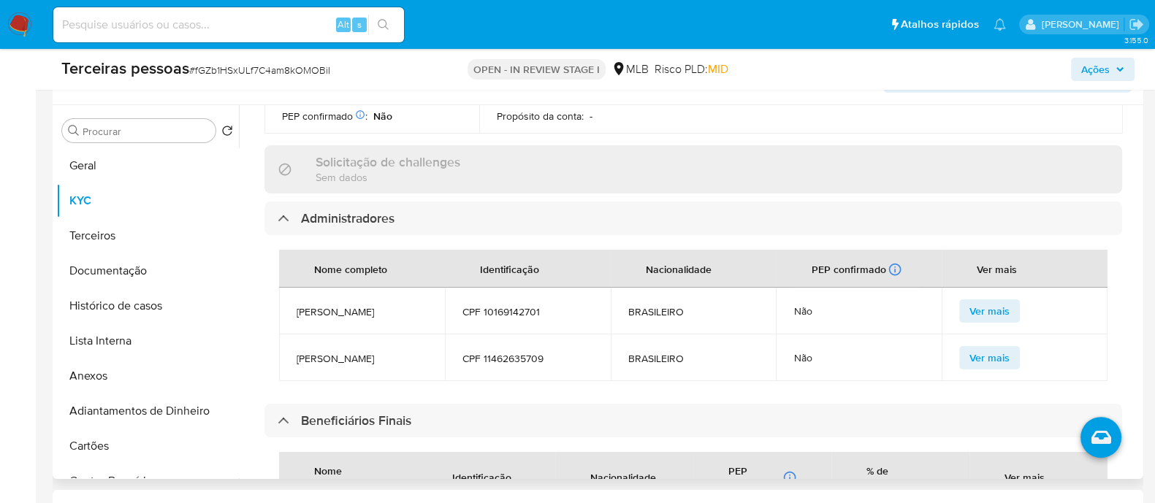
click at [510, 352] on span "CPF 11462635709" at bounding box center [527, 358] width 131 height 13
copy span "11462635709"
click at [138, 226] on button "Terceiros" at bounding box center [141, 235] width 171 height 35
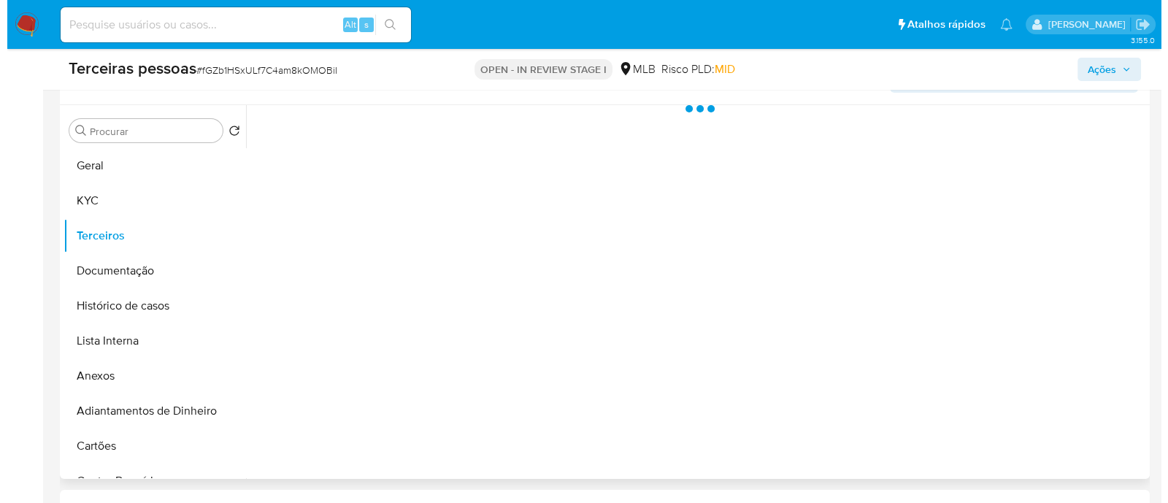
scroll to position [0, 0]
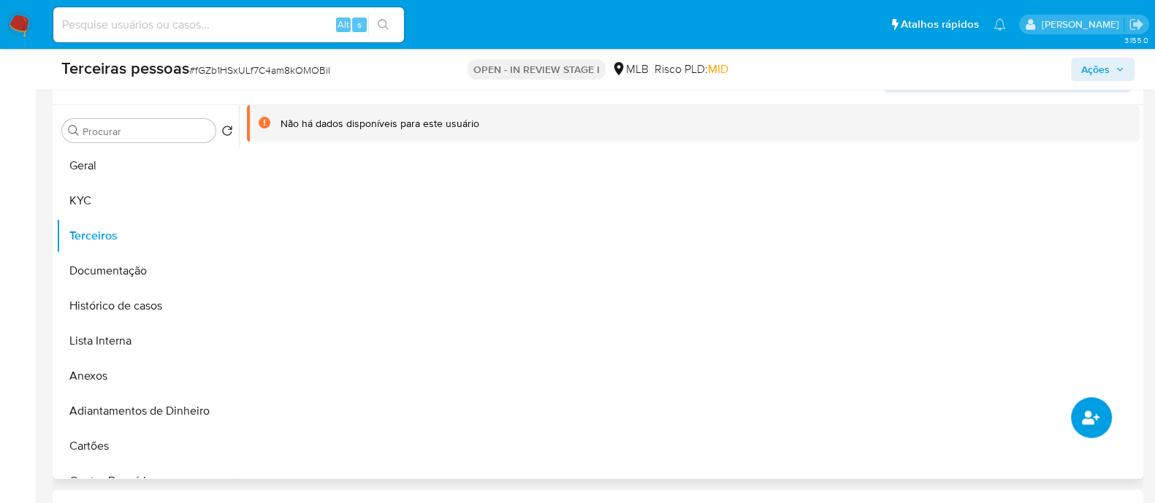
click at [1089, 418] on icon "common.add_complementary_information" at bounding box center [1090, 417] width 18 height 14
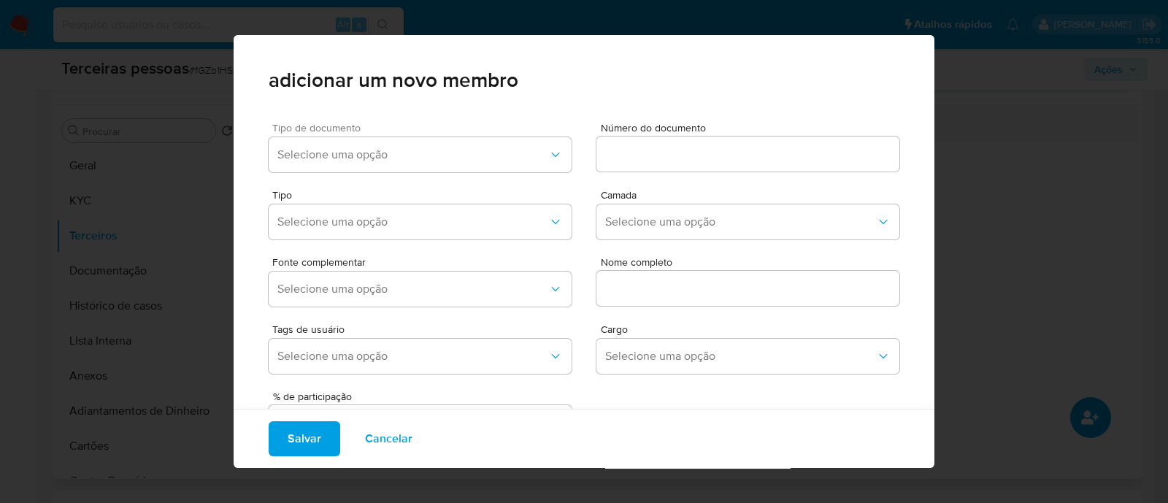
click at [329, 177] on div "Tipo de documento Selecione uma opção" at bounding box center [420, 150] width 303 height 55
click at [331, 153] on span "Selecione uma opção" at bounding box center [412, 155] width 271 height 15
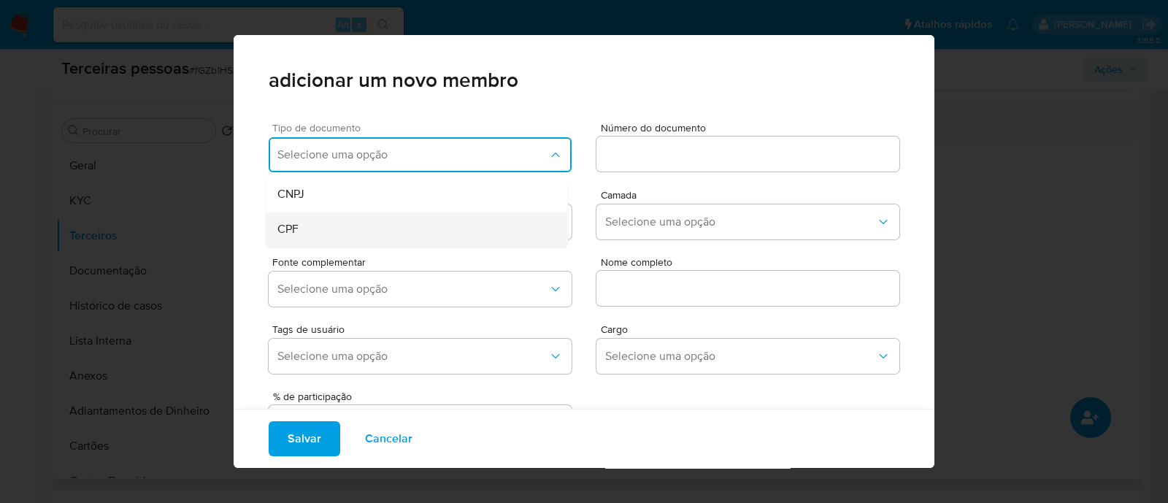
click at [354, 221] on div "CPF" at bounding box center [388, 229] width 223 height 35
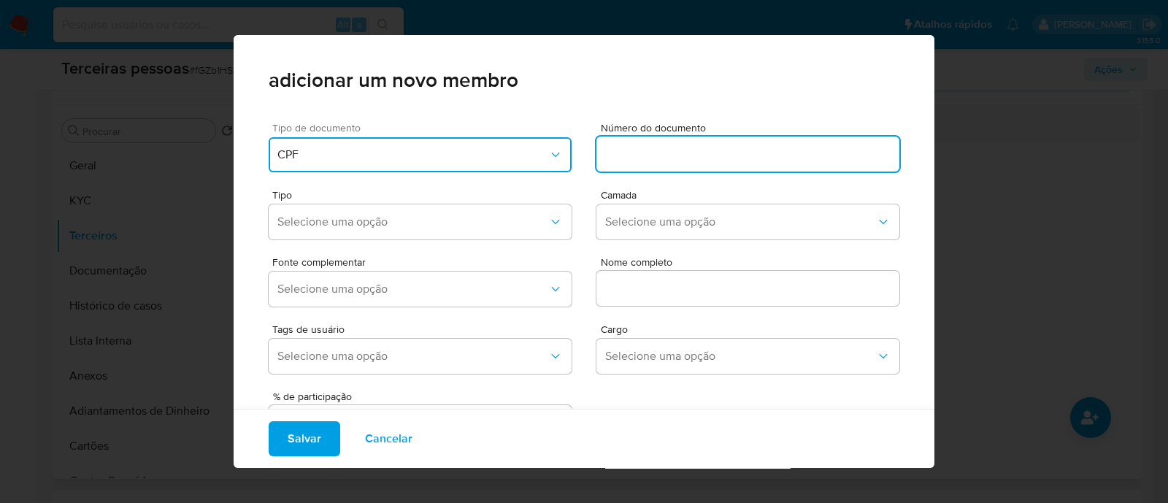
click at [634, 158] on input at bounding box center [748, 154] width 303 height 19
type input "11462635709"
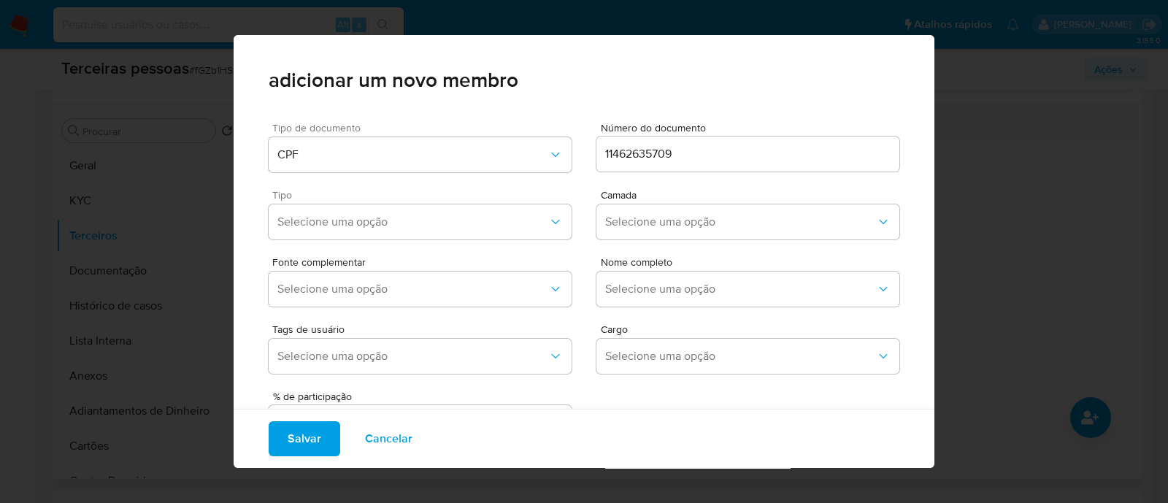
click at [407, 194] on span "Tipo" at bounding box center [423, 195] width 303 height 10
click at [414, 205] on button "Selecione uma opção" at bounding box center [420, 221] width 303 height 35
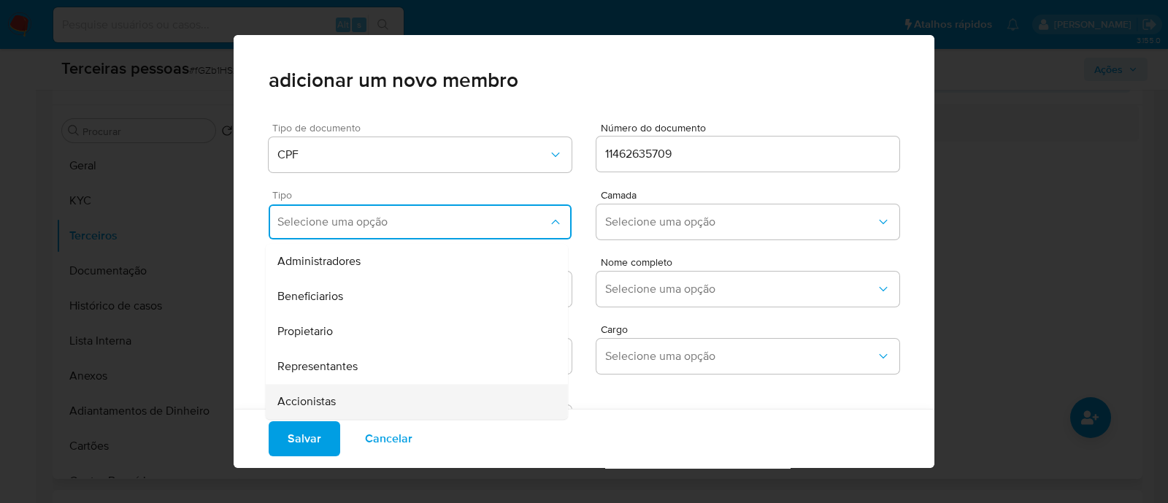
click at [385, 403] on div "Accionistas" at bounding box center [388, 401] width 223 height 35
click at [608, 207] on button "Selecione uma opção" at bounding box center [748, 221] width 303 height 35
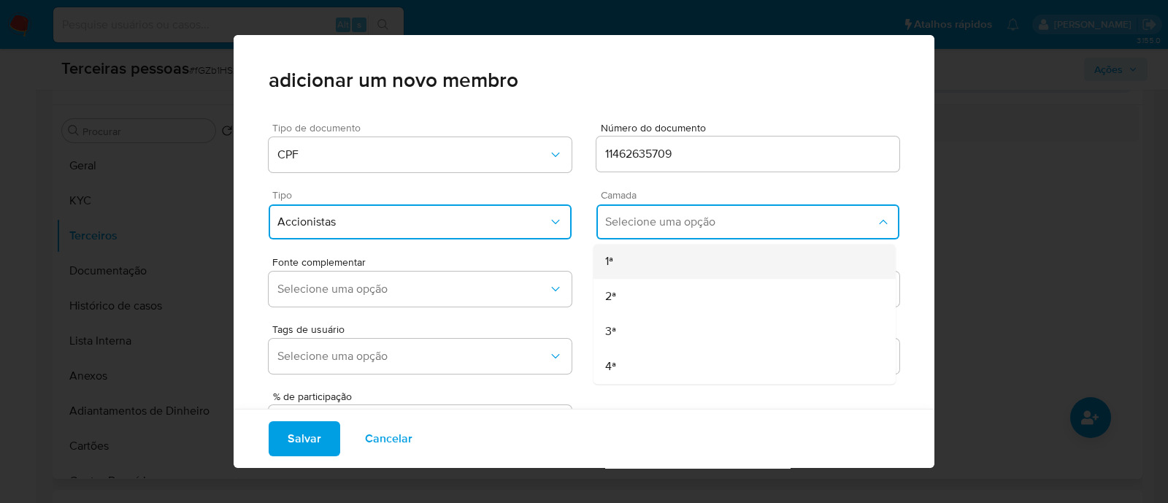
click at [635, 247] on div "1ª" at bounding box center [716, 261] width 223 height 35
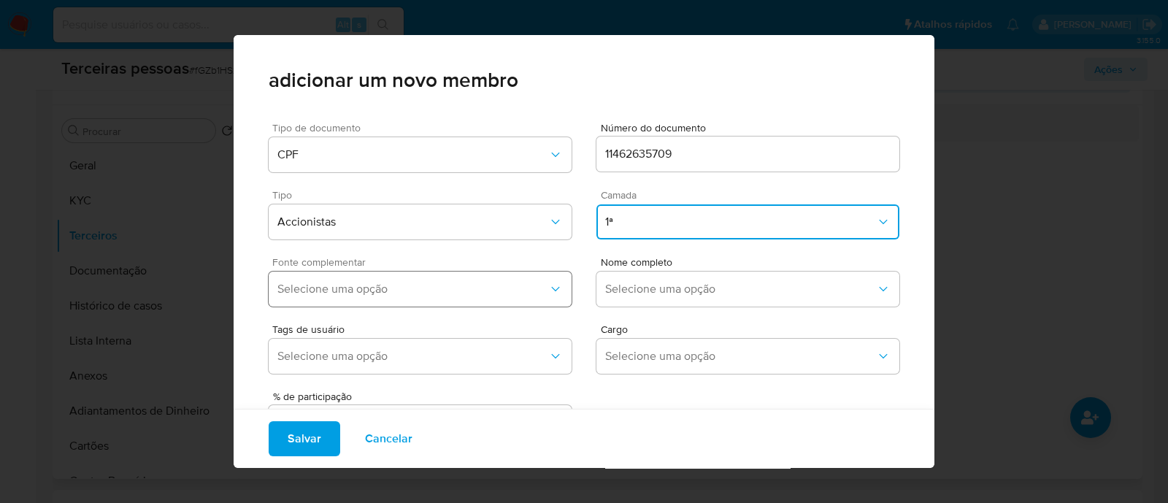
click at [505, 283] on span "Selecione uma opção" at bounding box center [412, 289] width 271 height 15
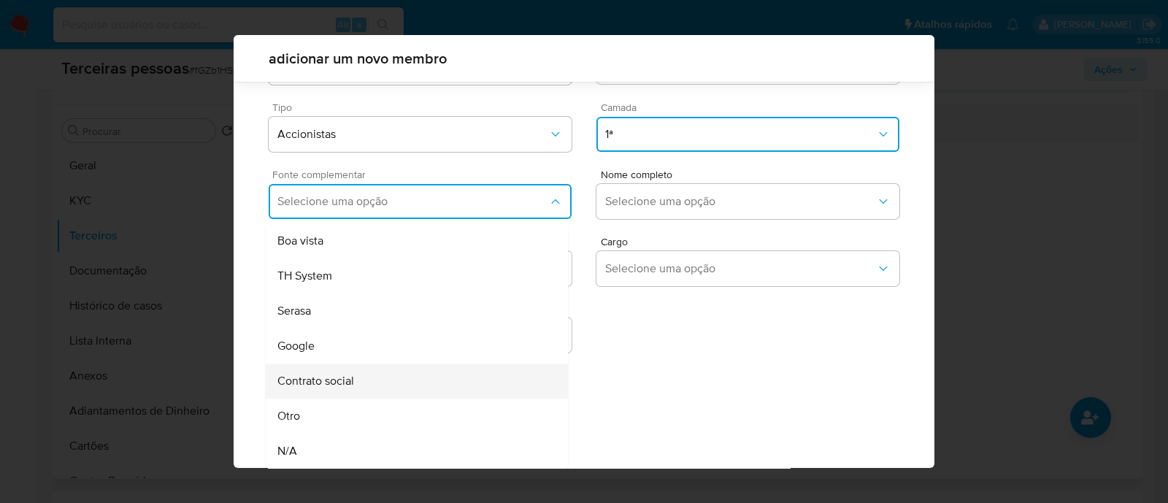
click at [356, 388] on div "Contrato social" at bounding box center [388, 381] width 223 height 35
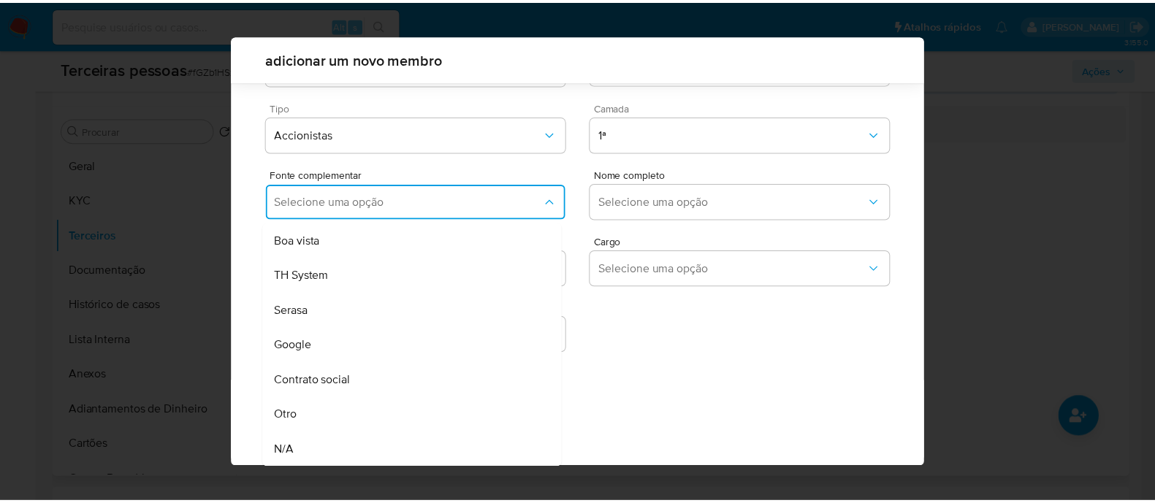
scroll to position [53, 0]
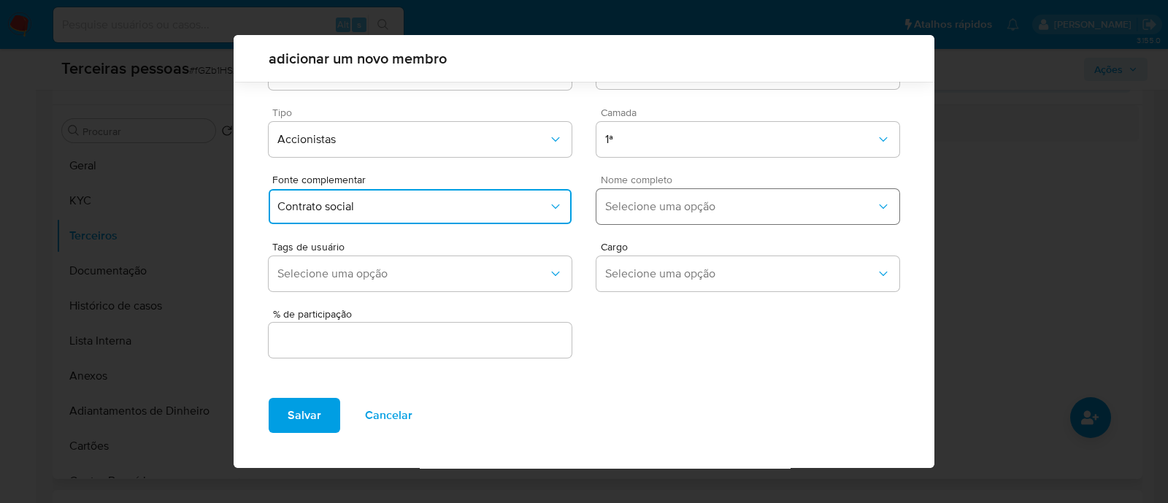
click at [716, 195] on button "Selecione uma opção" at bounding box center [748, 206] width 303 height 35
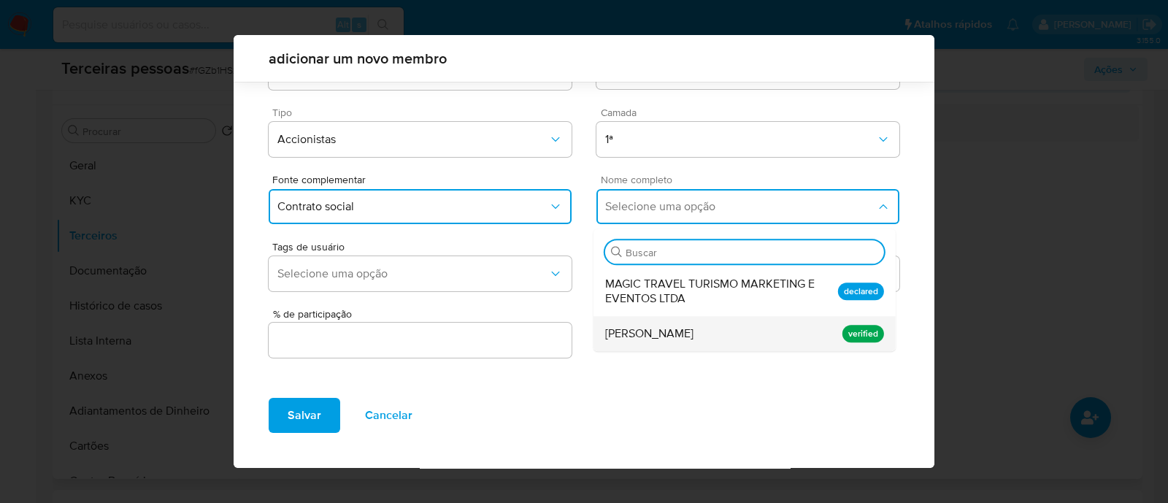
click at [694, 329] on span "Thiago de Souza Santana" at bounding box center [649, 333] width 88 height 15
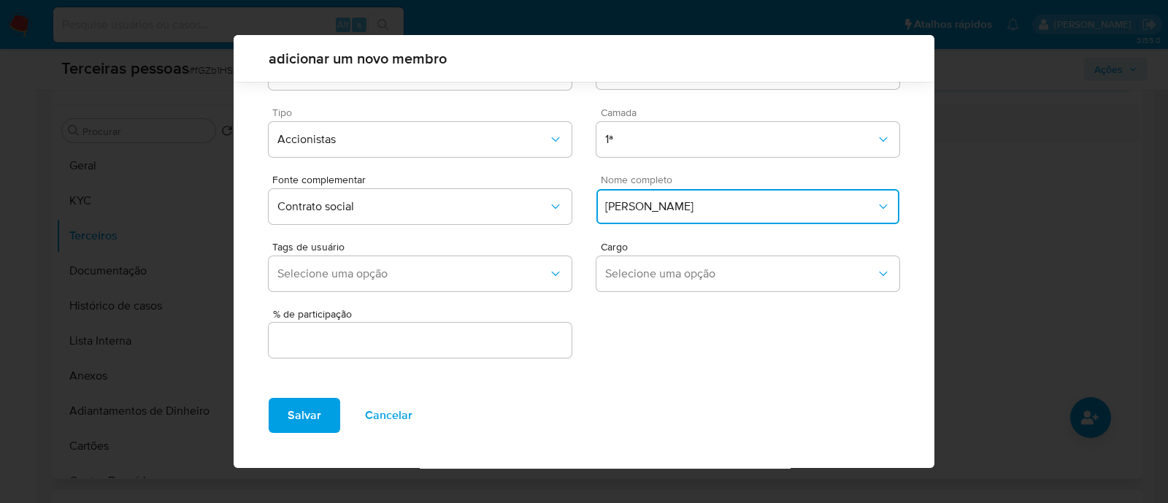
click at [509, 320] on div "% de participação" at bounding box center [420, 335] width 303 height 52
click at [508, 321] on div "% de participação" at bounding box center [420, 335] width 303 height 52
click at [510, 334] on input "text" at bounding box center [420, 340] width 303 height 19
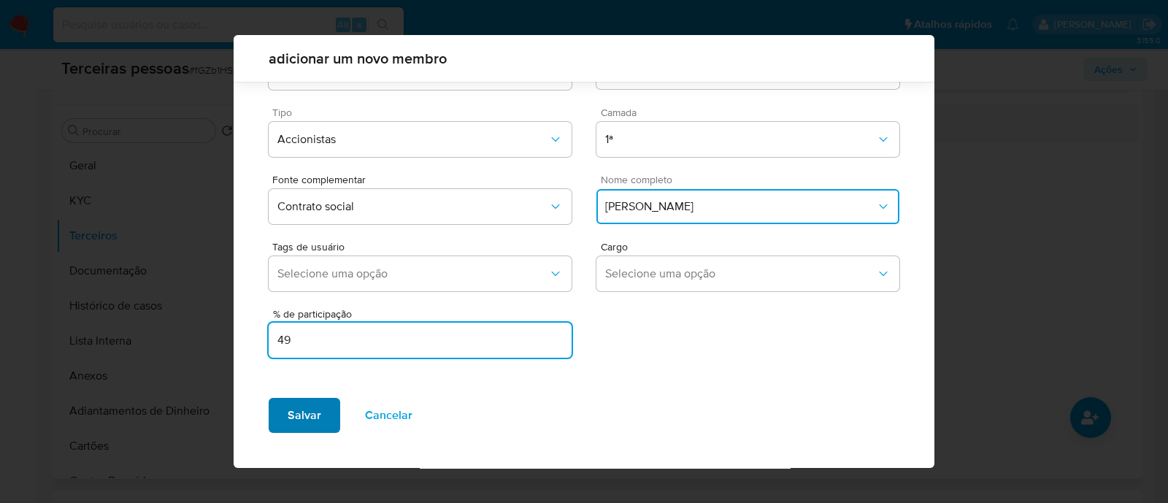
type input "49"
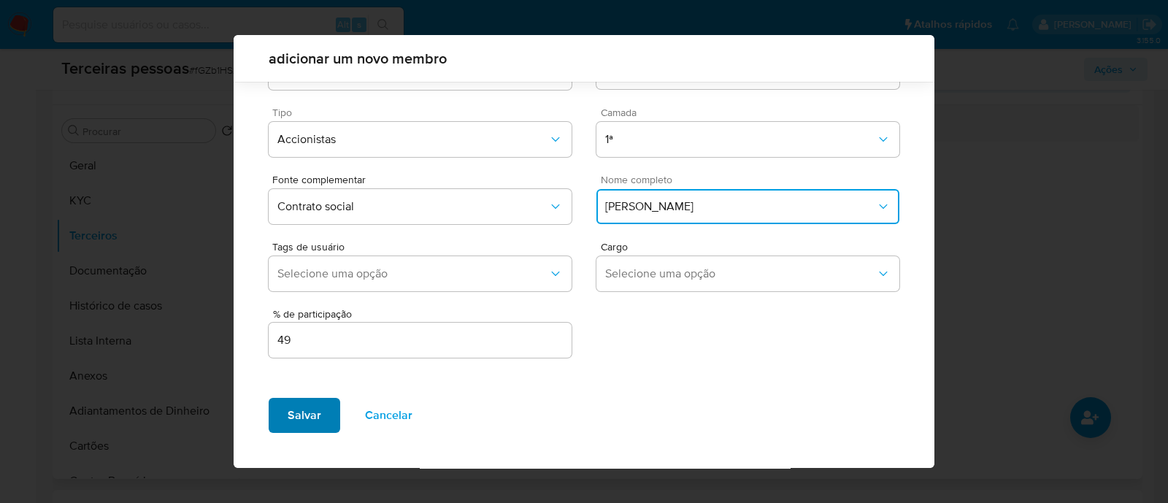
click at [313, 419] on span "Salvar" at bounding box center [305, 415] width 34 height 32
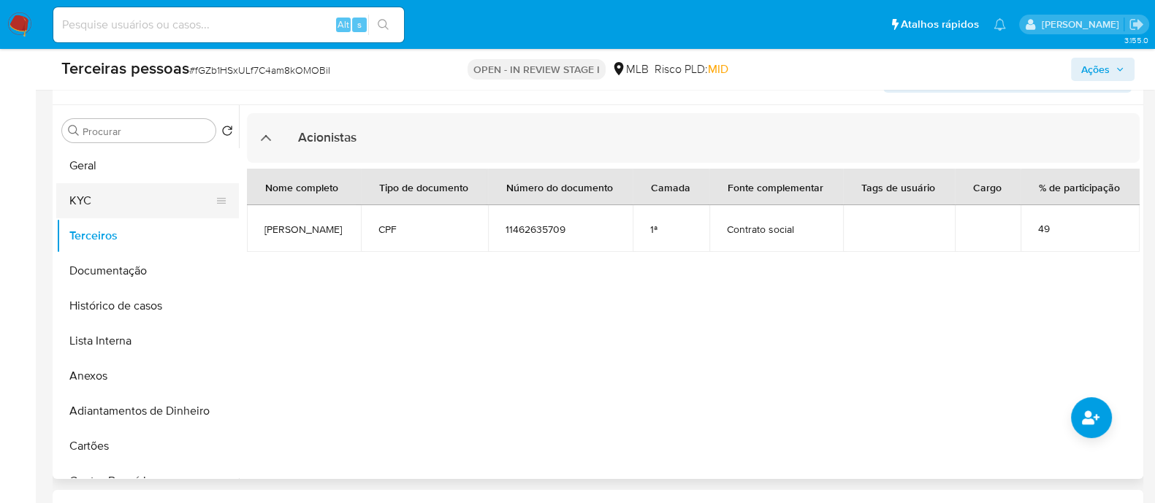
click at [77, 183] on button "KYC" at bounding box center [141, 200] width 171 height 35
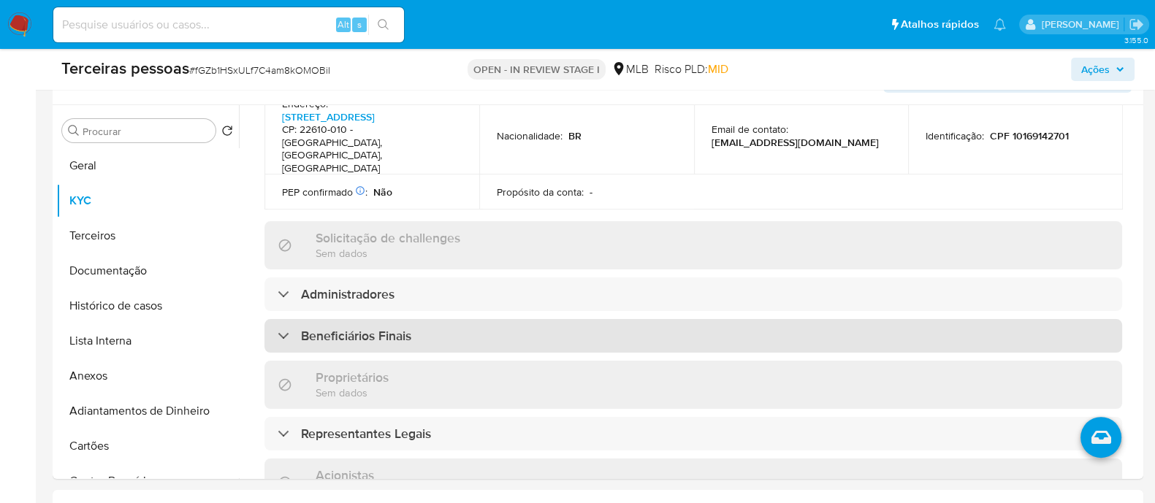
scroll to position [638, 0]
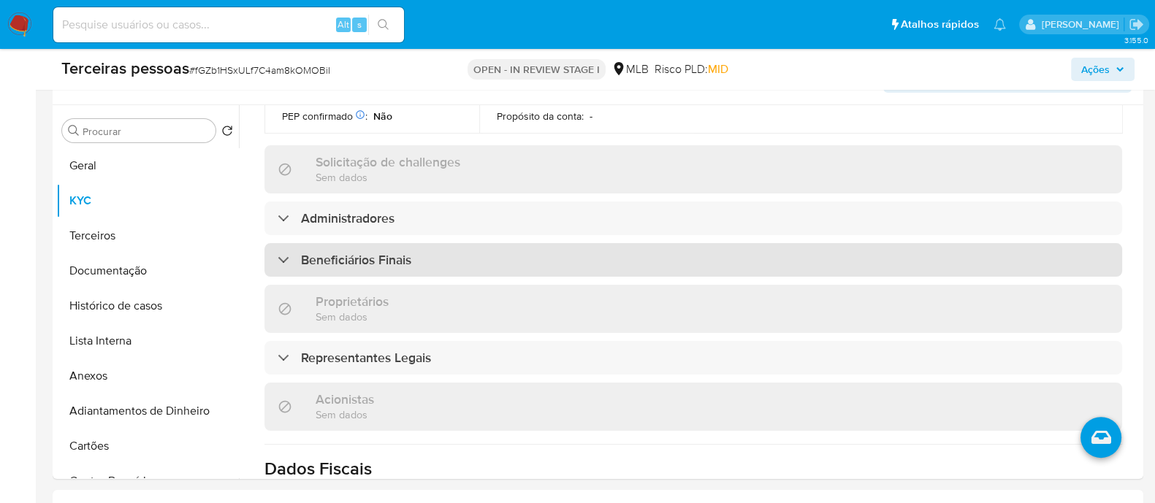
click at [367, 252] on h3 "Beneficiários Finais" at bounding box center [356, 260] width 110 height 16
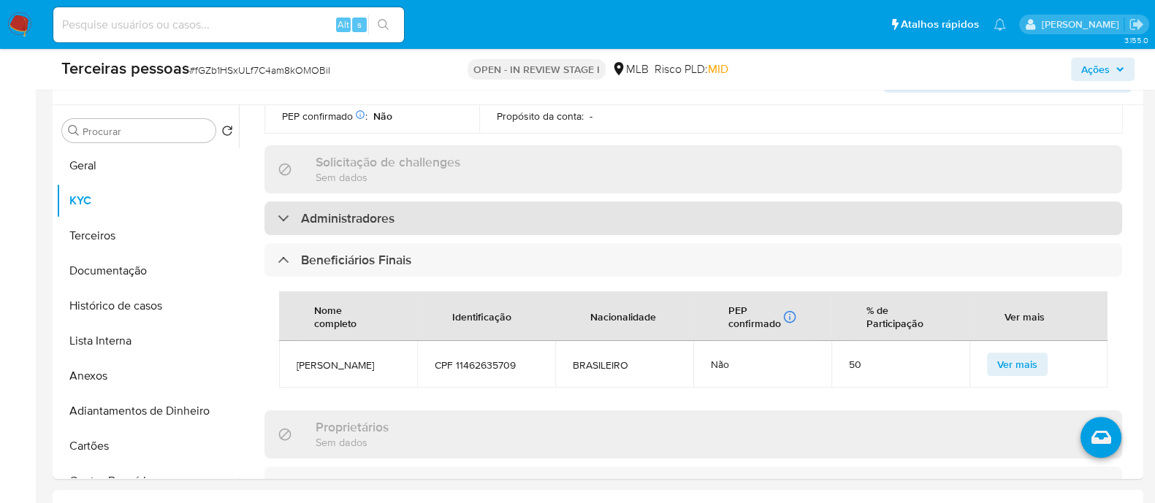
click at [434, 202] on div "Administradores" at bounding box center [692, 219] width 857 height 34
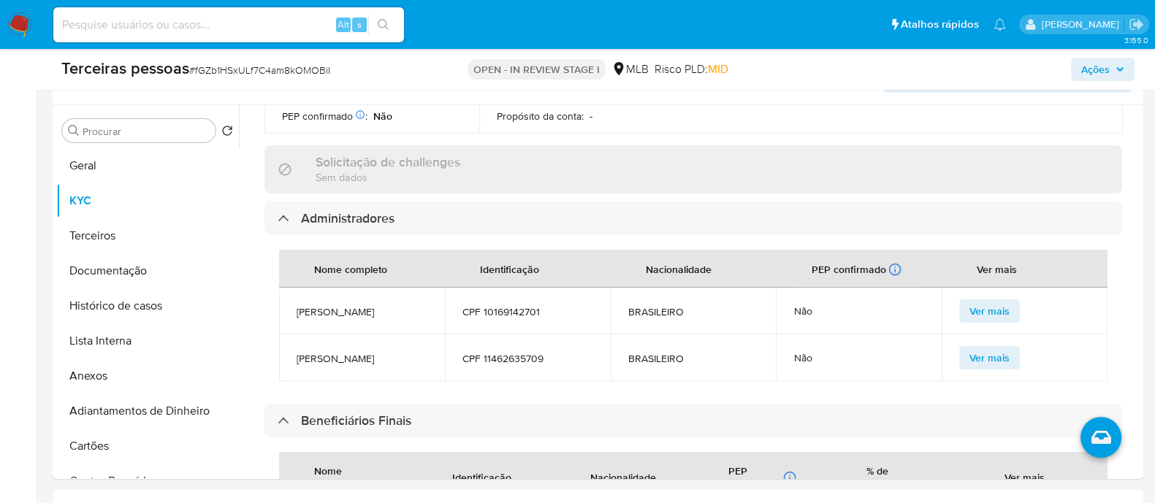
click at [529, 305] on span "CPF 10169142701" at bounding box center [527, 311] width 131 height 13
copy span "10169142701"
click at [110, 234] on button "Terceiros" at bounding box center [141, 235] width 171 height 35
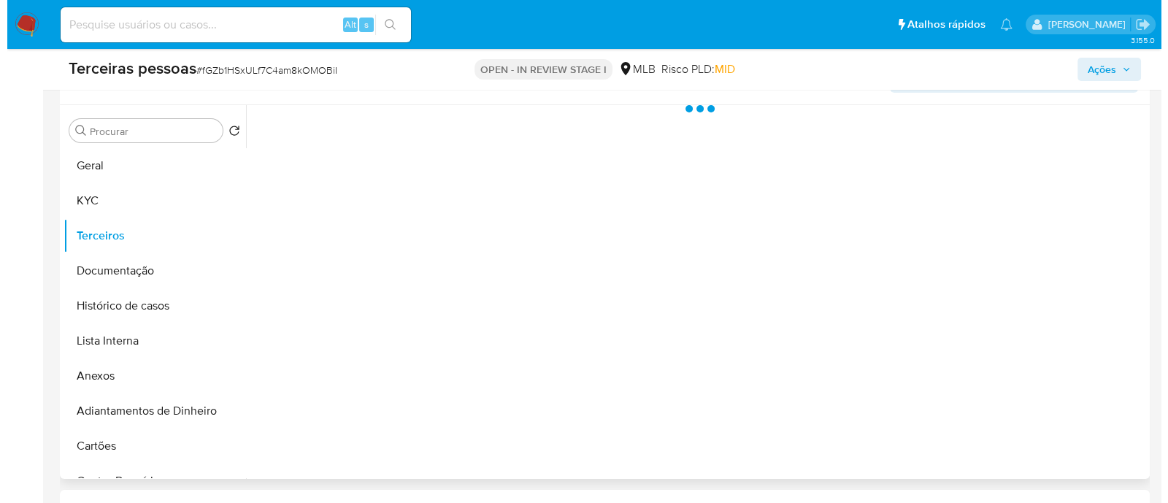
scroll to position [0, 0]
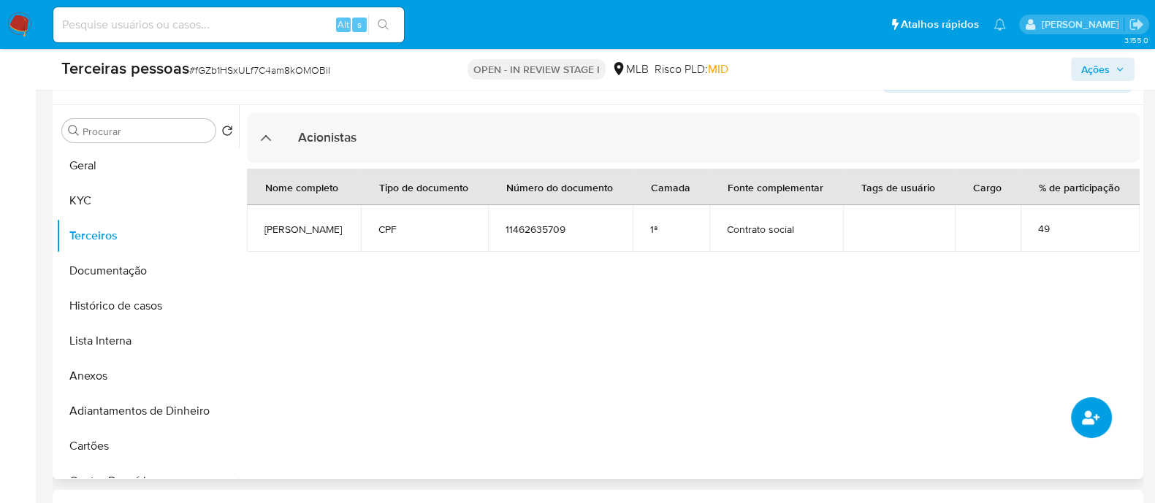
click at [1081, 398] on button "common.add_complementary_information" at bounding box center [1091, 417] width 41 height 41
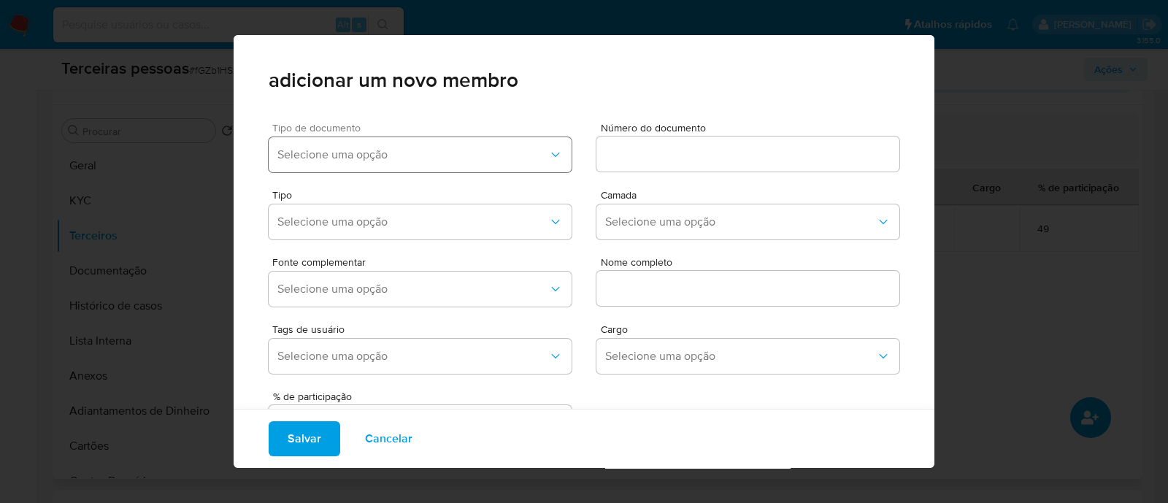
click at [439, 142] on button "Selecione uma opção" at bounding box center [420, 154] width 303 height 35
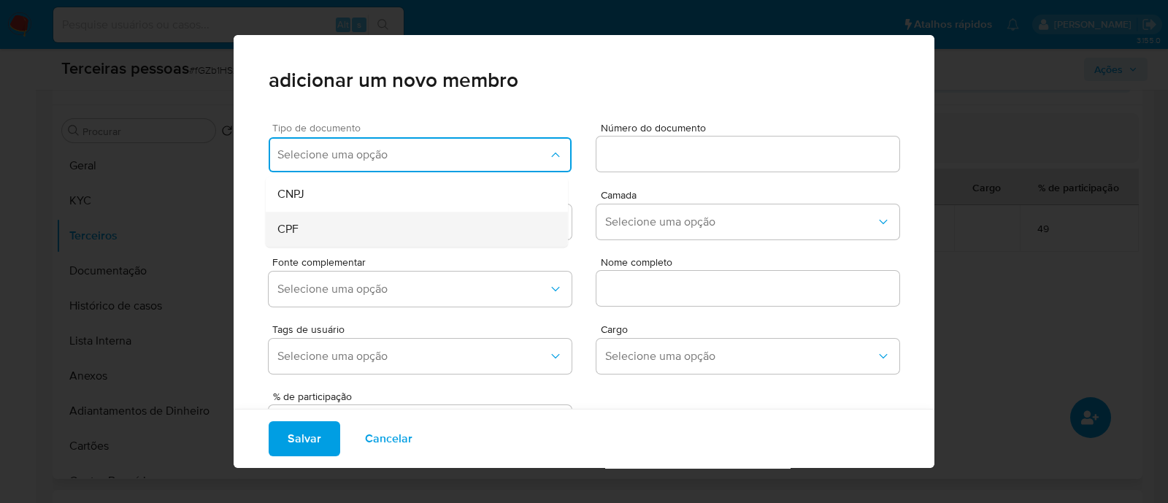
click at [346, 225] on div "CPF" at bounding box center [388, 229] width 223 height 35
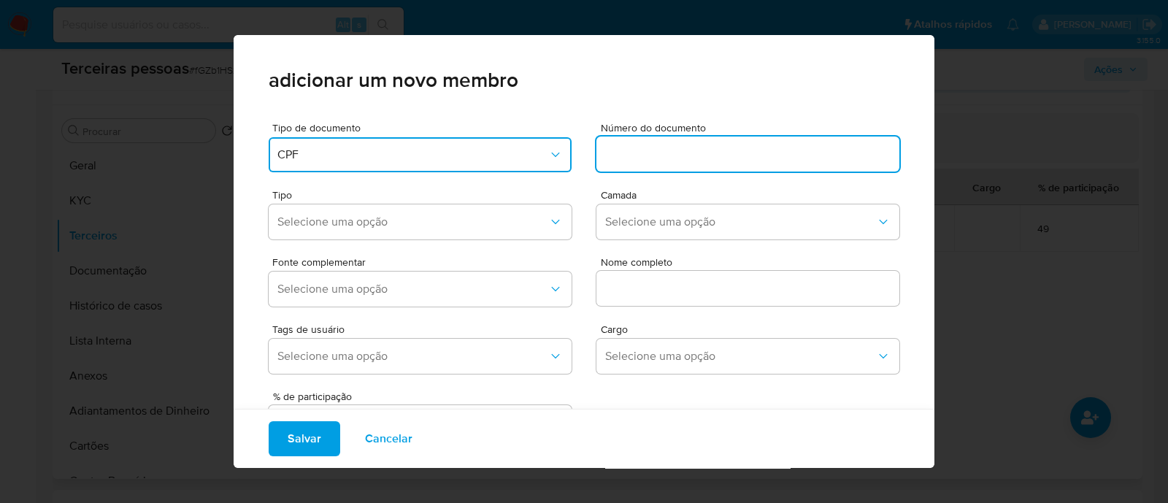
click at [621, 161] on input at bounding box center [748, 154] width 303 height 19
type input "10169142701"
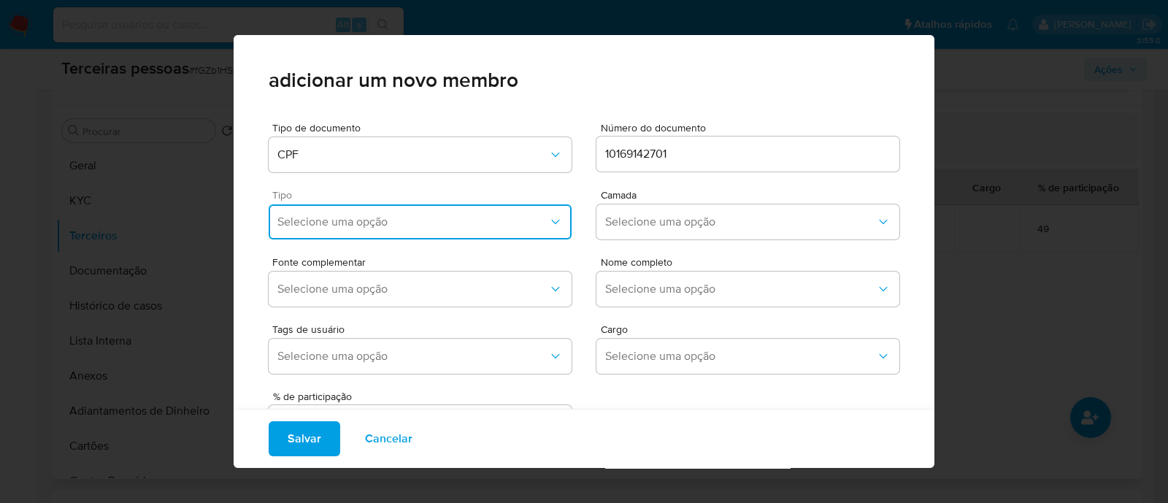
click at [391, 215] on span "Selecione uma opção" at bounding box center [412, 222] width 271 height 15
click at [362, 399] on div "Accionistas" at bounding box center [388, 401] width 223 height 35
click at [665, 202] on div "Camada Selecione uma opção" at bounding box center [748, 217] width 303 height 55
click at [660, 213] on button "Selecione uma opção" at bounding box center [748, 221] width 303 height 35
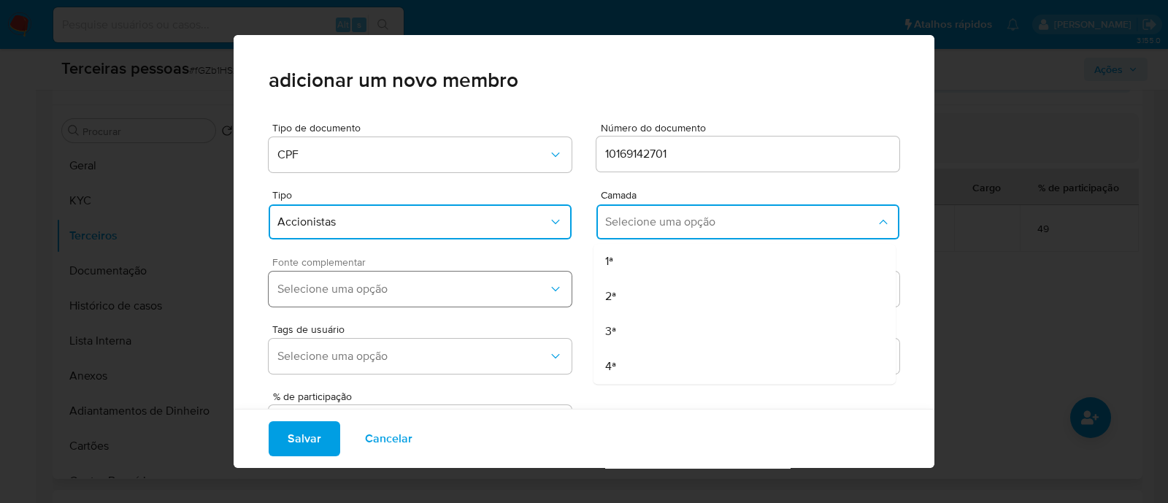
drag, startPoint x: 650, startPoint y: 231, endPoint x: 486, endPoint y: 294, distance: 175.9
click at [629, 251] on div "1ª" at bounding box center [716, 261] width 223 height 35
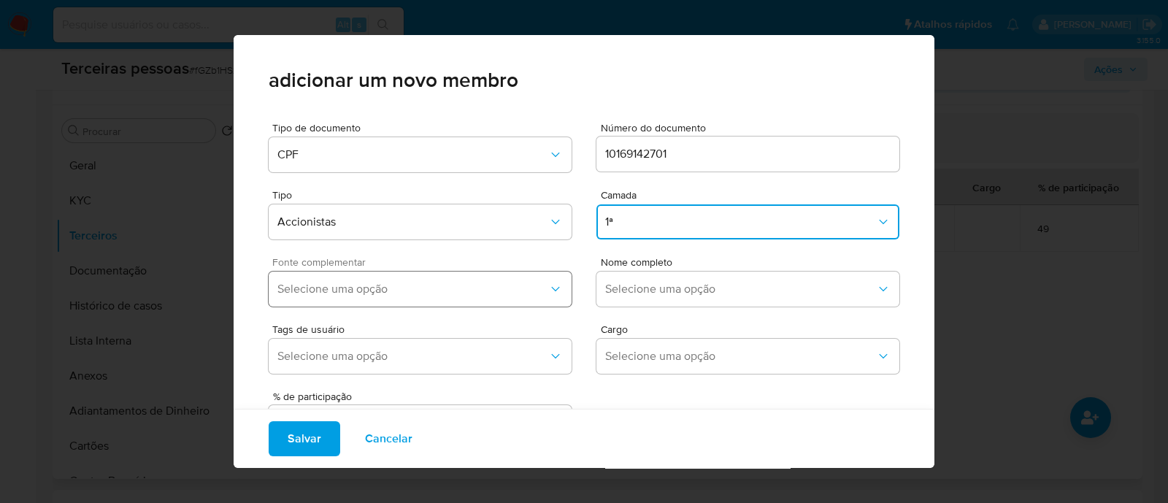
click at [467, 297] on button "Selecione uma opção" at bounding box center [420, 289] width 303 height 35
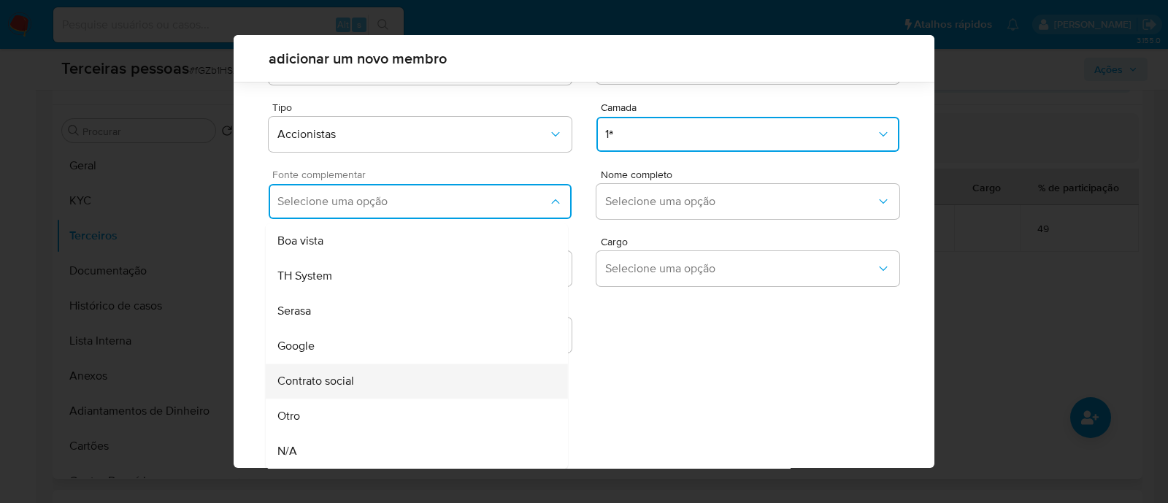
click at [424, 367] on div "Contrato social" at bounding box center [388, 381] width 223 height 35
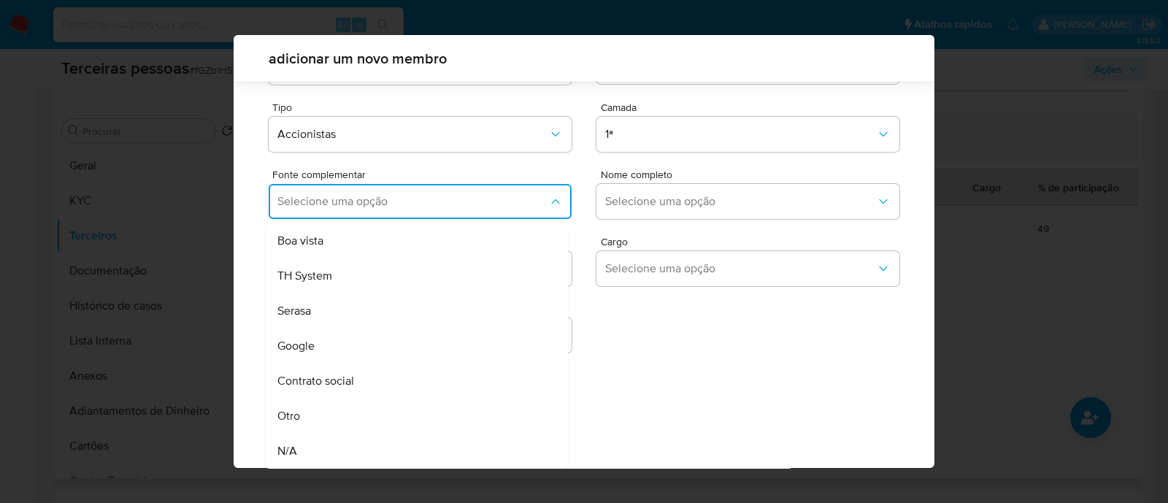
scroll to position [53, 0]
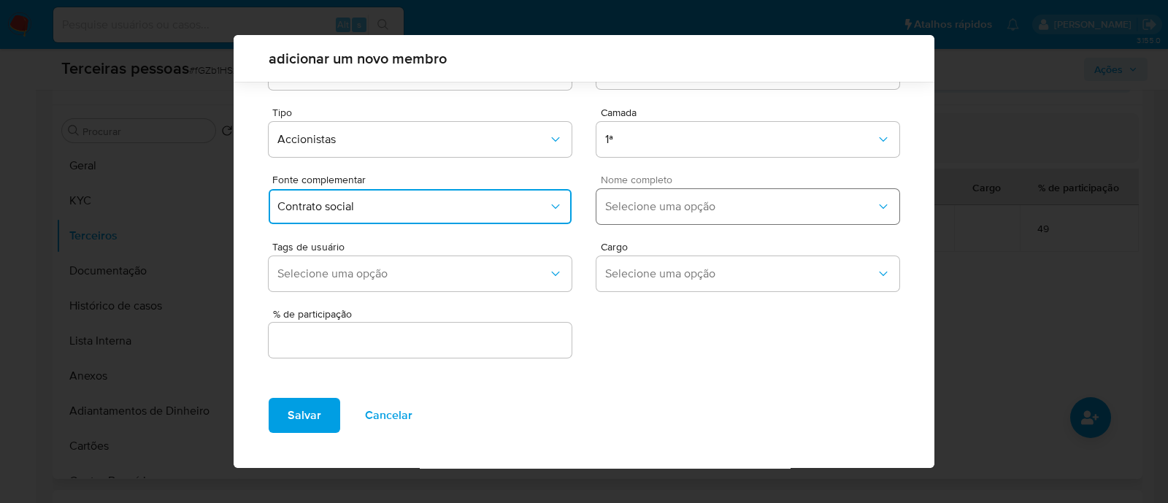
click at [666, 200] on span "Selecione uma opção" at bounding box center [740, 206] width 271 height 15
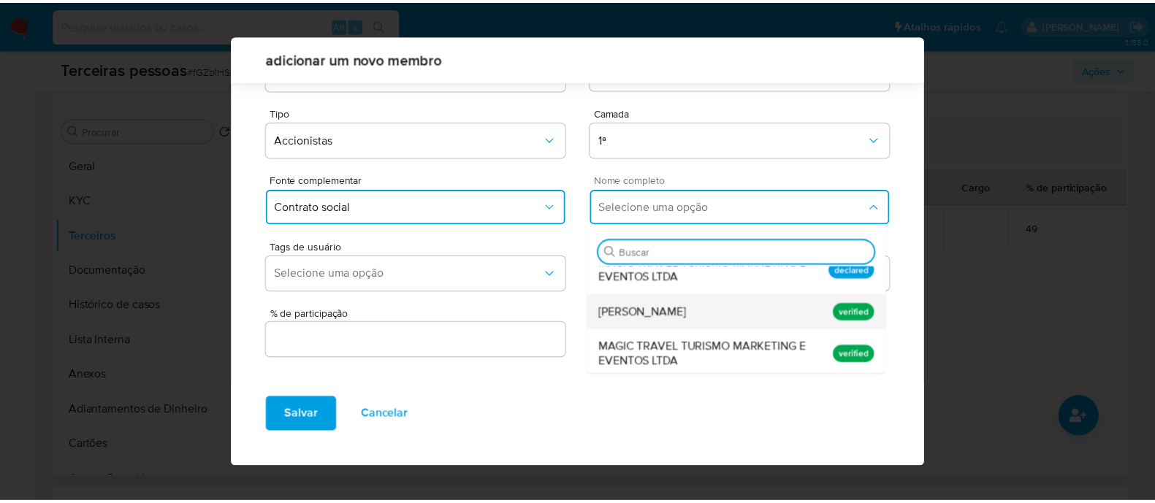
scroll to position [0, 0]
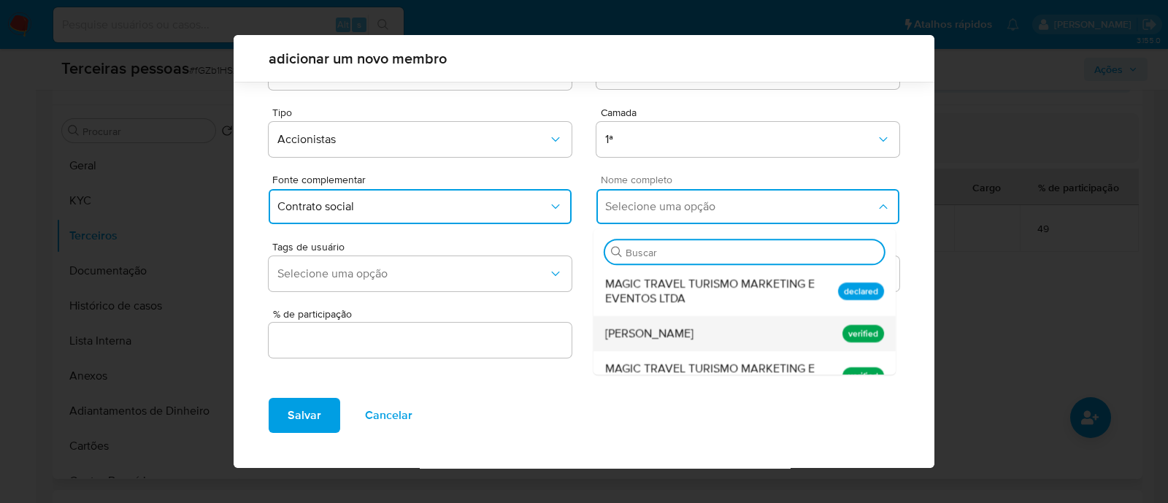
click at [694, 342] on div "Raphaela Raposo" at bounding box center [716, 333] width 223 height 35
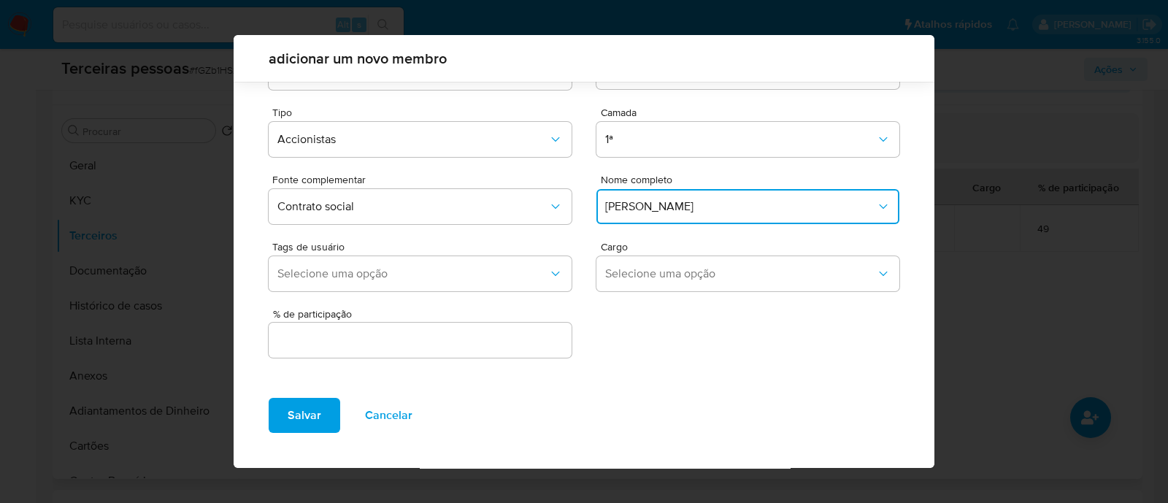
click at [470, 345] on input "text" at bounding box center [420, 340] width 303 height 19
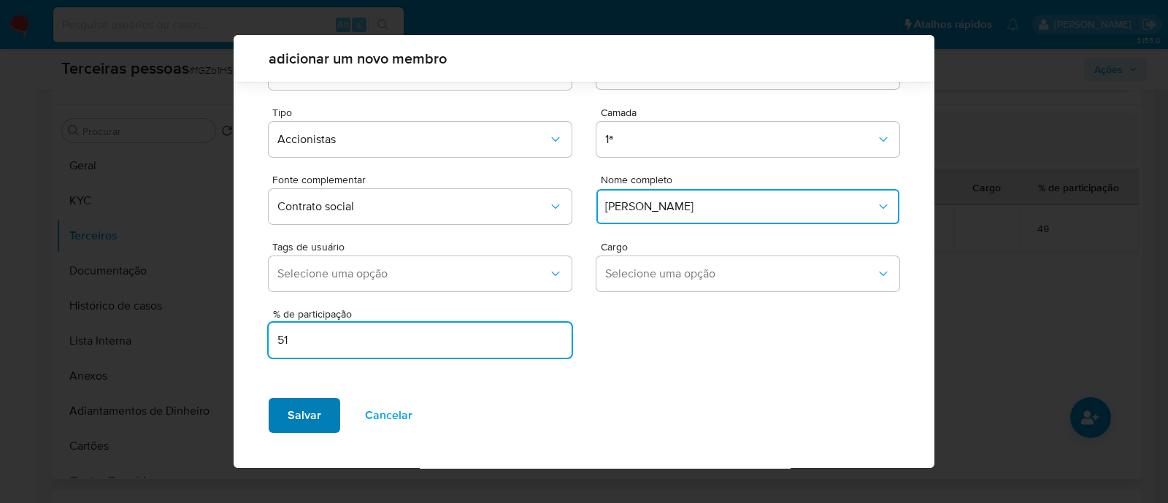
type input "51"
click at [329, 414] on button "Salvar" at bounding box center [305, 415] width 72 height 35
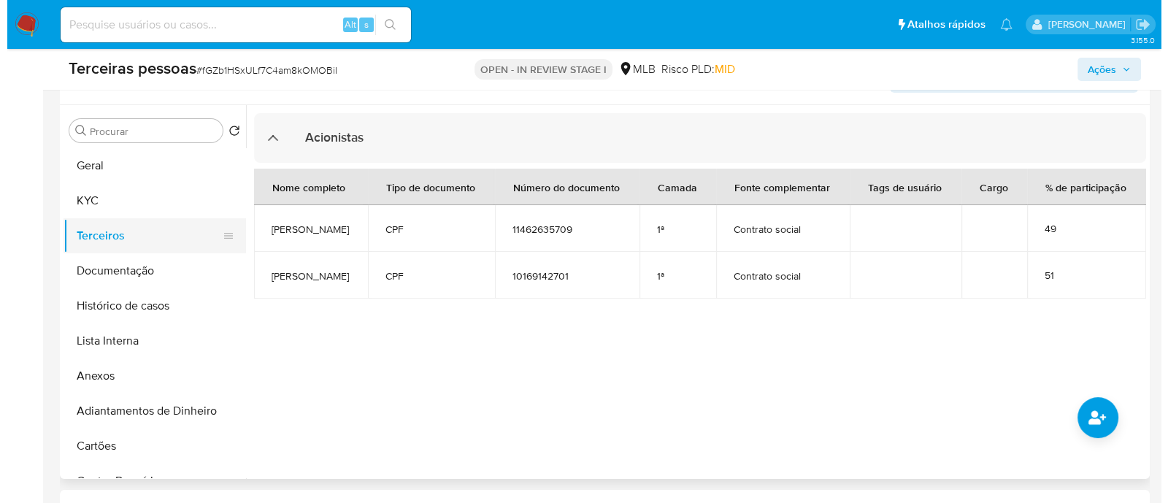
scroll to position [182, 0]
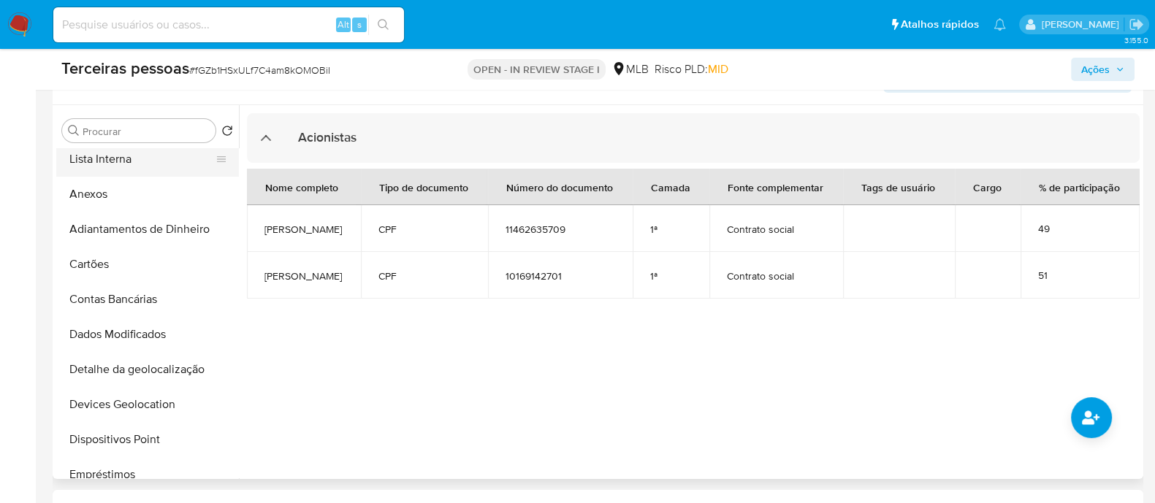
click at [112, 151] on button "Lista Interna" at bounding box center [141, 159] width 171 height 35
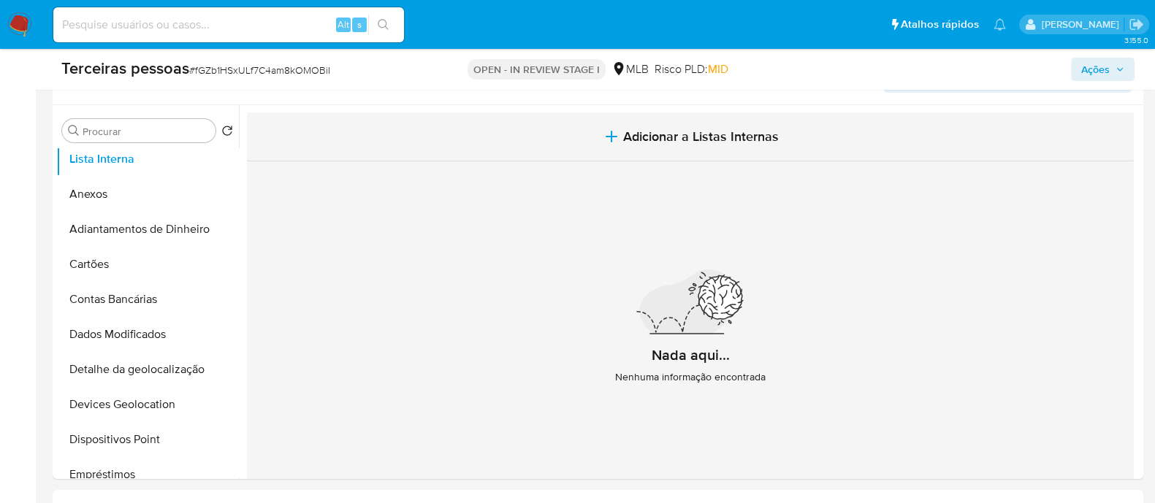
click at [782, 125] on button "Adicionar a Listas Internas" at bounding box center [690, 136] width 887 height 49
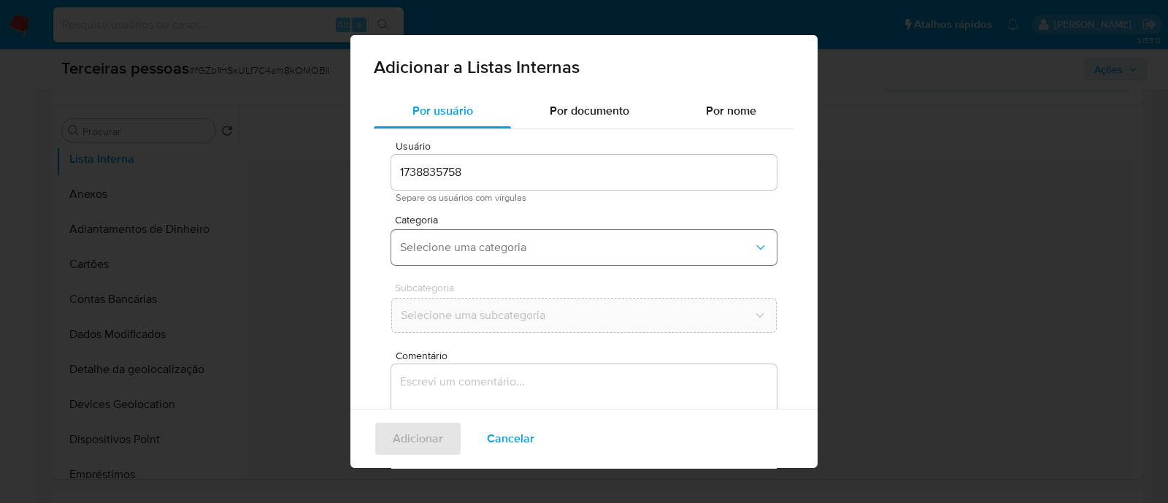
click at [551, 248] on span "Selecione uma categoria" at bounding box center [576, 247] width 353 height 15
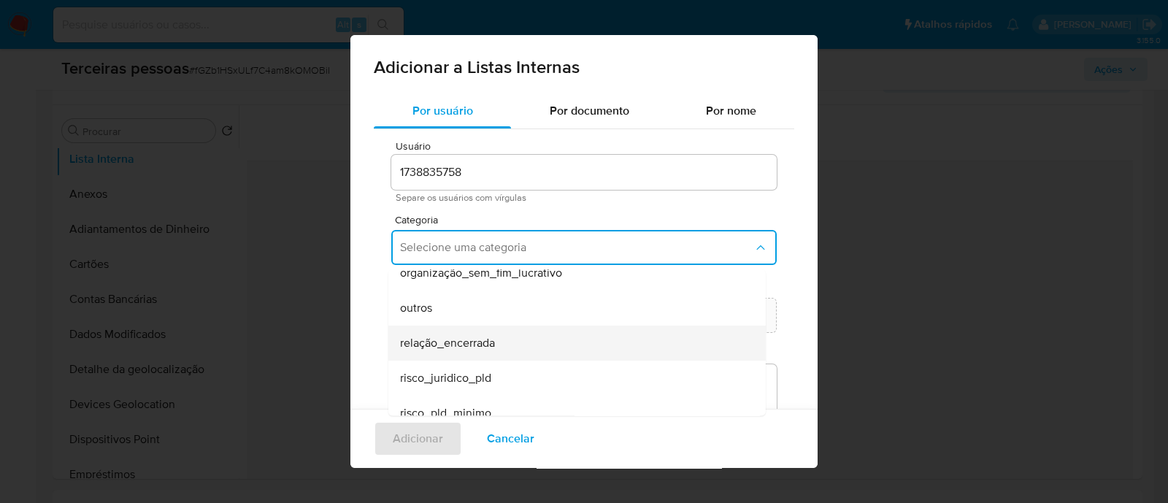
scroll to position [380, 0]
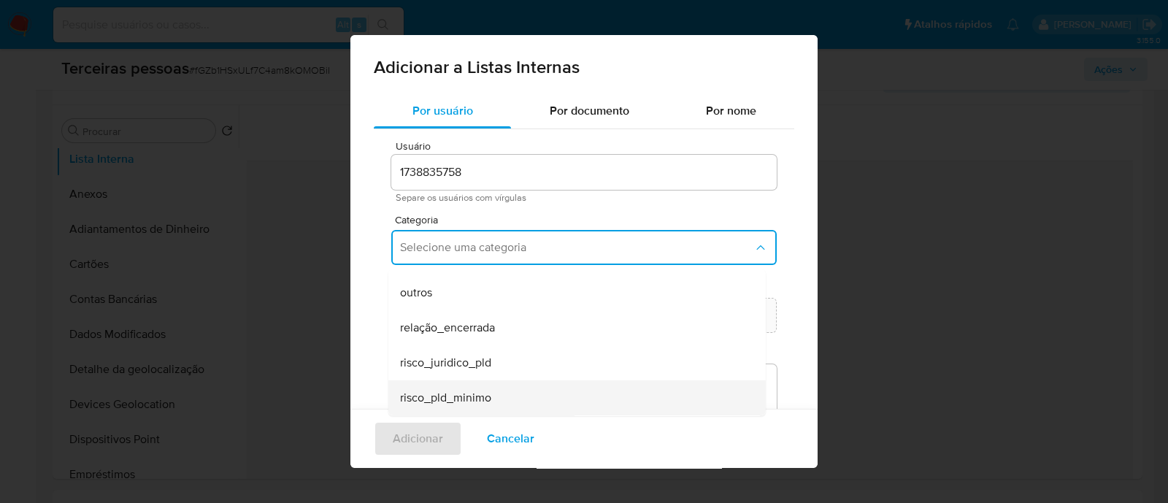
click at [478, 394] on span "risco_pld_minimo" at bounding box center [445, 398] width 91 height 15
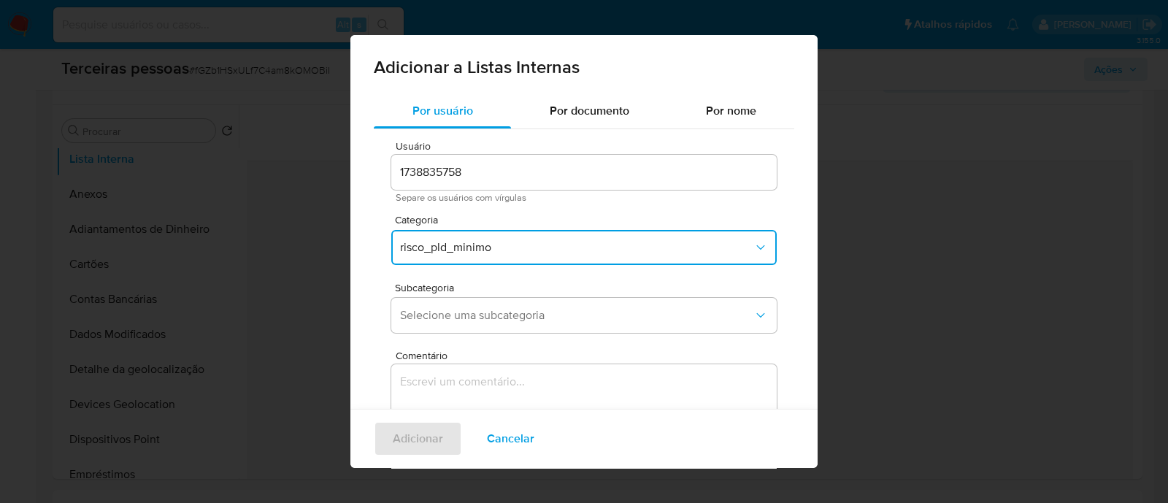
click at [502, 334] on div "Subcategoria Selecione uma subcategoria" at bounding box center [584, 311] width 386 height 56
click at [528, 311] on span "Selecione uma subcategoria" at bounding box center [576, 315] width 353 height 15
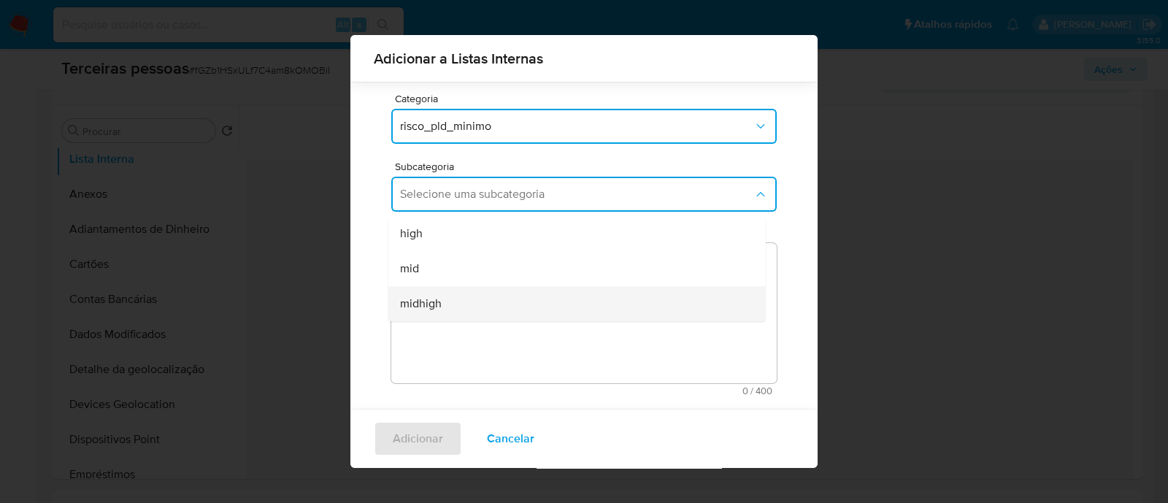
scroll to position [119, 0]
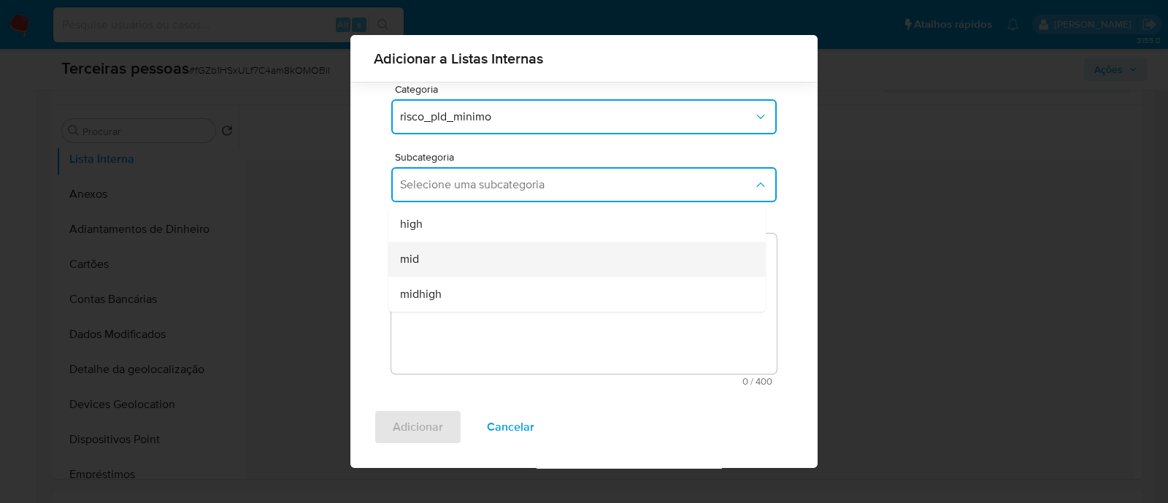
click at [464, 253] on div "mid" at bounding box center [572, 259] width 345 height 35
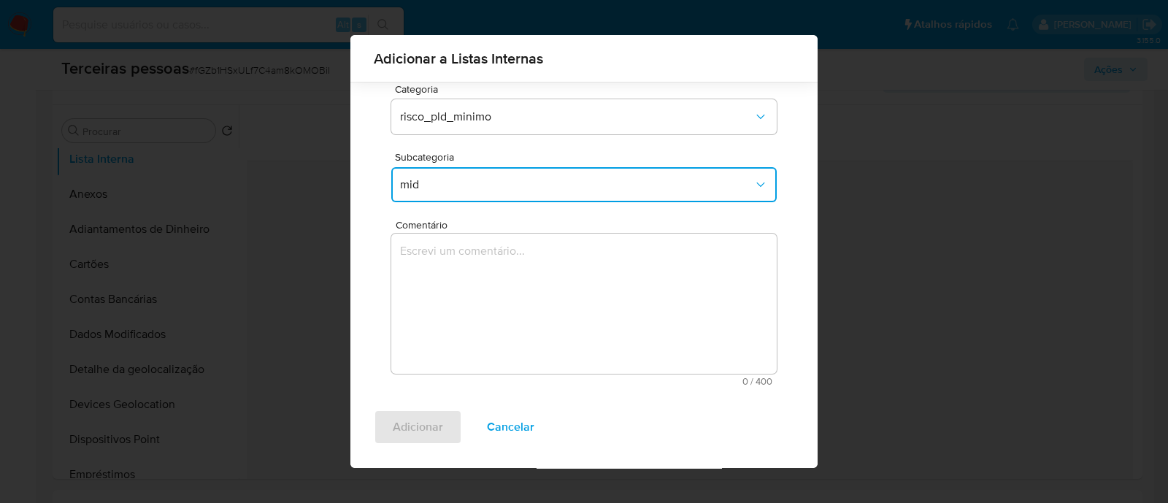
click at [640, 325] on textarea "Comentário" at bounding box center [584, 304] width 386 height 140
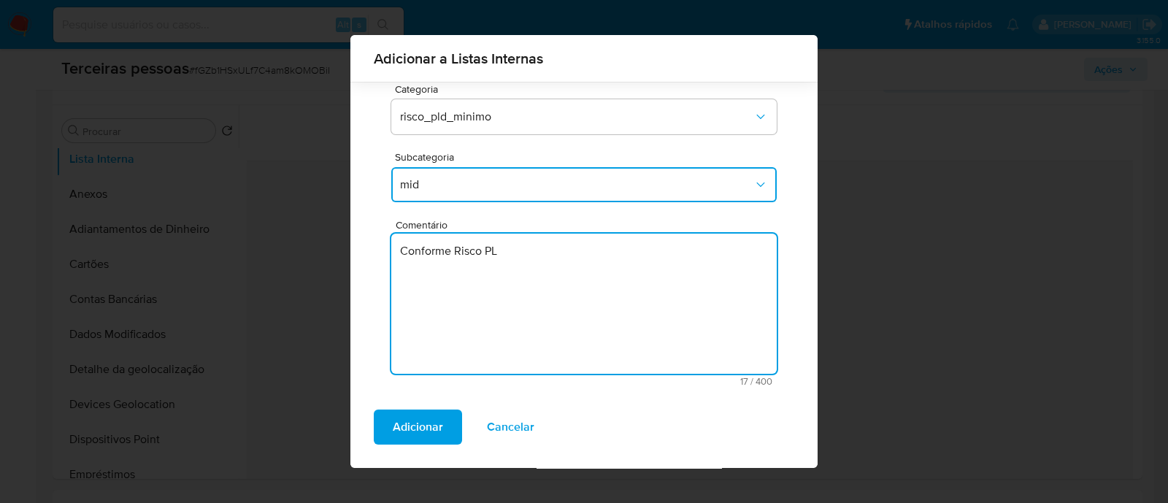
type textarea "Conforme Risco PLD"
click at [398, 421] on span "Adicionar" at bounding box center [418, 427] width 50 height 32
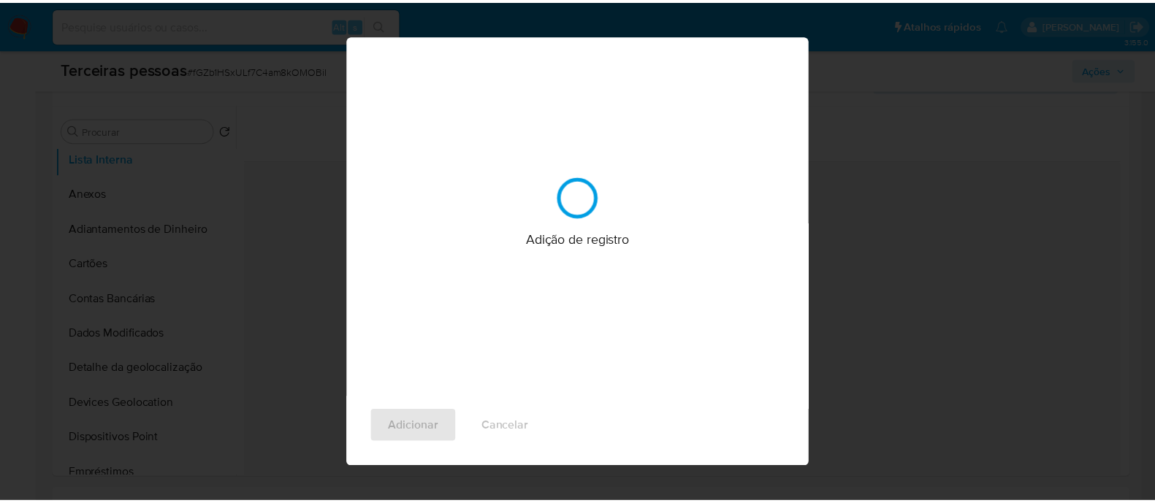
scroll to position [0, 0]
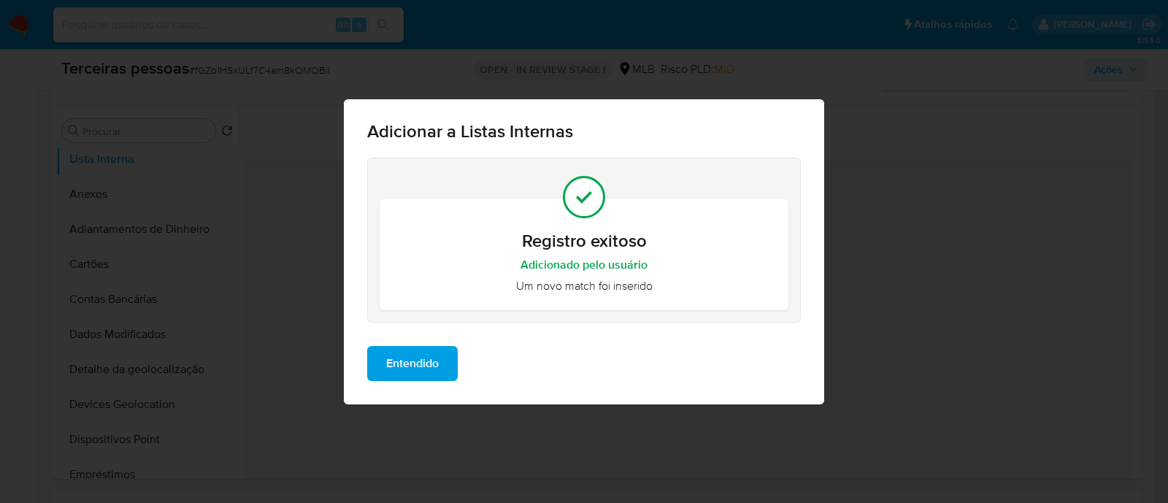
click at [406, 370] on span "Entendido" at bounding box center [412, 364] width 53 height 32
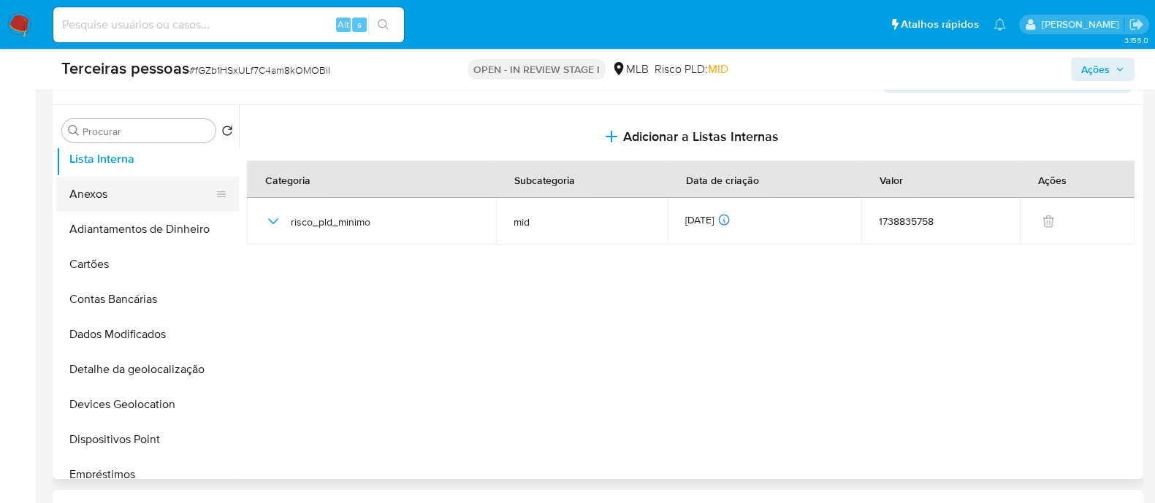
click at [139, 180] on button "Anexos" at bounding box center [141, 194] width 171 height 35
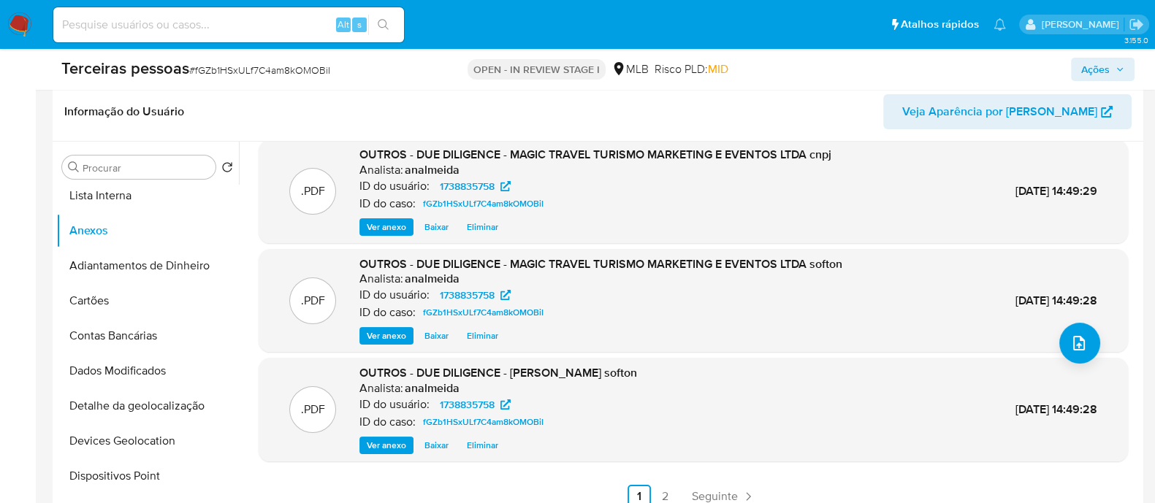
scroll to position [274, 0]
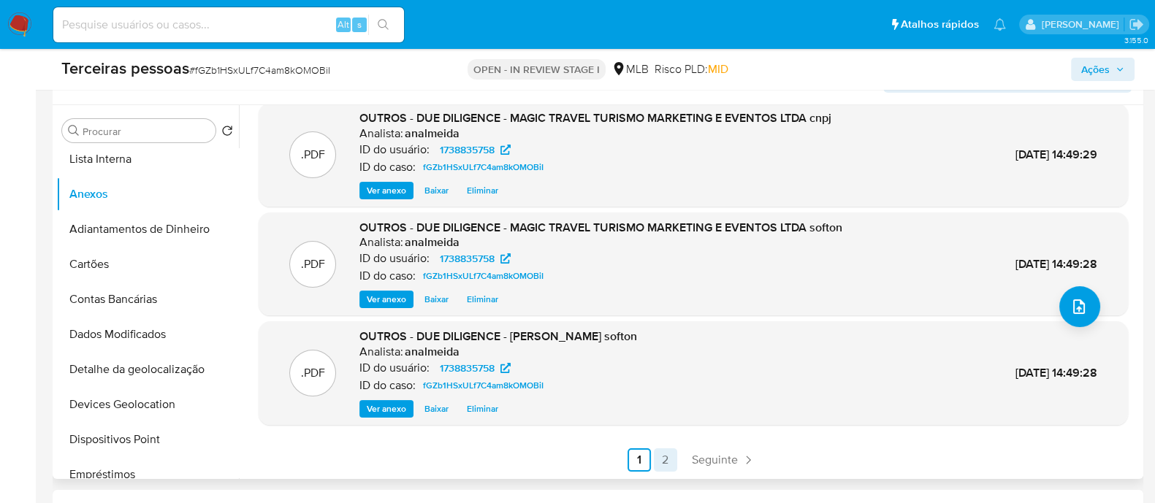
click at [666, 456] on link "2" at bounding box center [665, 459] width 23 height 23
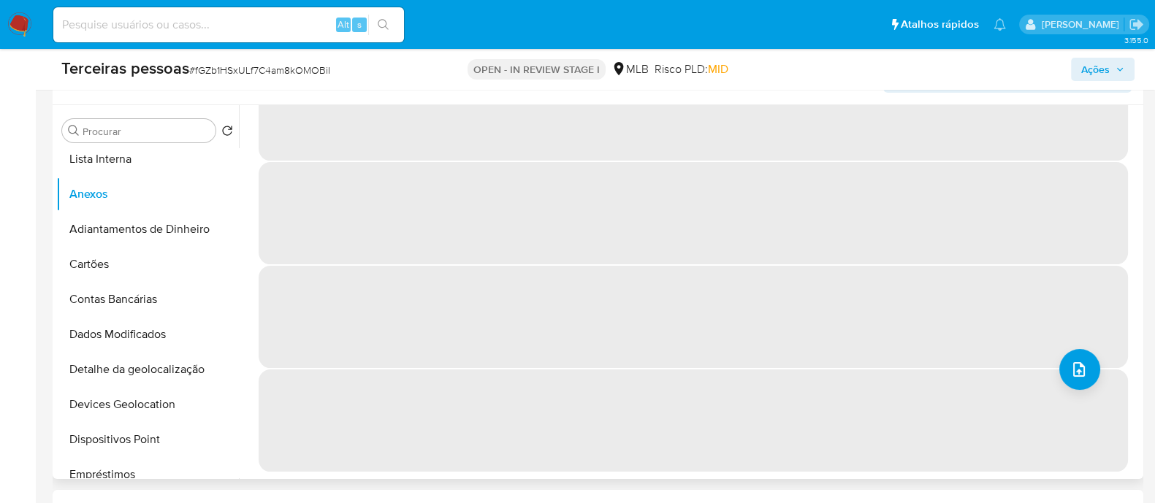
scroll to position [0, 0]
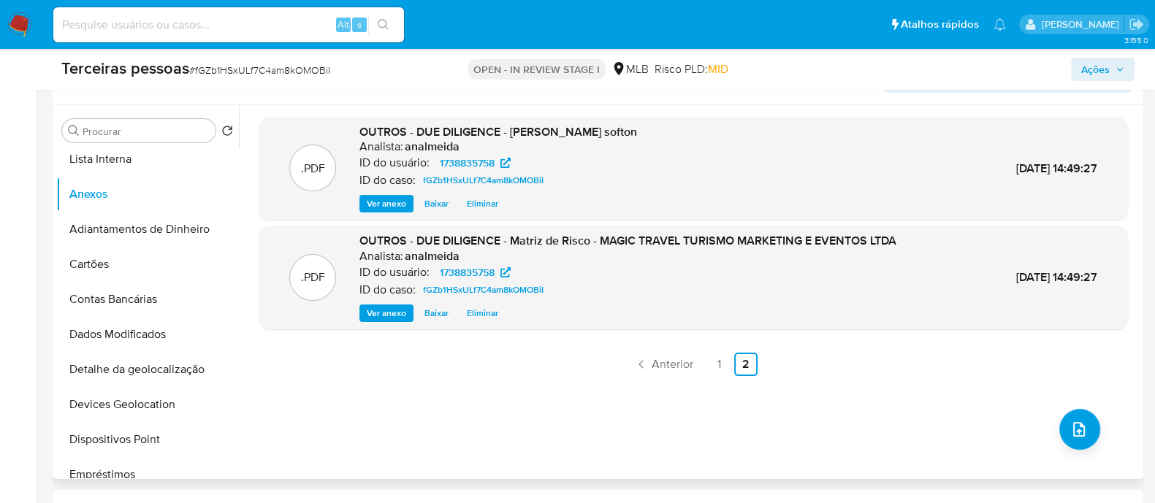
click at [1095, 76] on span "Ações" at bounding box center [1095, 69] width 28 height 23
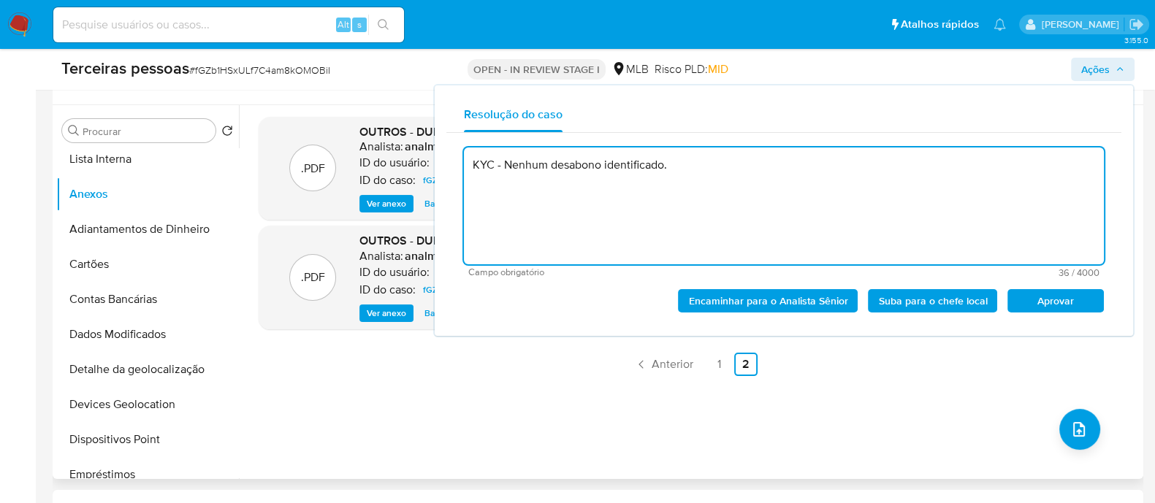
click at [1033, 286] on div "Encaminhar para o Analista Sênior Suba para o chefe local Aprovar" at bounding box center [784, 294] width 640 height 35
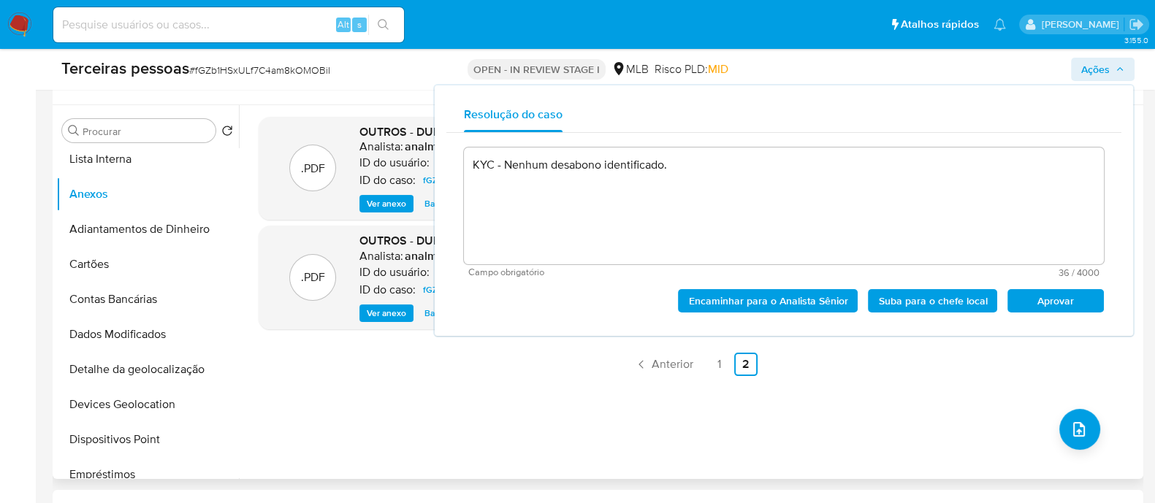
click at [1028, 296] on span "Aprovar" at bounding box center [1055, 301] width 76 height 20
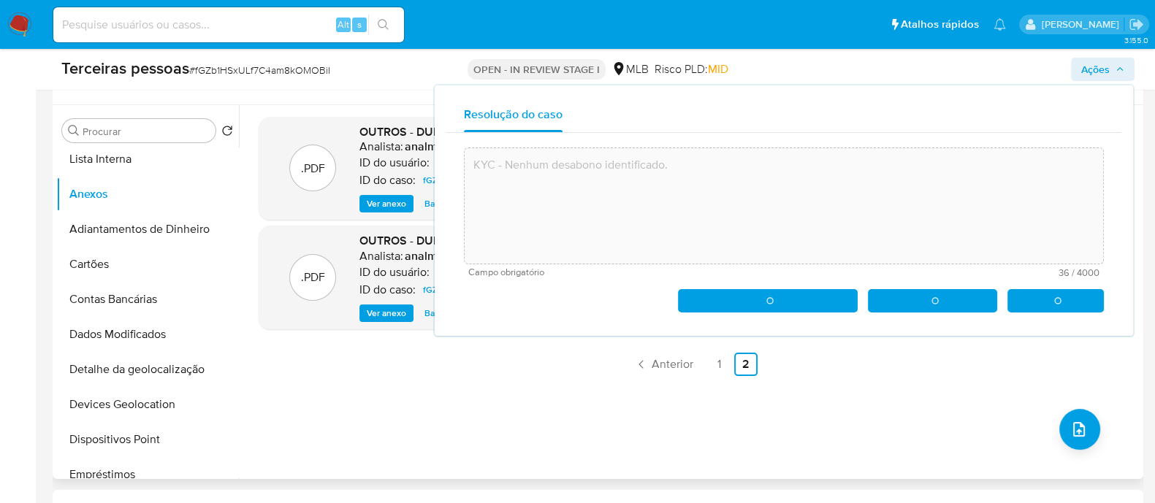
type textarea "KYC - Nenhum desabono identificado."
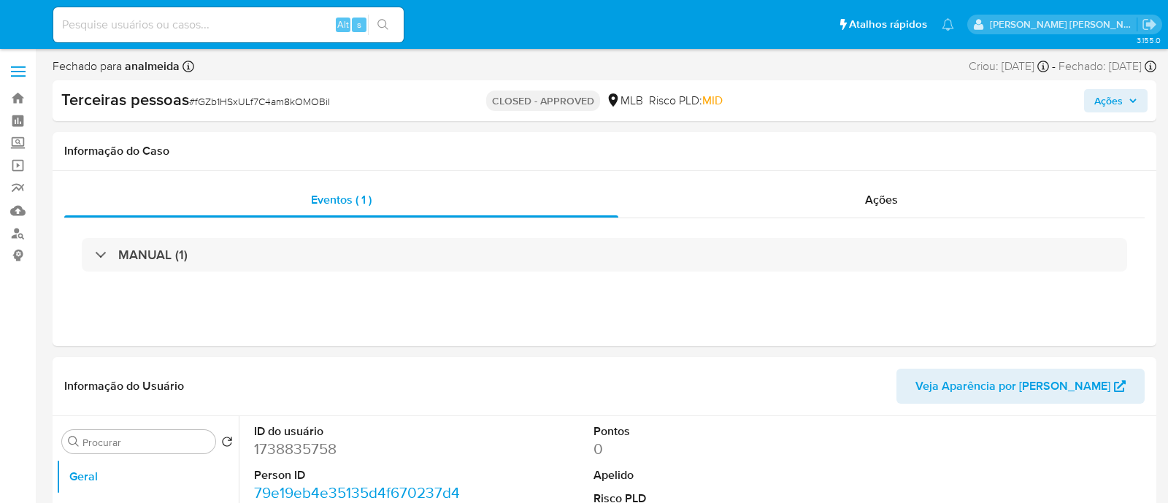
select select "10"
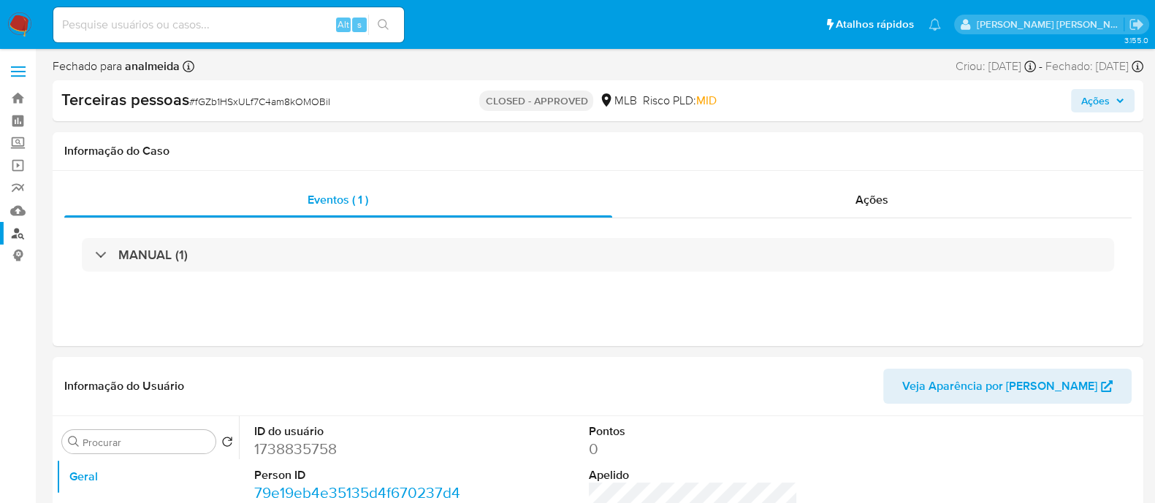
click at [23, 228] on link "Localizador de pessoas" at bounding box center [87, 233] width 174 height 23
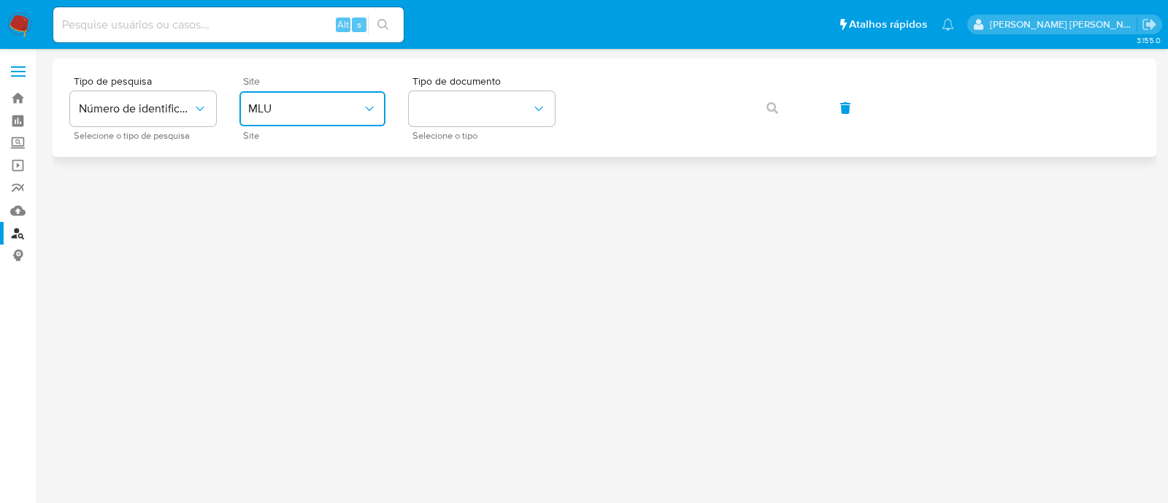
click at [320, 102] on span "MLU" at bounding box center [305, 109] width 114 height 15
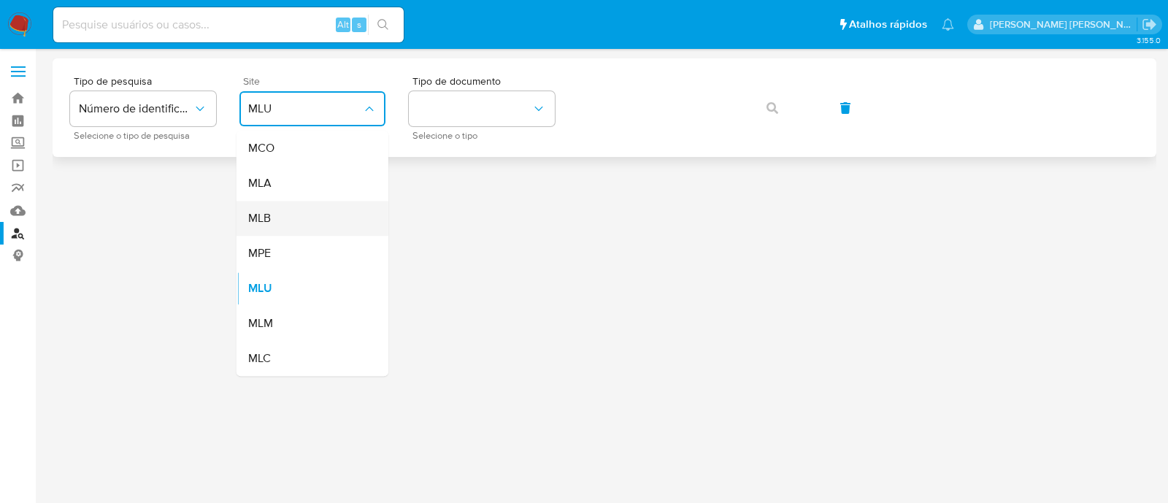
click at [323, 212] on div "MLB" at bounding box center [308, 218] width 120 height 35
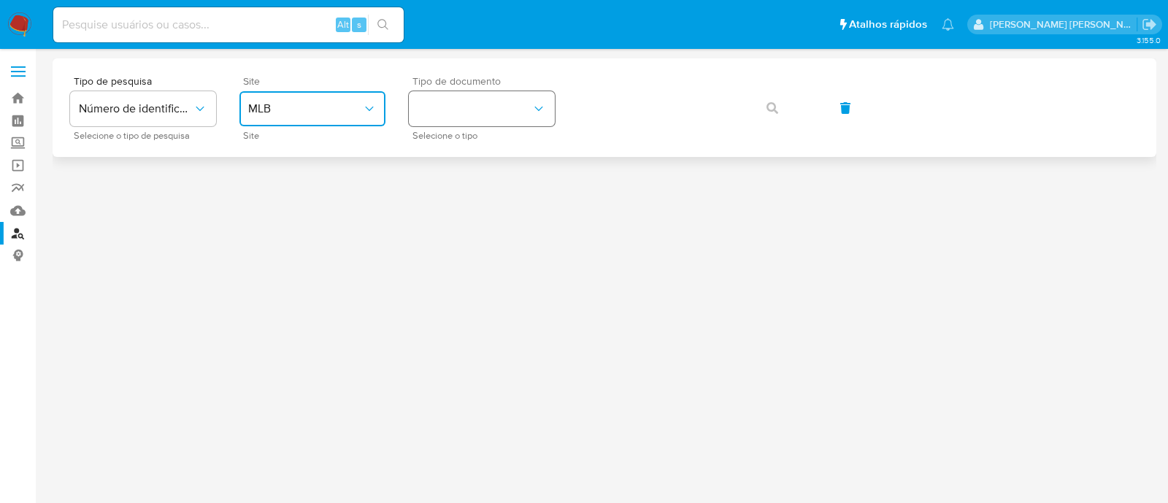
click at [433, 119] on button "identificationType" at bounding box center [482, 108] width 146 height 35
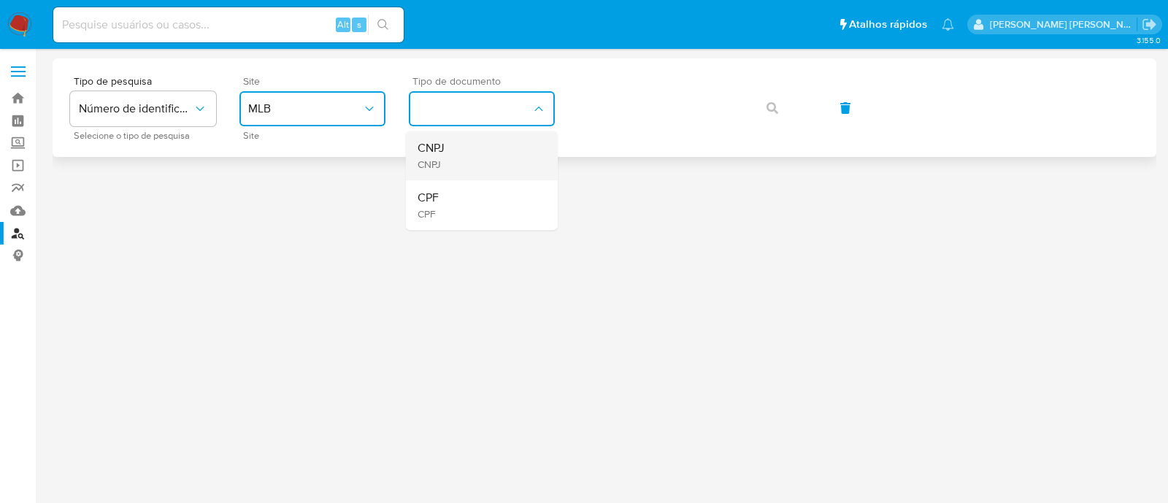
click at [452, 141] on div "CNPJ CNPJ" at bounding box center [478, 156] width 120 height 50
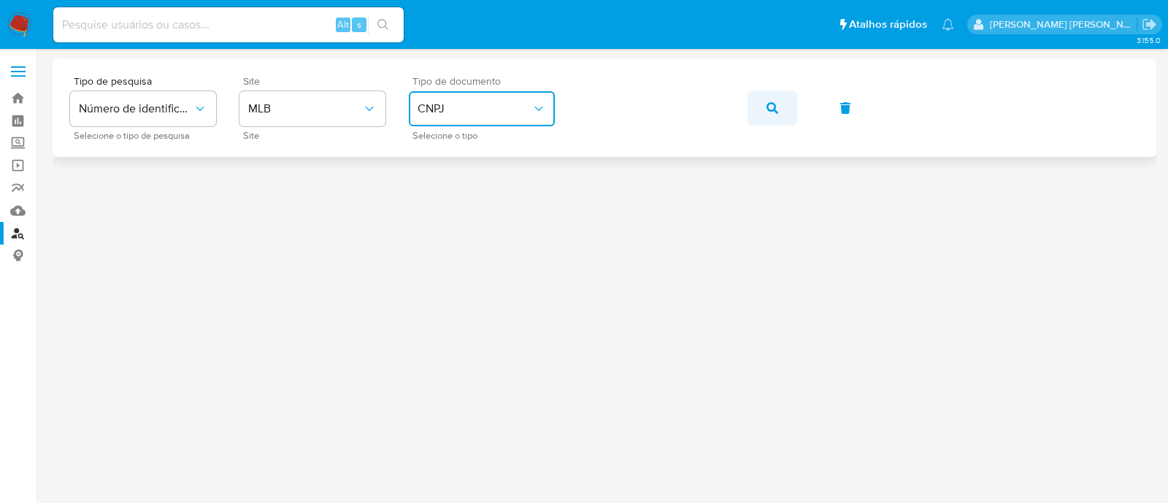
click at [762, 101] on button "button" at bounding box center [773, 108] width 50 height 35
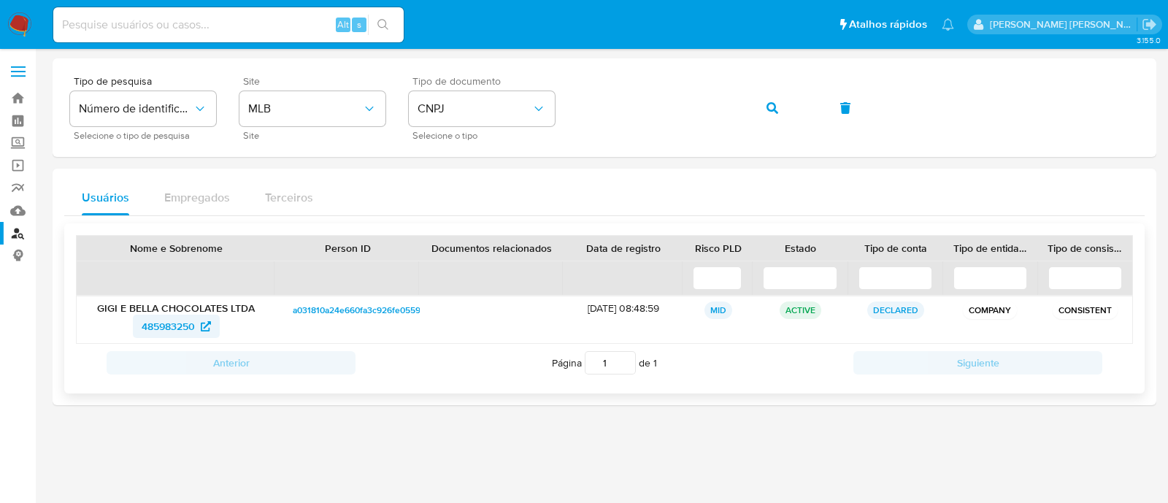
click at [210, 321] on icon at bounding box center [206, 326] width 10 height 10
click at [773, 120] on span "button" at bounding box center [773, 108] width 12 height 32
click at [175, 323] on span "2554094116" at bounding box center [168, 326] width 55 height 23
click at [782, 106] on button "button" at bounding box center [773, 108] width 50 height 35
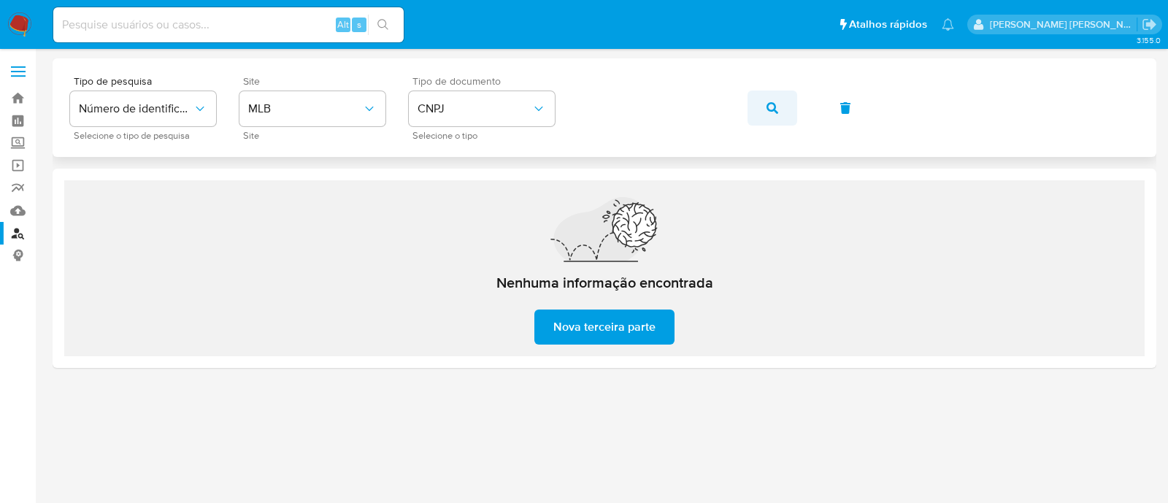
click at [763, 107] on button "button" at bounding box center [773, 108] width 50 height 35
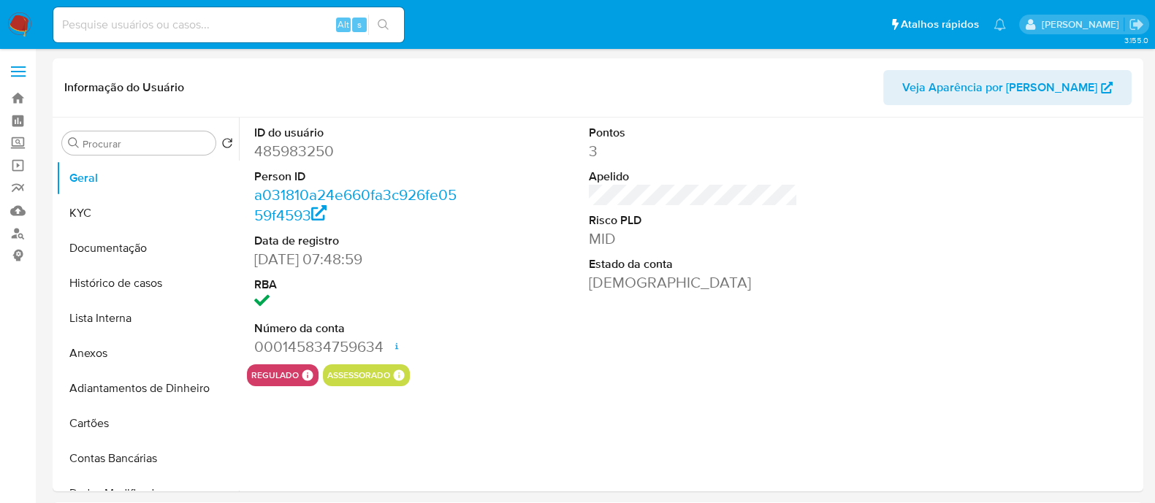
select select "10"
click at [157, 223] on button "KYC" at bounding box center [141, 213] width 171 height 35
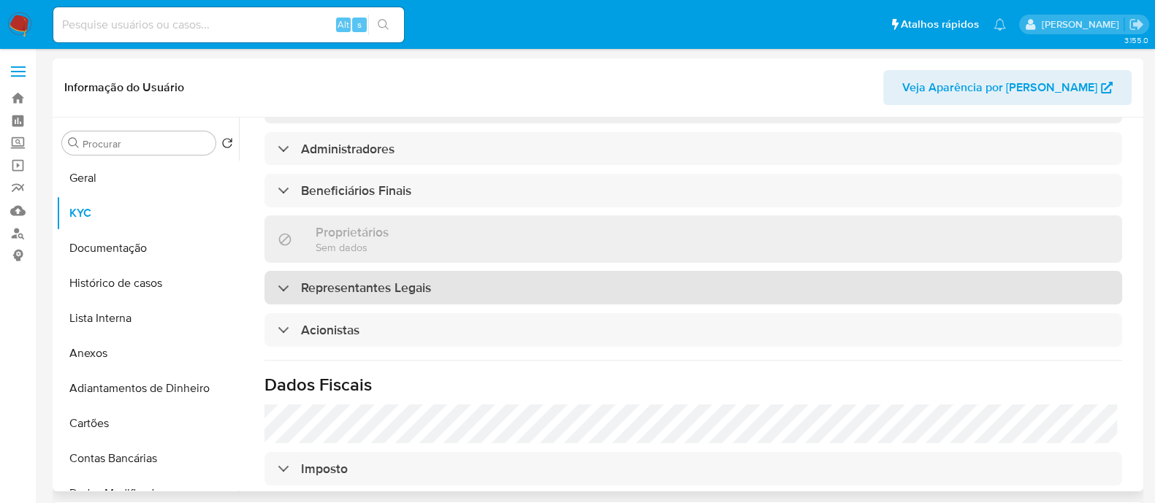
scroll to position [612, 0]
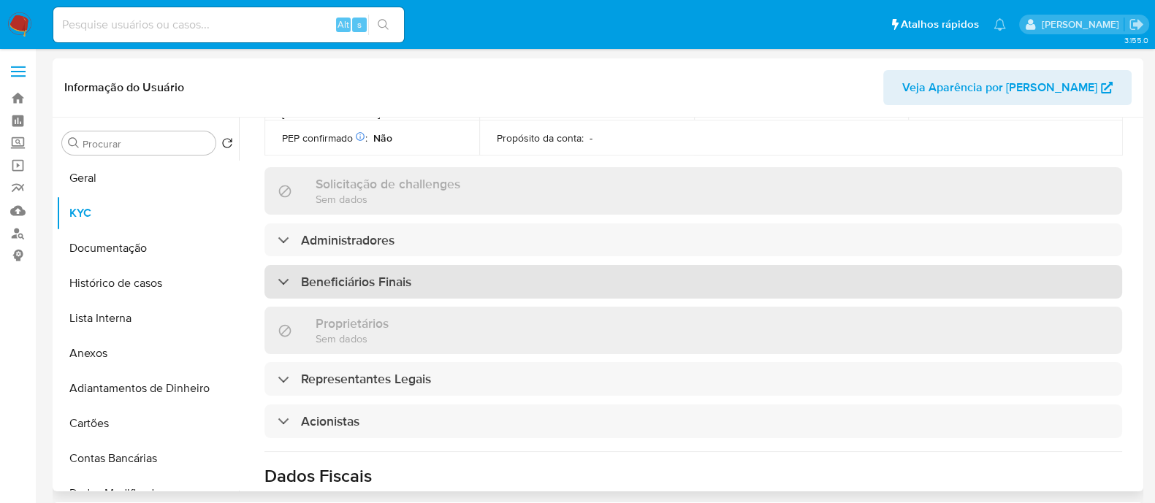
click at [502, 265] on div "Beneficiários Finais" at bounding box center [692, 282] width 857 height 34
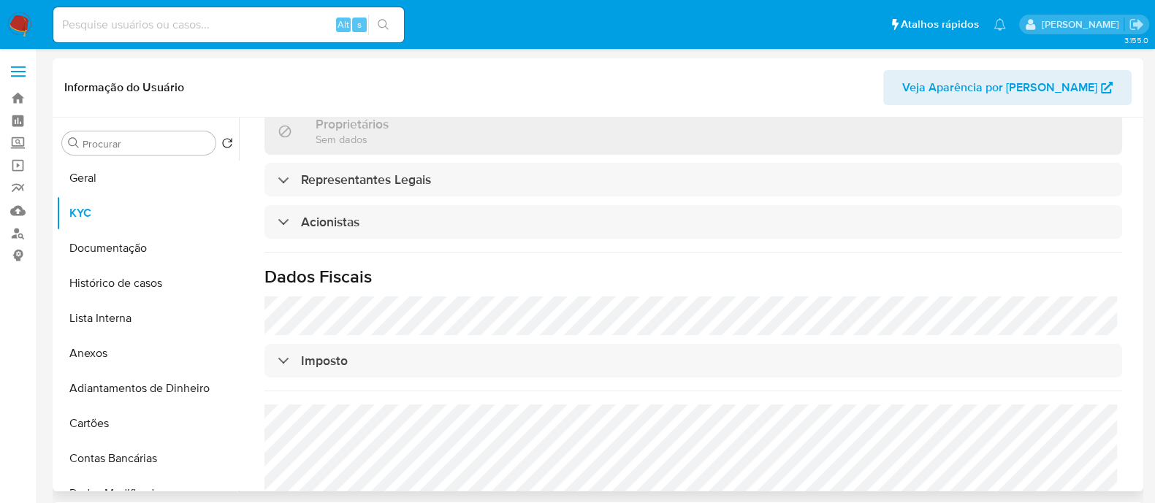
scroll to position [977, 0]
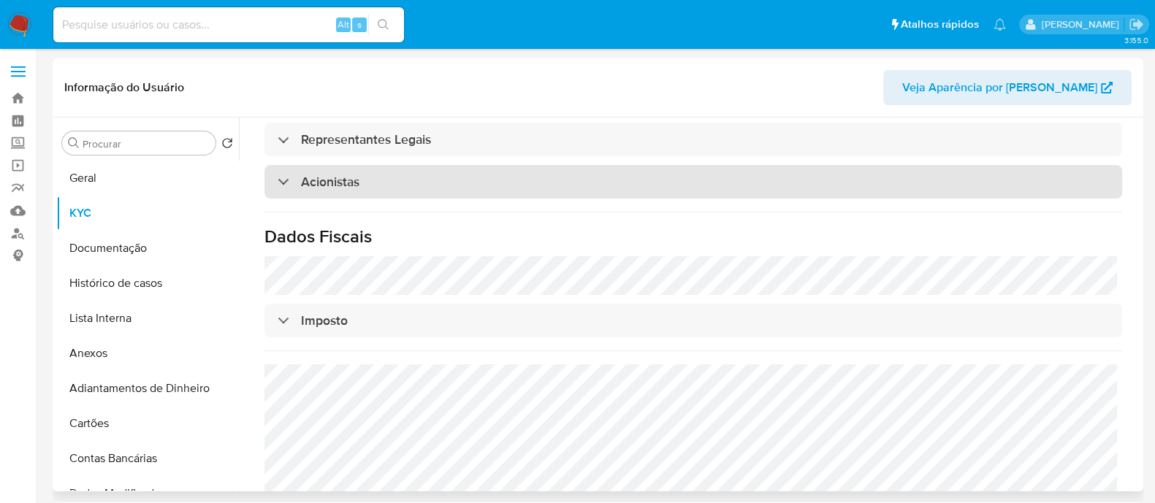
click at [456, 165] on div "Acionistas" at bounding box center [692, 182] width 857 height 34
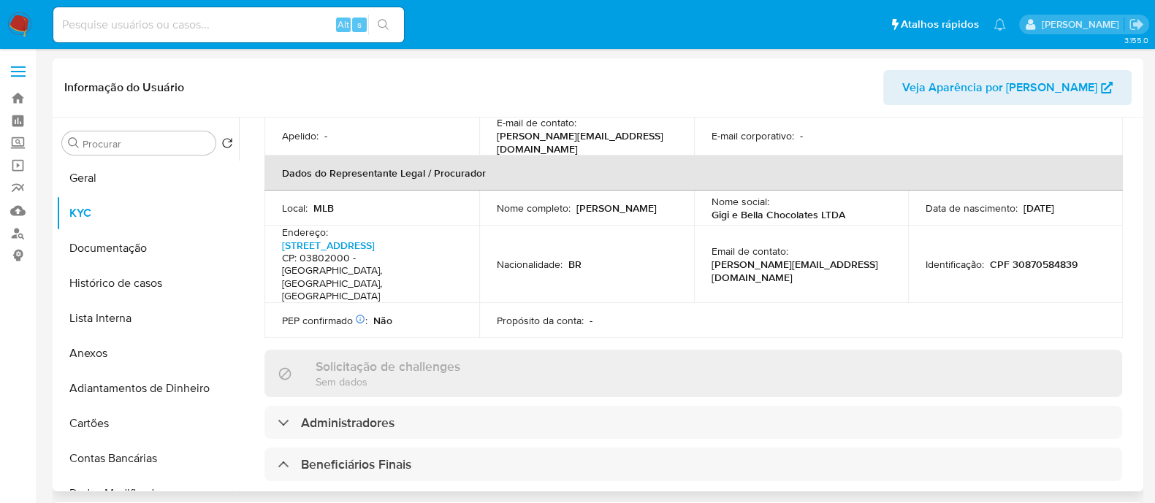
scroll to position [64, 0]
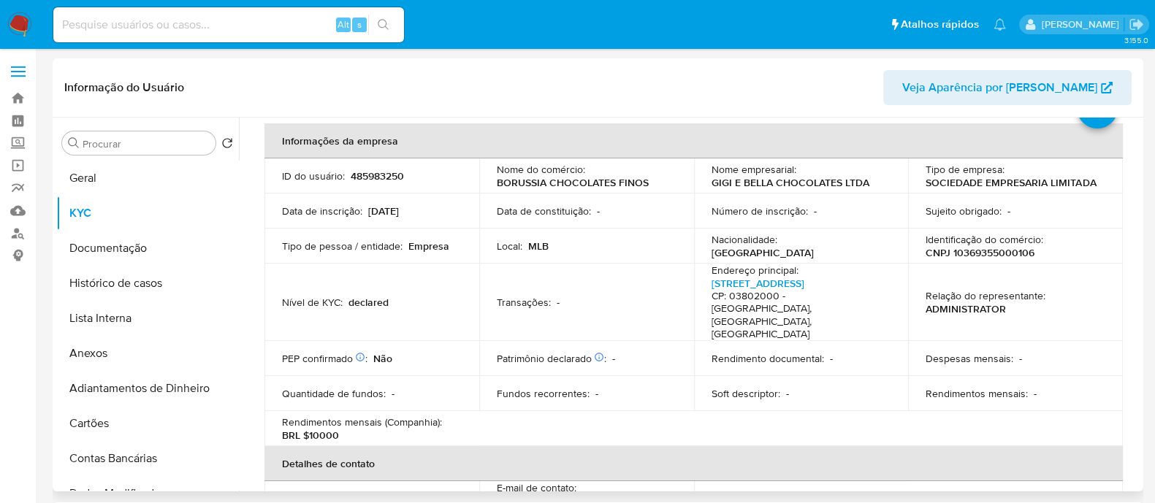
click at [970, 250] on p "CNPJ 10369355000106" at bounding box center [979, 252] width 109 height 13
copy p "10369355000106"
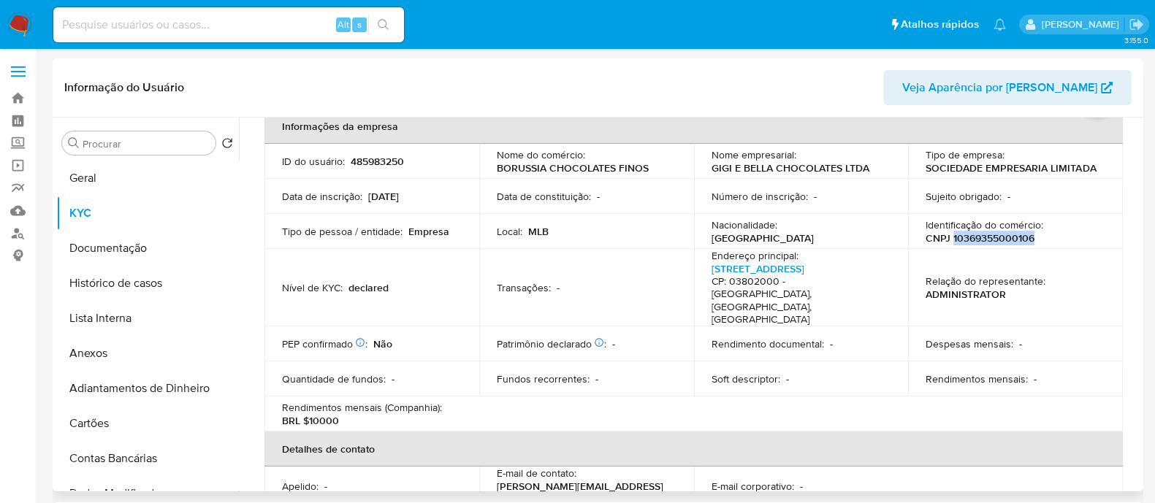
scroll to position [0, 0]
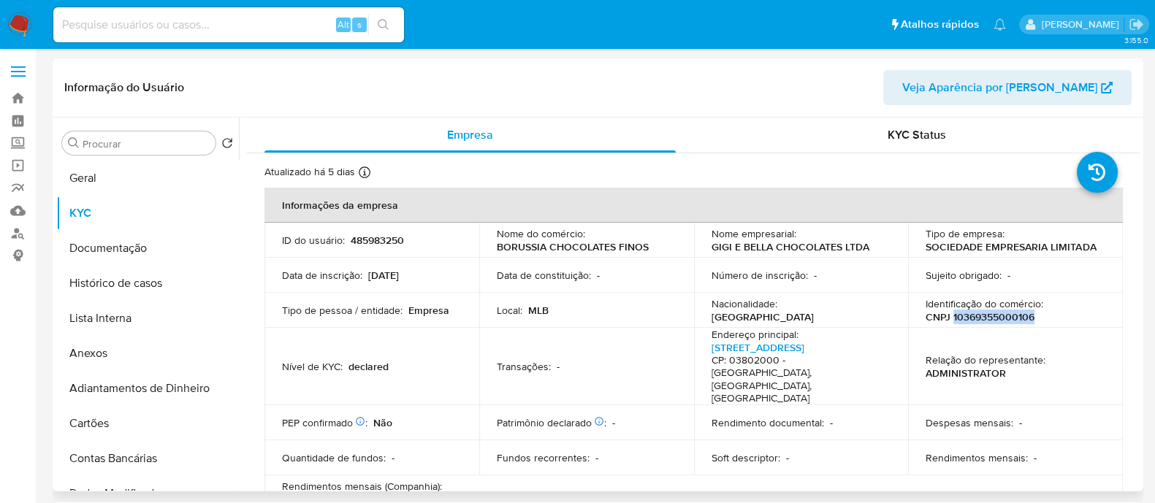
copy p "10369355000106"
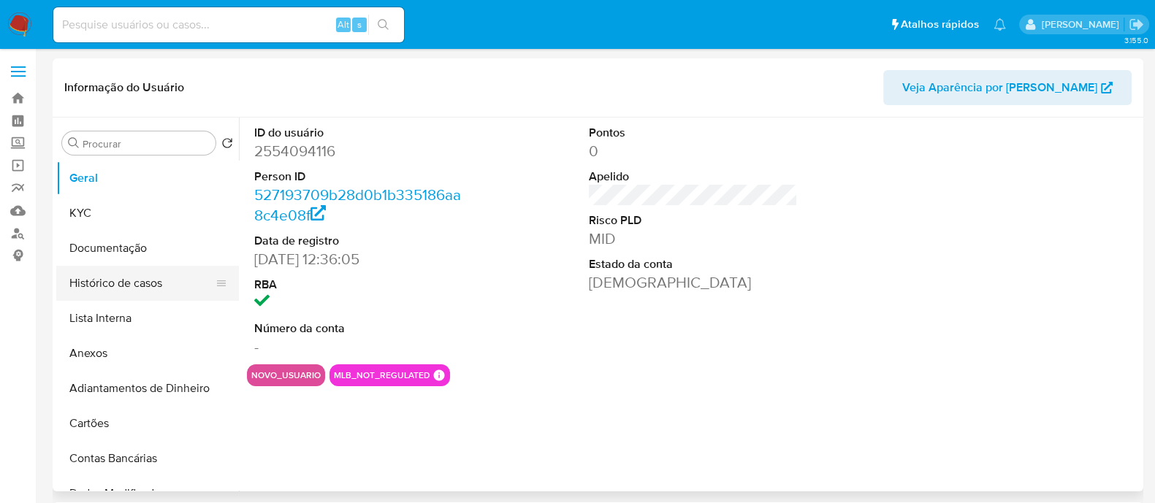
select select "10"
click at [179, 286] on button "Histórico de casos" at bounding box center [141, 283] width 171 height 35
